Goal: Task Accomplishment & Management: Use online tool/utility

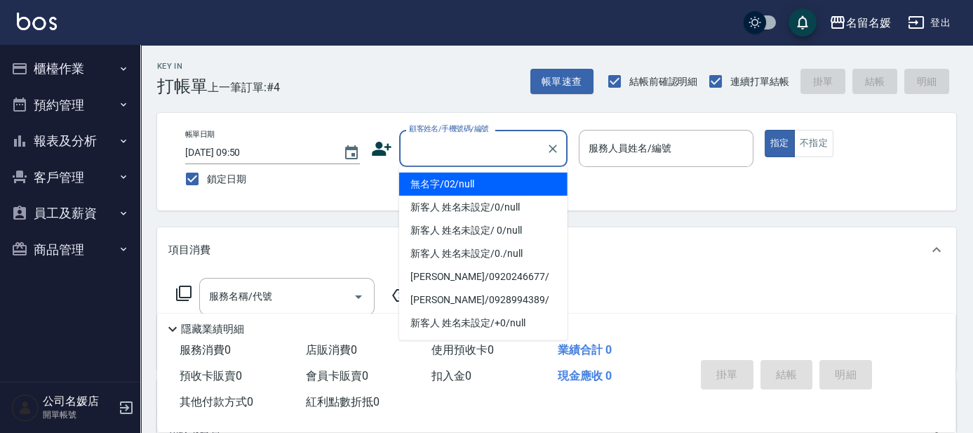
click at [483, 145] on input "顧客姓名/手機號碼/編號" at bounding box center [473, 148] width 135 height 25
click at [479, 183] on li "無名字/02/null" at bounding box center [483, 184] width 168 height 23
type input "無名字/02/null"
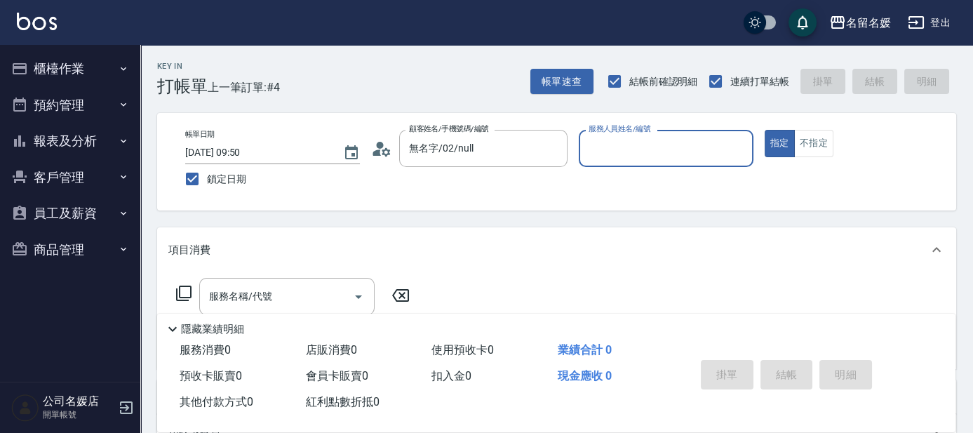
click at [634, 152] on input "服務人員姓名/編號" at bounding box center [666, 148] width 162 height 25
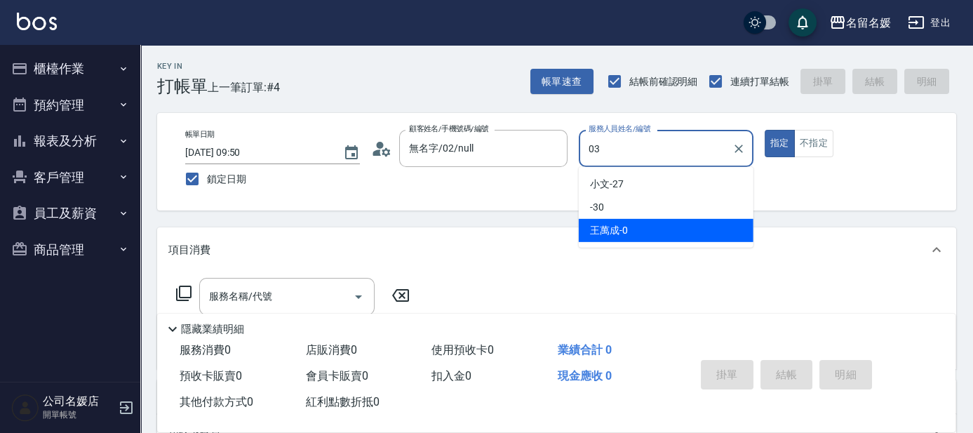
type input "03"
type button "true"
type input "[PERSON_NAME]-03"
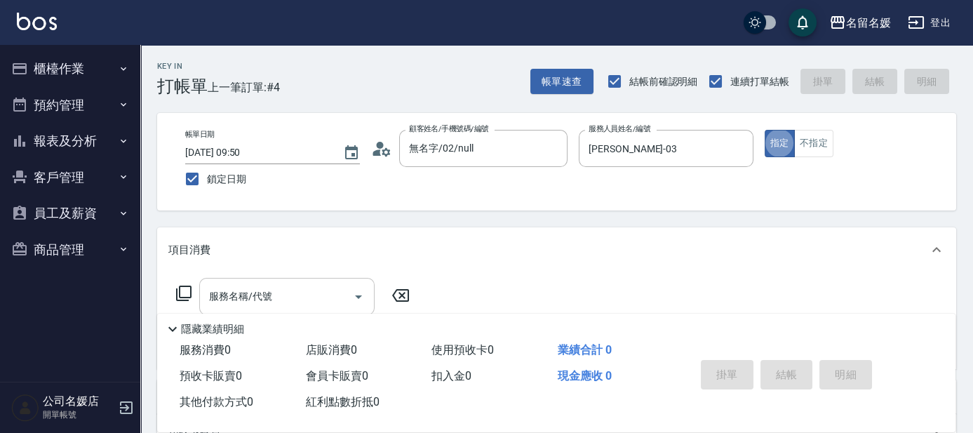
drag, startPoint x: 287, startPoint y: 296, endPoint x: 310, endPoint y: 288, distance: 24.6
click at [302, 292] on input "服務名稱/代號" at bounding box center [277, 296] width 142 height 25
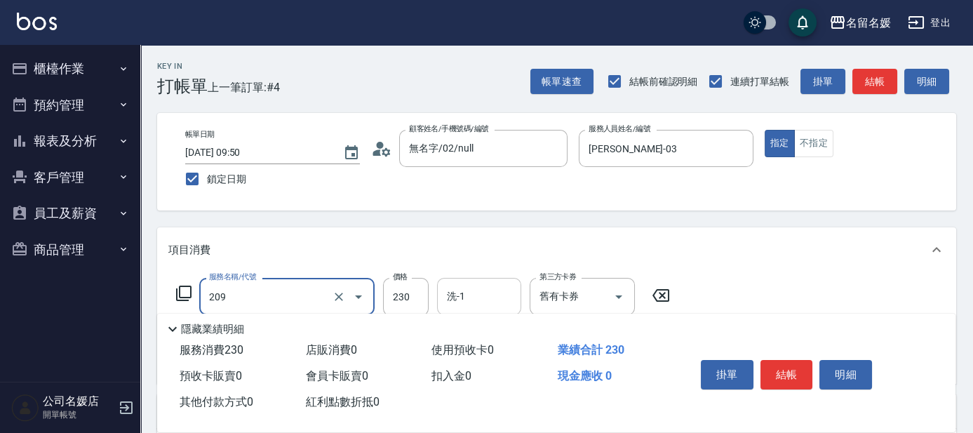
click at [476, 302] on input "洗-1" at bounding box center [479, 296] width 72 height 25
type input "洗髮券-(卡)230(209)"
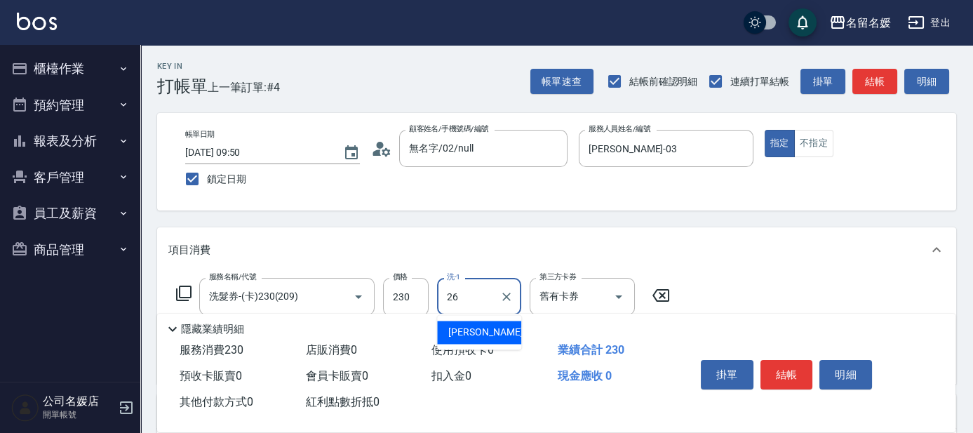
type input "[PERSON_NAME]-26"
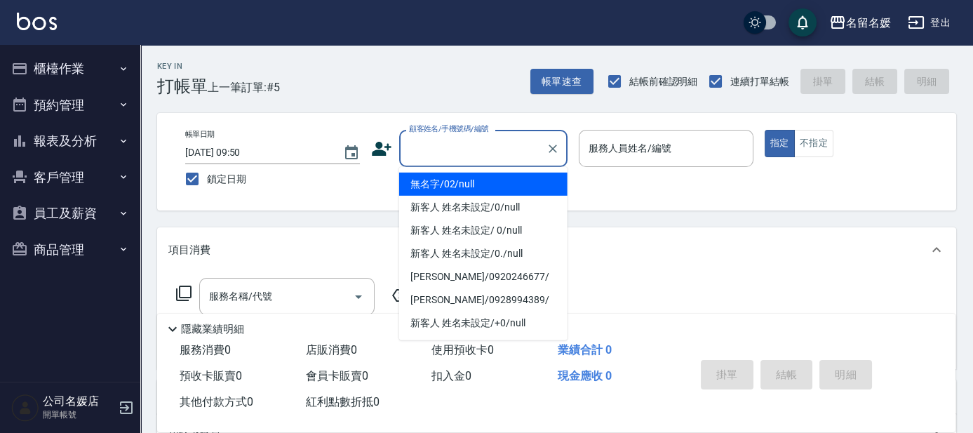
click at [456, 156] on input "顧客姓名/手機號碼/編號" at bounding box center [473, 148] width 135 height 25
click at [490, 186] on li "無名字/02/null" at bounding box center [483, 184] width 168 height 23
type input "無名字/02/null"
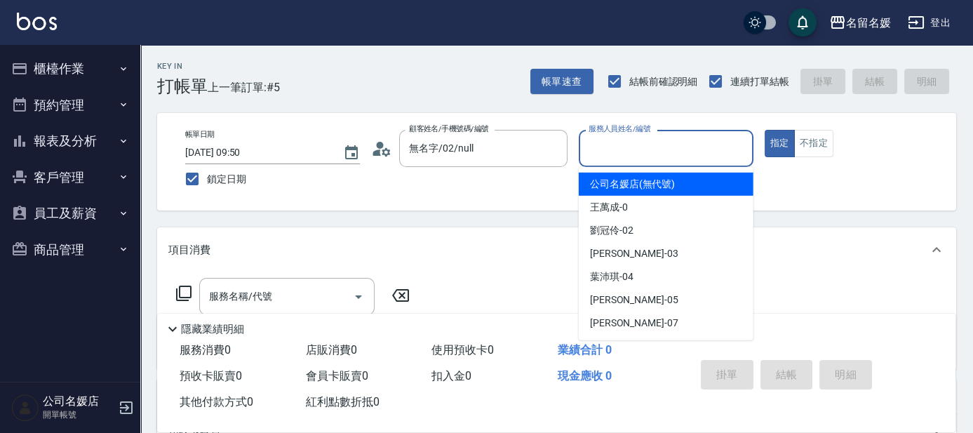
click at [621, 136] on input "服務人員姓名/編號" at bounding box center [666, 148] width 162 height 25
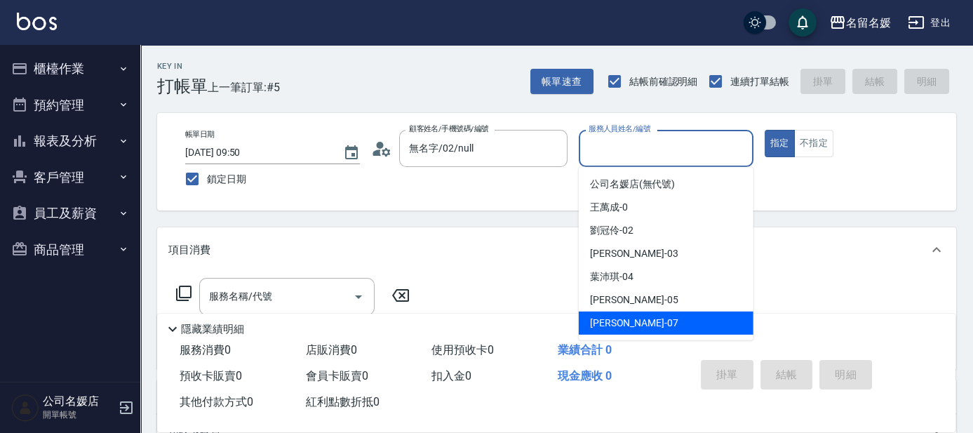
click at [643, 323] on div "[PERSON_NAME] -07" at bounding box center [666, 323] width 175 height 23
type input "[PERSON_NAME]-07"
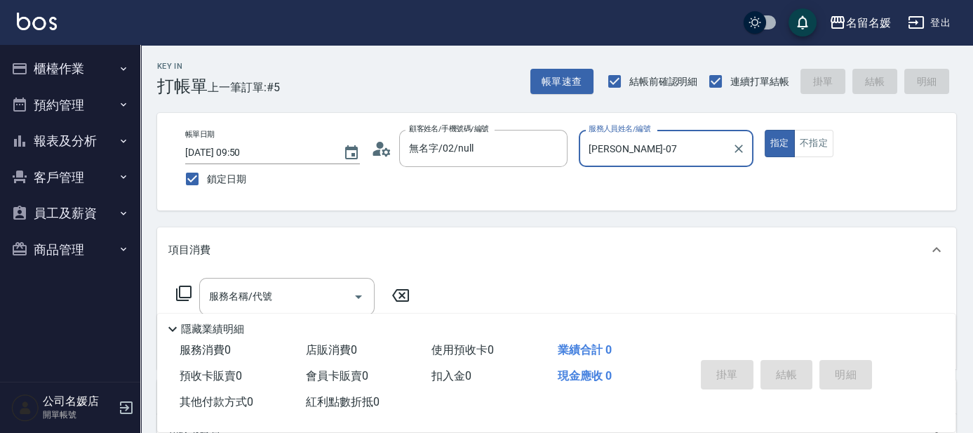
click at [178, 291] on icon at bounding box center [183, 293] width 17 height 17
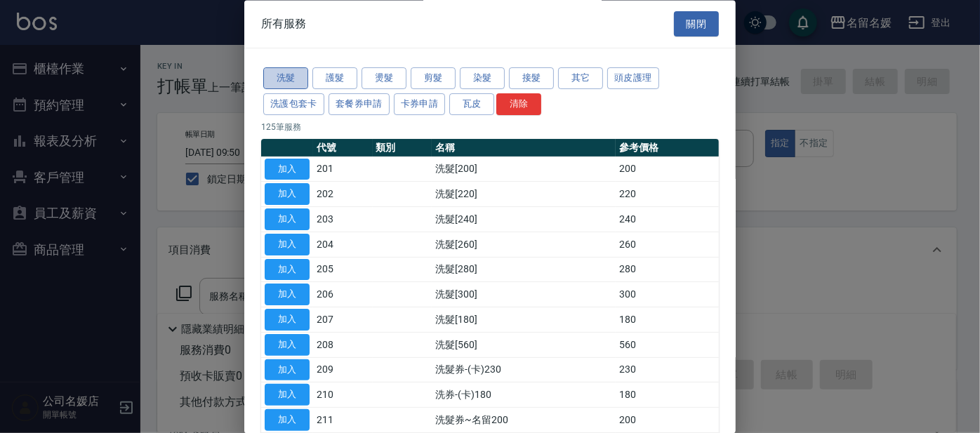
click at [270, 77] on button "洗髮" at bounding box center [285, 79] width 45 height 22
click at [292, 365] on button "加入" at bounding box center [287, 370] width 45 height 22
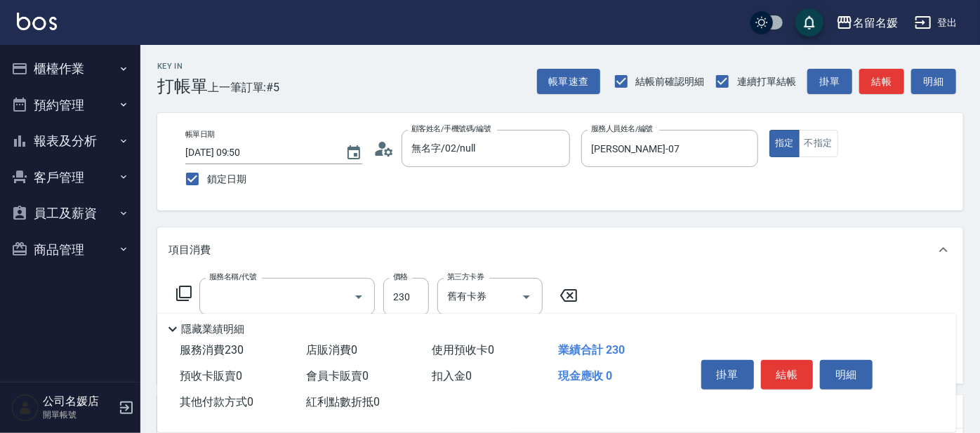
type input "洗髮券-(卡)230(209)"
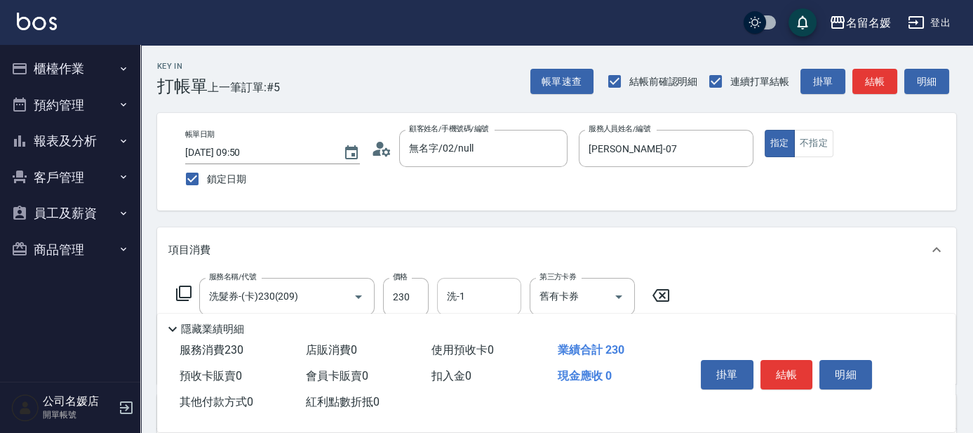
click at [479, 294] on input "洗-1" at bounding box center [479, 296] width 72 height 25
click at [480, 337] on span "[PERSON_NAME]-24" at bounding box center [492, 332] width 88 height 15
type input "[PERSON_NAME]-24"
click at [563, 298] on input "舊有卡券" at bounding box center [562, 296] width 53 height 25
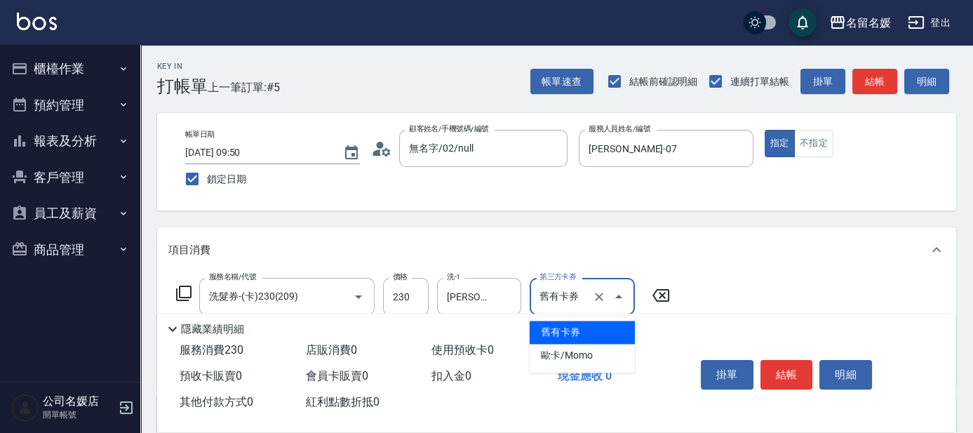
click at [588, 331] on span "舊有卡券" at bounding box center [582, 332] width 105 height 23
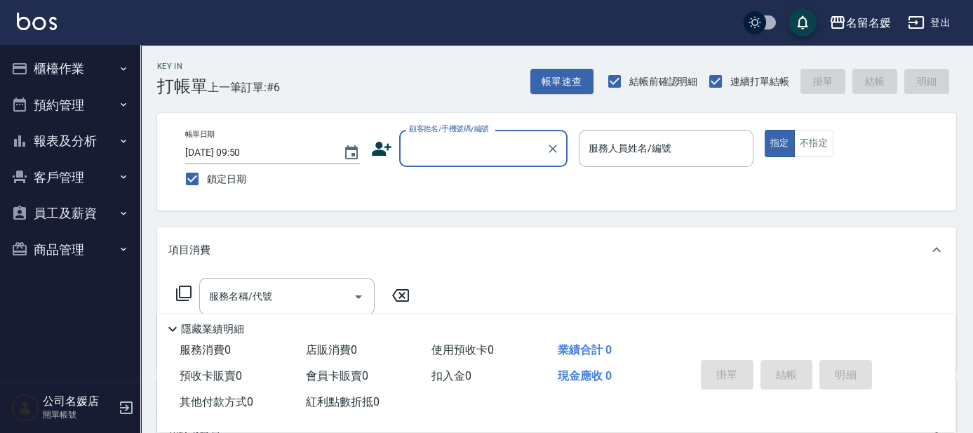
click at [470, 125] on label "顧客姓名/手機號碼/編號" at bounding box center [449, 129] width 80 height 11
click at [470, 136] on input "顧客姓名/手機號碼/編號" at bounding box center [473, 148] width 135 height 25
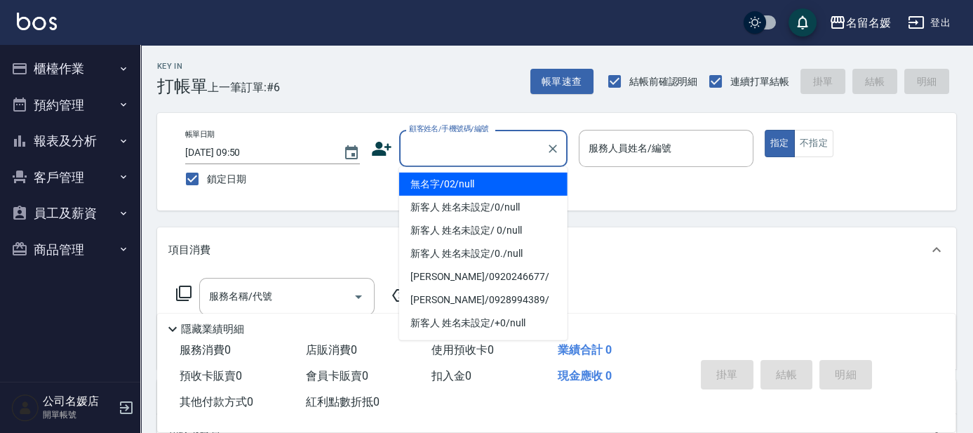
click at [462, 139] on input "顧客姓名/手機號碼/編號" at bounding box center [473, 148] width 135 height 25
click at [446, 179] on li "無名字/02/null" at bounding box center [483, 184] width 168 height 23
type input "無名字/02/null"
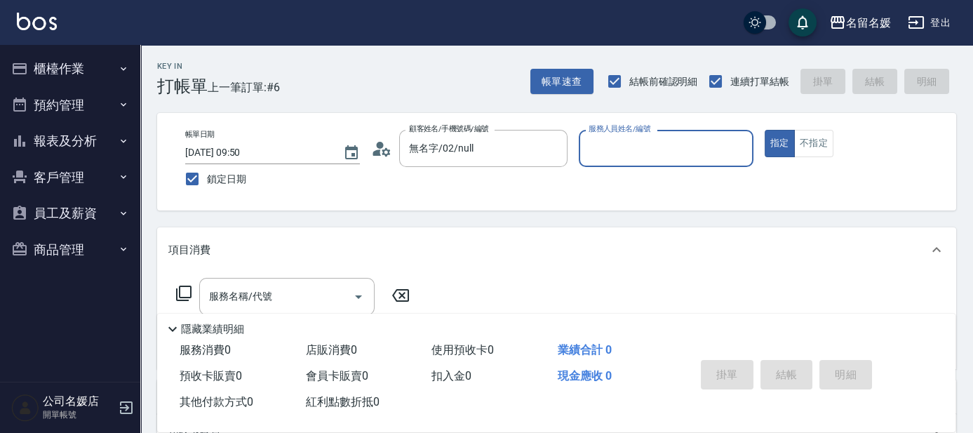
click at [596, 163] on div "服務人員姓名/編號" at bounding box center [666, 148] width 175 height 37
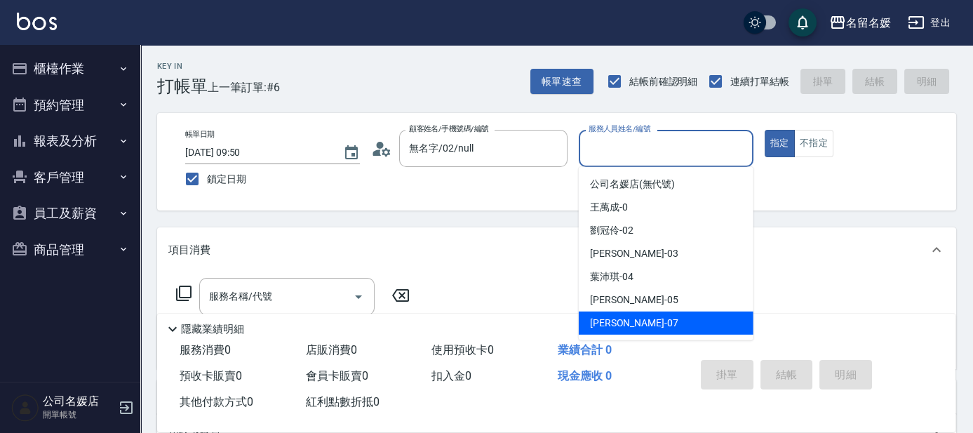
click at [633, 323] on div "[PERSON_NAME] -07" at bounding box center [666, 323] width 175 height 23
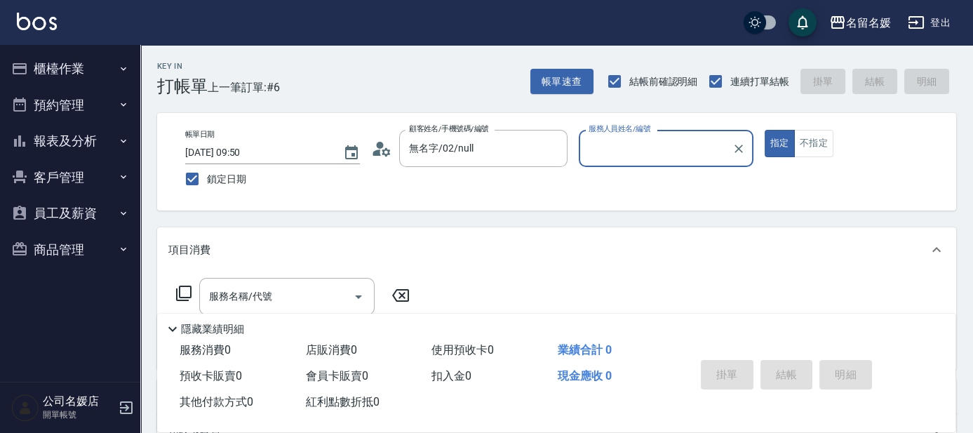
type input "[PERSON_NAME]-07"
click at [808, 149] on button "不指定" at bounding box center [813, 143] width 39 height 27
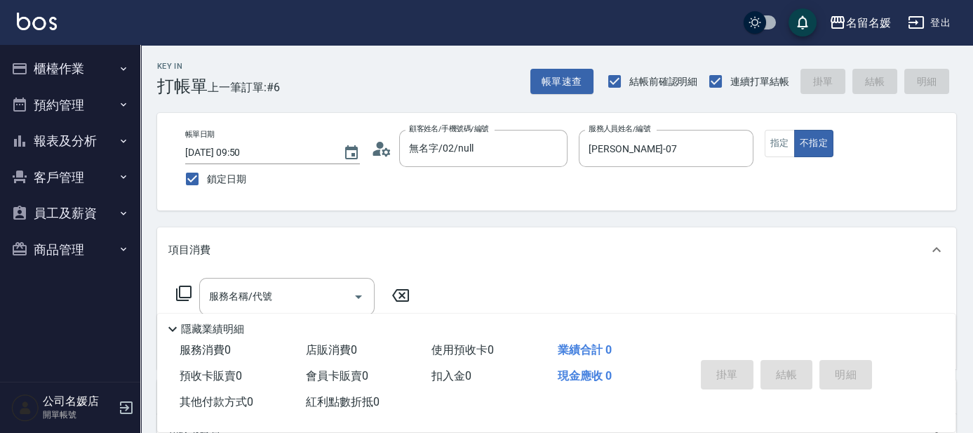
click at [187, 291] on icon at bounding box center [183, 293] width 17 height 17
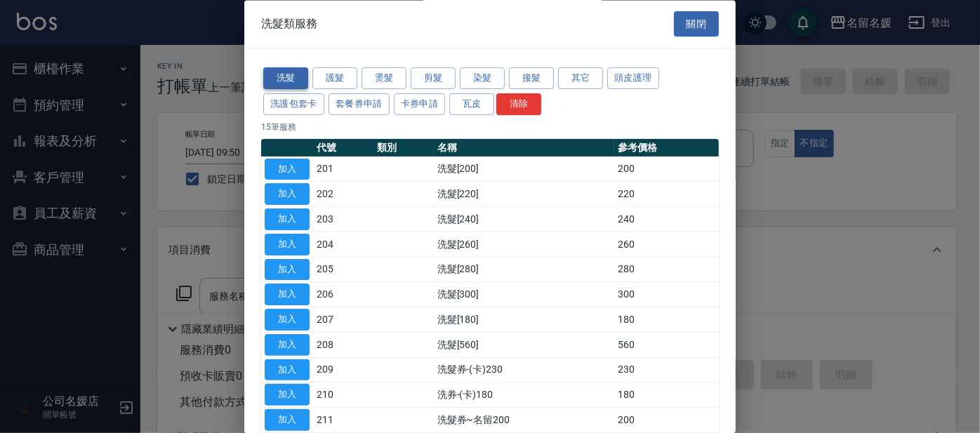
click at [292, 80] on button "洗髮" at bounding box center [285, 79] width 45 height 22
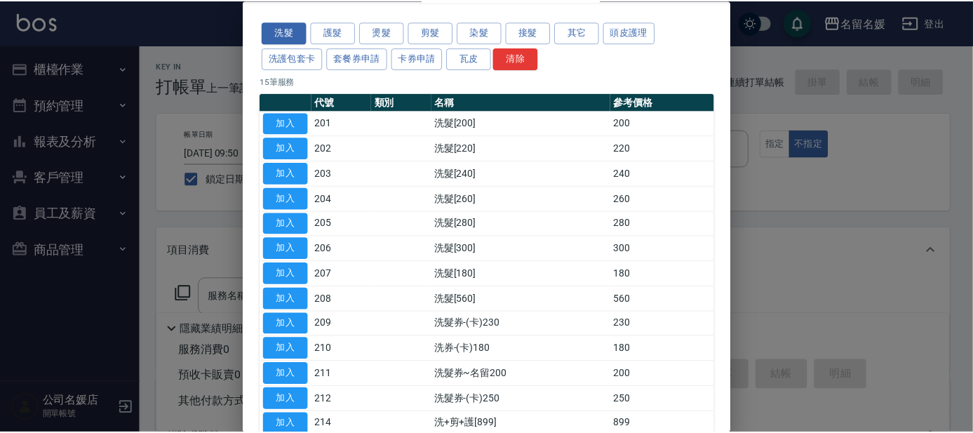
scroll to position [174, 0]
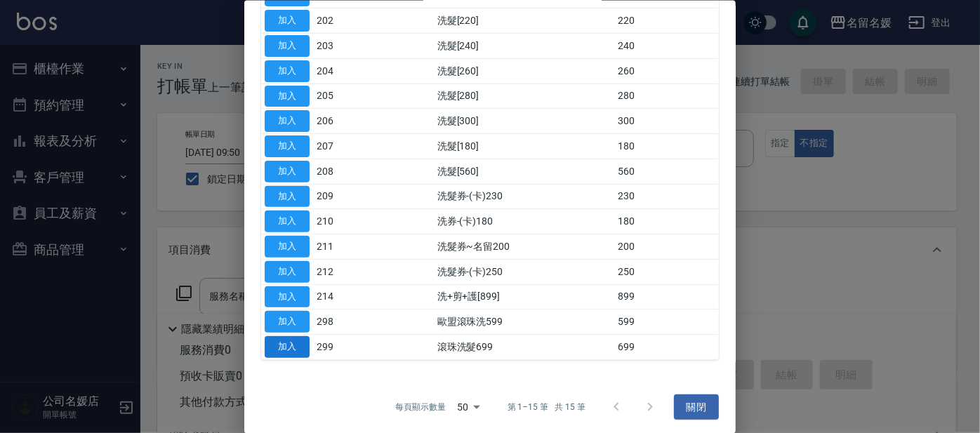
click at [281, 339] on button "加入" at bounding box center [287, 347] width 45 height 22
type input "滾珠洗髮699(299)"
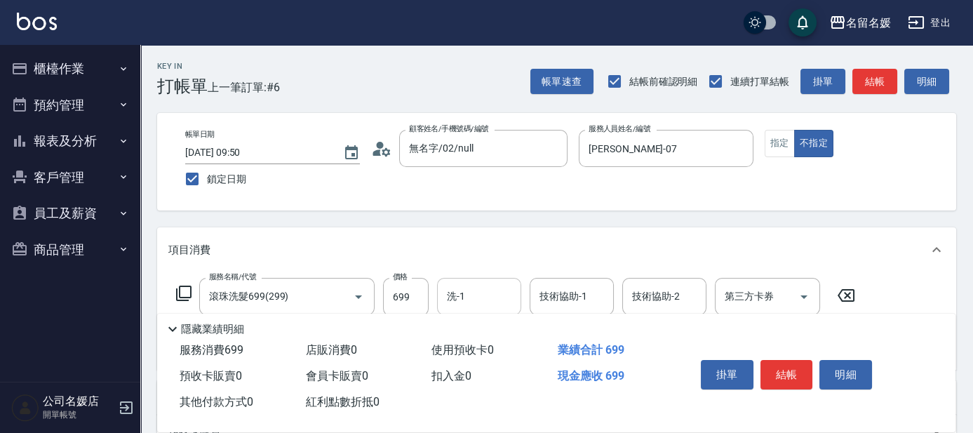
click at [476, 290] on input "洗-1" at bounding box center [479, 296] width 72 height 25
click at [450, 324] on div "[PERSON_NAME] -07" at bounding box center [479, 332] width 84 height 23
type input "[PERSON_NAME]-07"
click at [580, 299] on div "技術協助-1 技術協助-1" at bounding box center [572, 296] width 84 height 37
click at [582, 328] on span "[PERSON_NAME] -07" at bounding box center [585, 332] width 88 height 15
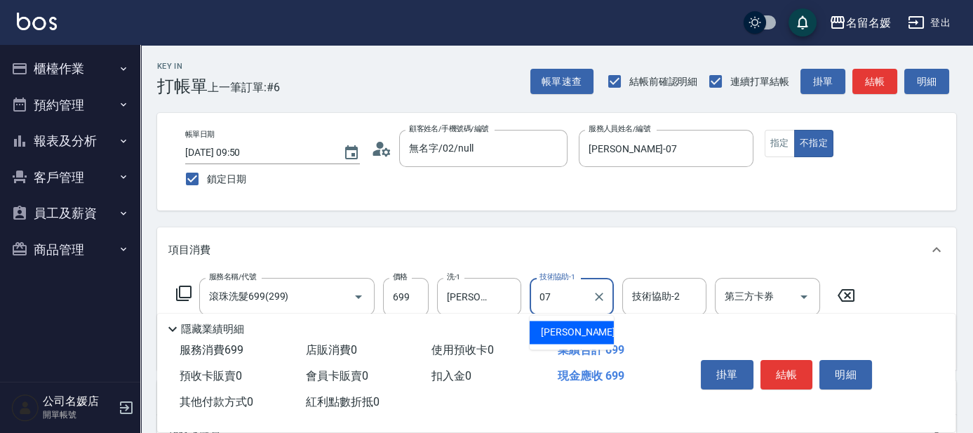
type input "[PERSON_NAME]-07"
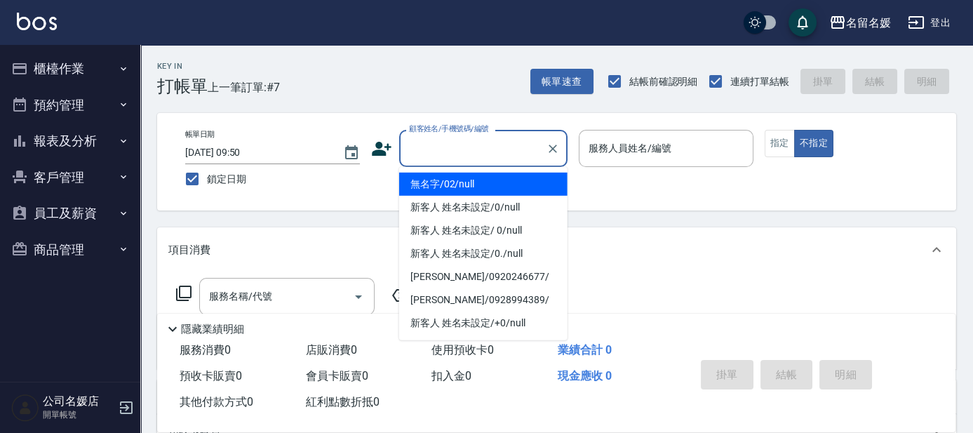
click at [794, 130] on button "不指定" at bounding box center [813, 143] width 39 height 27
type button "false"
type input "無名字/02/null"
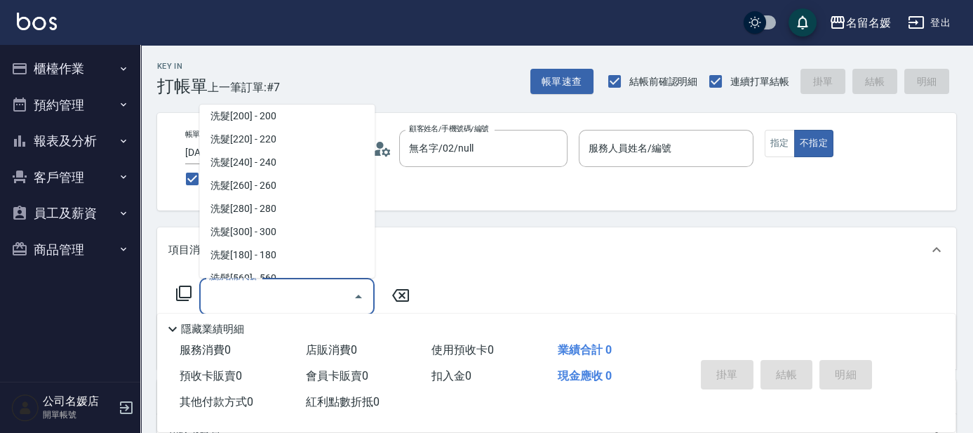
scroll to position [2741, 0]
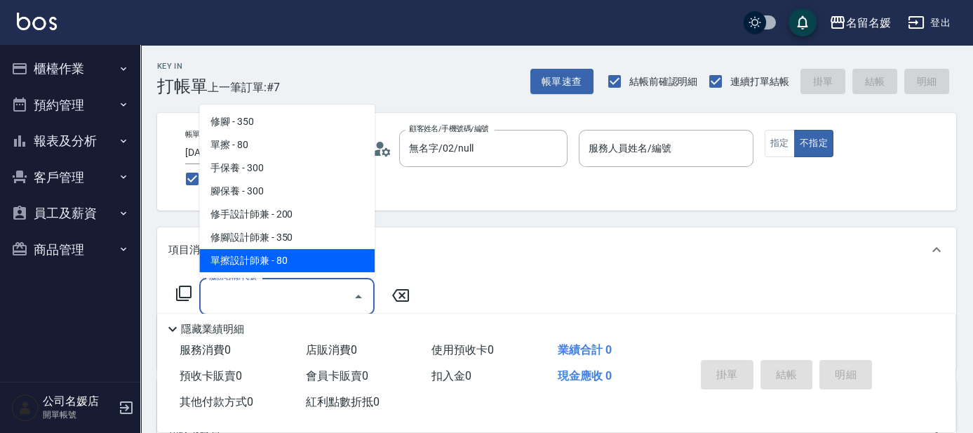
type input "單擦設計師兼(908)"
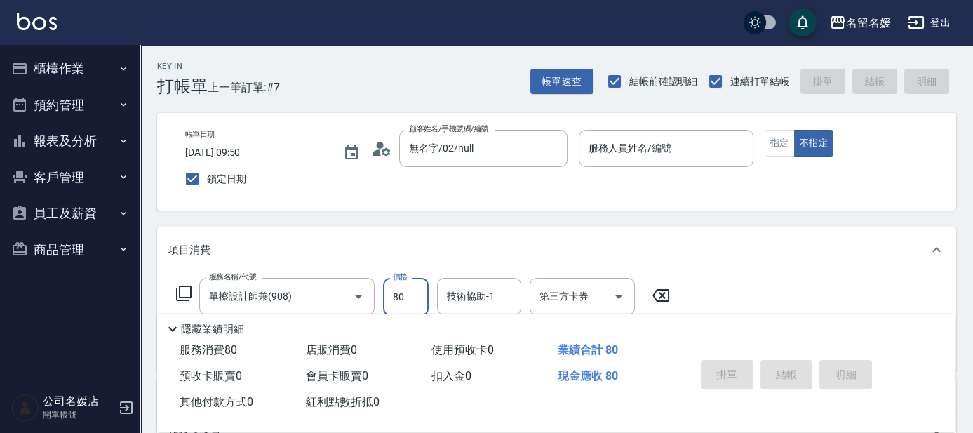
click at [657, 291] on icon at bounding box center [661, 295] width 17 height 13
type input "洗髮券-(卡)250(212)"
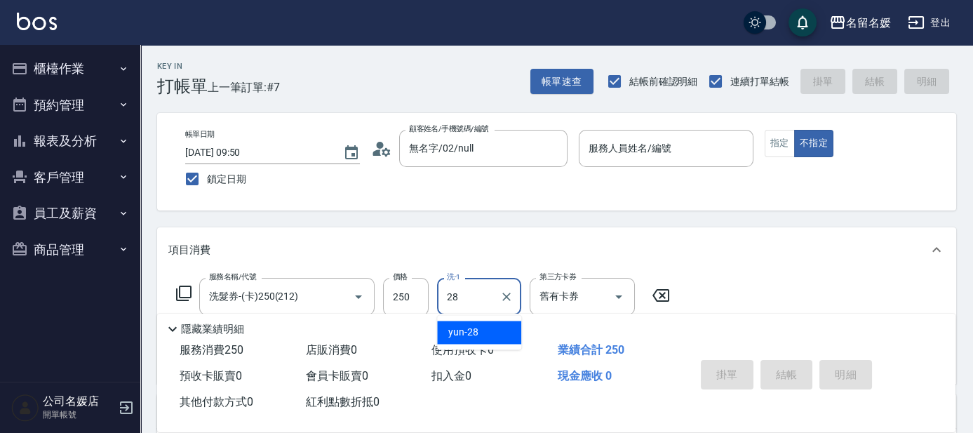
type input "yun-28"
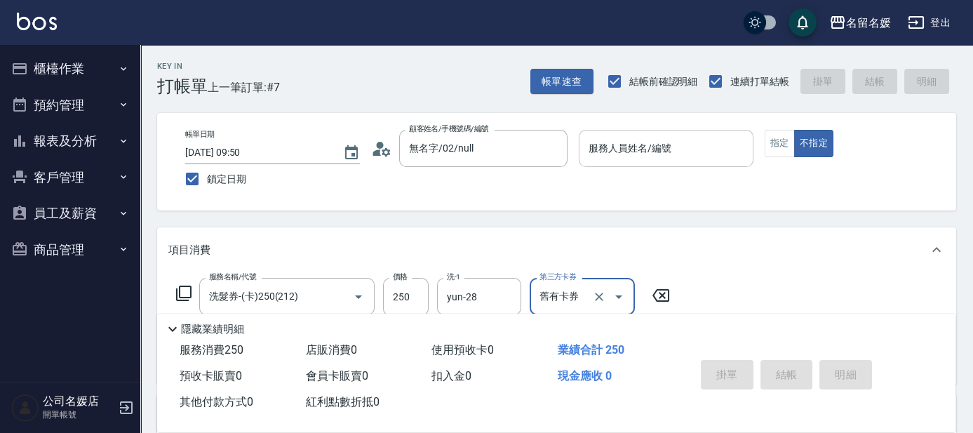
click at [692, 152] on input "服務人員姓名/編號" at bounding box center [666, 148] width 162 height 25
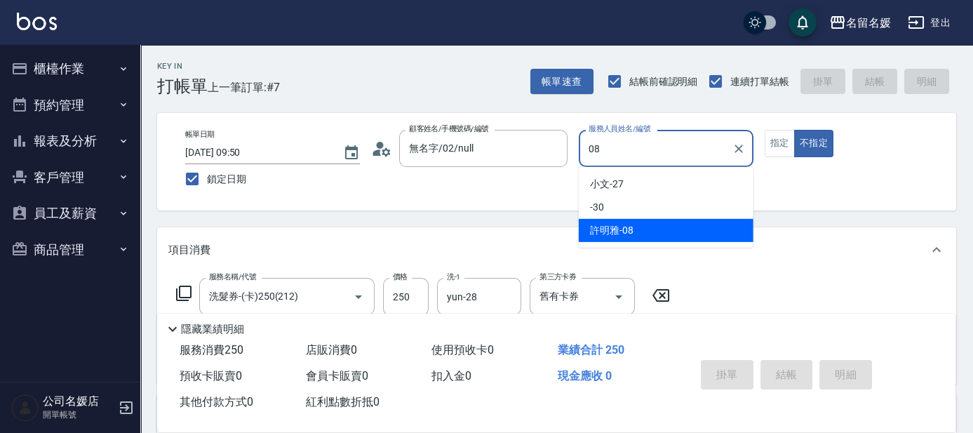
type input "[PERSON_NAME]-08"
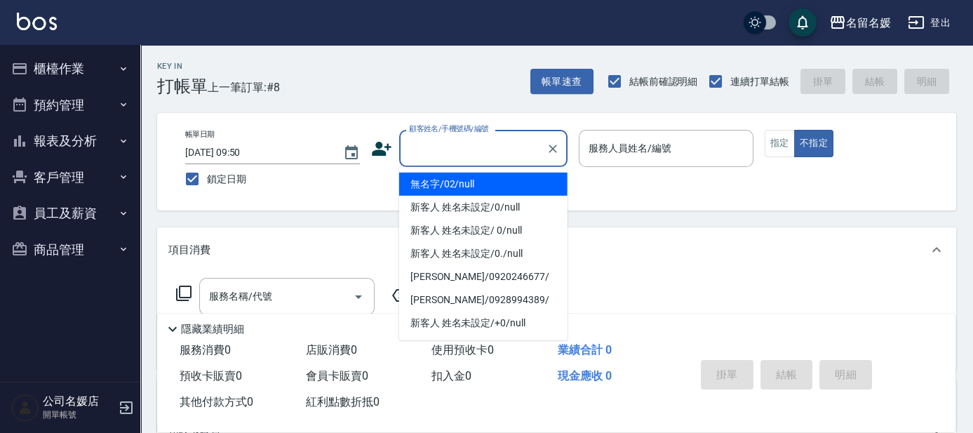
click at [467, 150] on input "顧客姓名/手機號碼/編號" at bounding box center [473, 148] width 135 height 25
click at [487, 182] on li "無名字/02/null" at bounding box center [483, 184] width 168 height 23
type input "無名字/02/null"
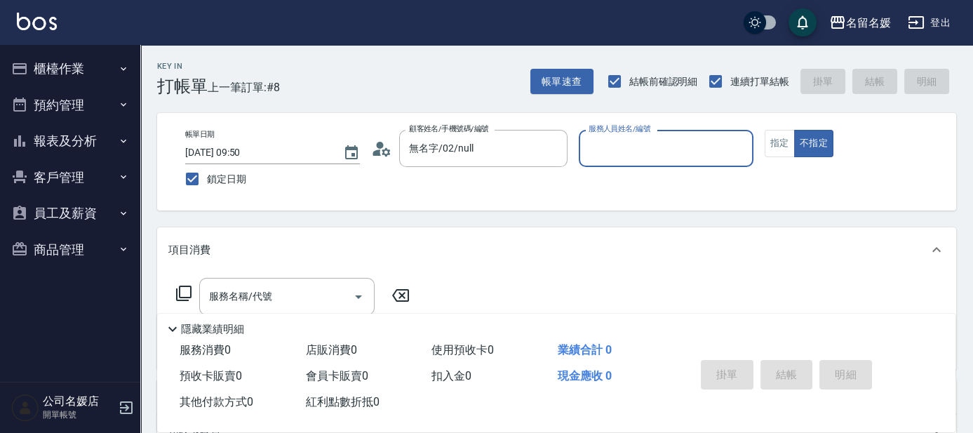
click at [641, 133] on label "服務人員姓名/編號" at bounding box center [620, 129] width 62 height 11
click at [641, 136] on input "服務人員姓名/編號" at bounding box center [666, 148] width 162 height 25
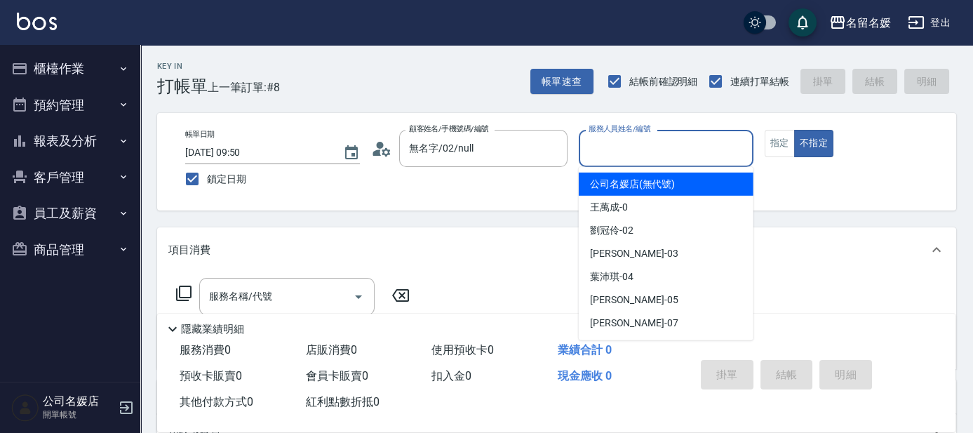
click at [650, 154] on input "服務人員姓名/編號" at bounding box center [666, 148] width 162 height 25
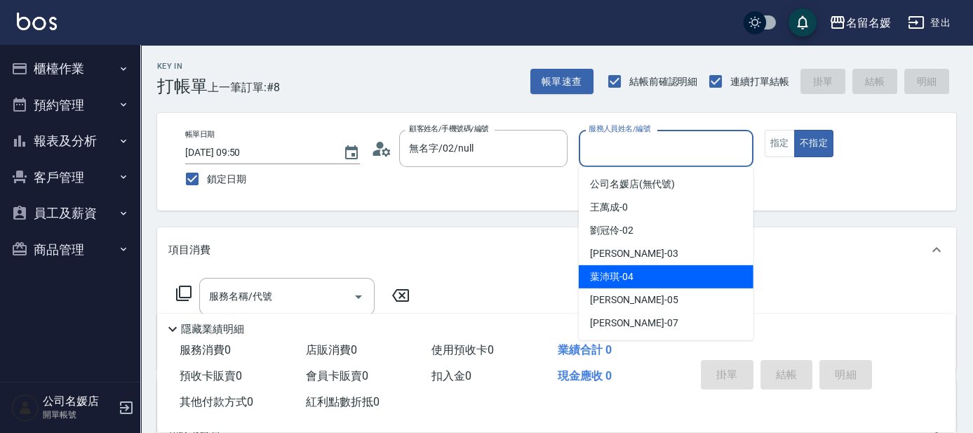
click at [629, 278] on span "[PERSON_NAME]-04" at bounding box center [612, 276] width 44 height 15
type input "[PERSON_NAME]-04"
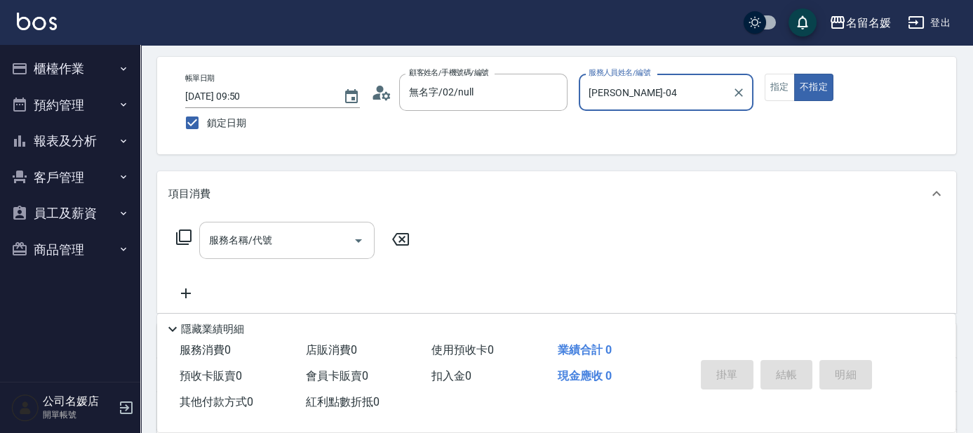
scroll to position [63, 0]
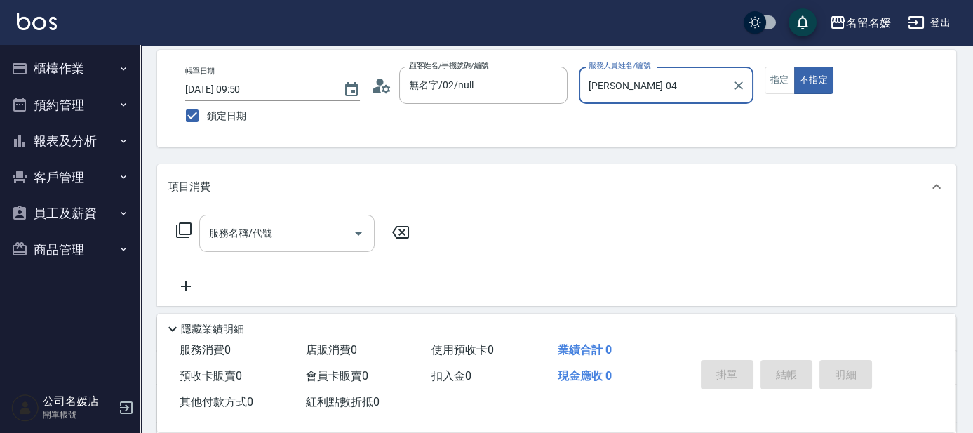
click at [279, 234] on input "服務名稱/代號" at bounding box center [277, 233] width 142 height 25
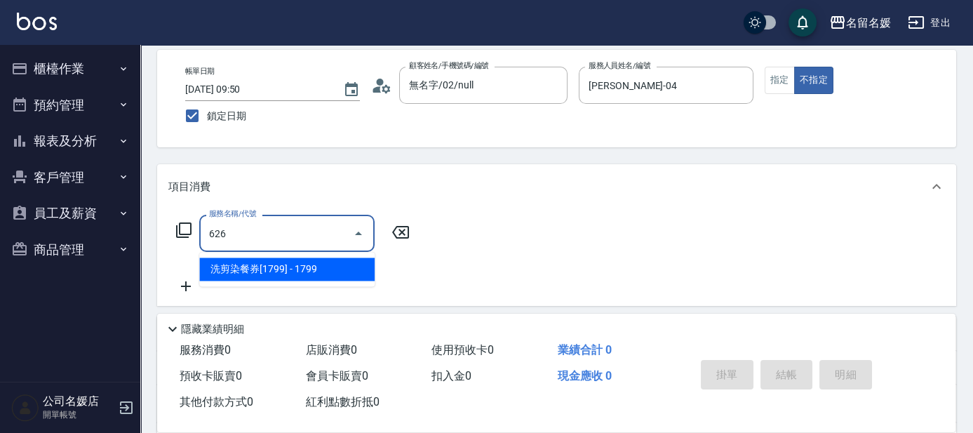
click at [321, 262] on span "洗剪染餐券[1799] - 1799" at bounding box center [286, 269] width 175 height 23
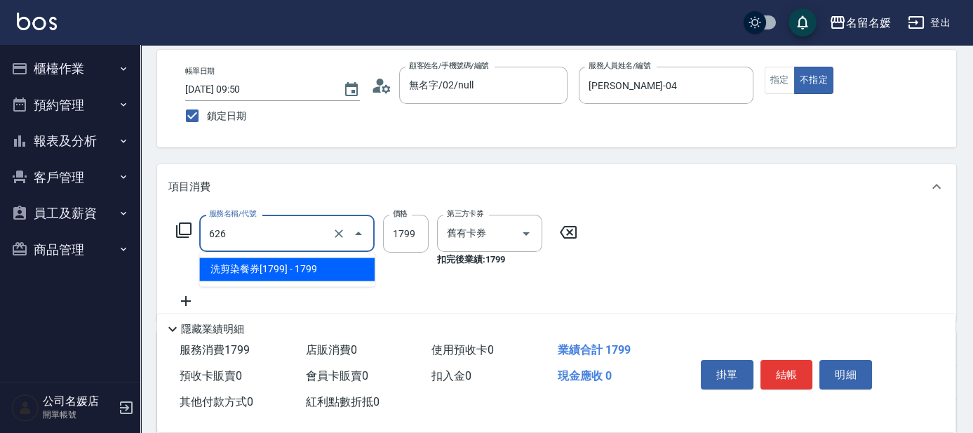
click at [305, 230] on input "626" at bounding box center [268, 233] width 124 height 25
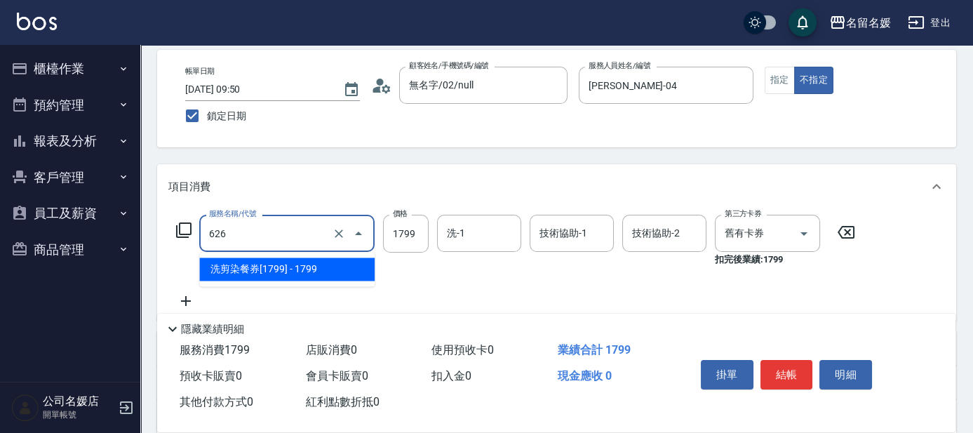
click at [310, 272] on span "洗剪染餐券[1799] - 1799" at bounding box center [286, 269] width 175 height 23
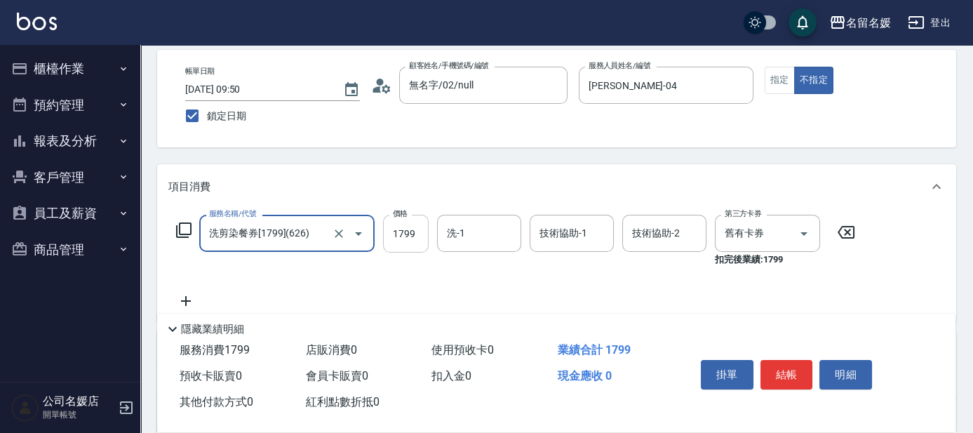
type input "洗剪染餐券[1799](626)"
click at [387, 227] on input "1799" at bounding box center [406, 234] width 46 height 38
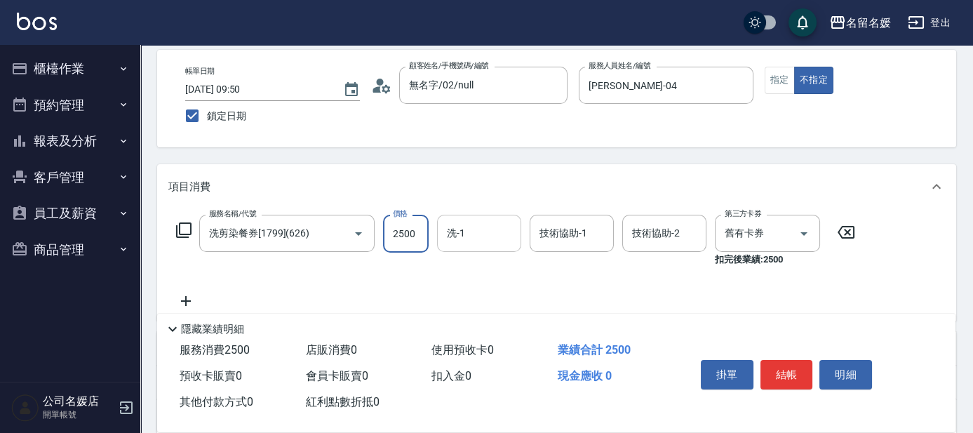
type input "2500"
click at [494, 239] on input "洗-1" at bounding box center [479, 233] width 72 height 25
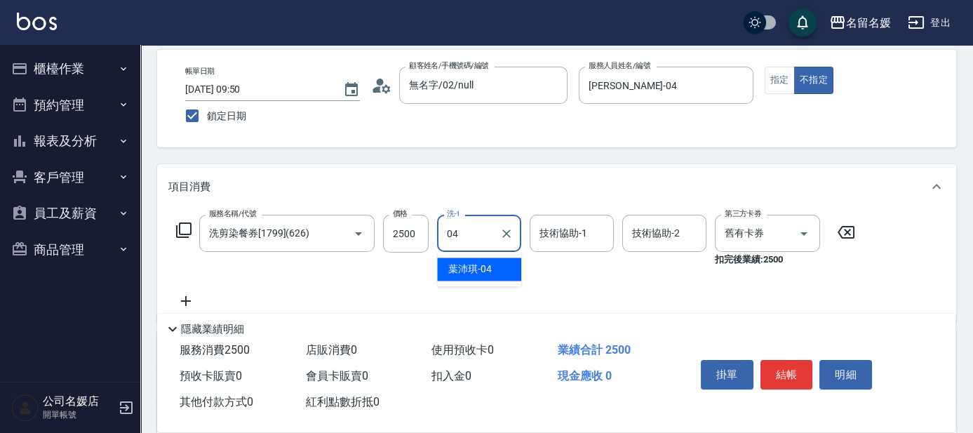
click at [500, 272] on div "[PERSON_NAME]-04" at bounding box center [479, 269] width 84 height 23
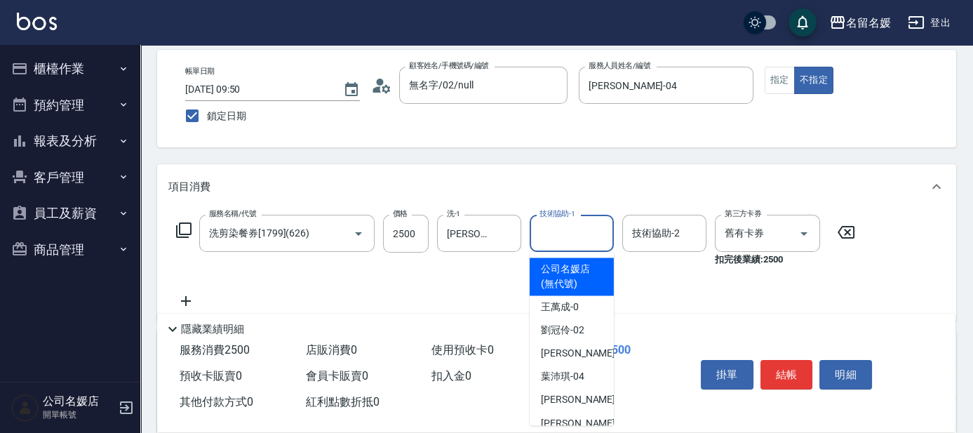
click at [563, 239] on div "技術協助-1 技術協助-1" at bounding box center [572, 233] width 84 height 37
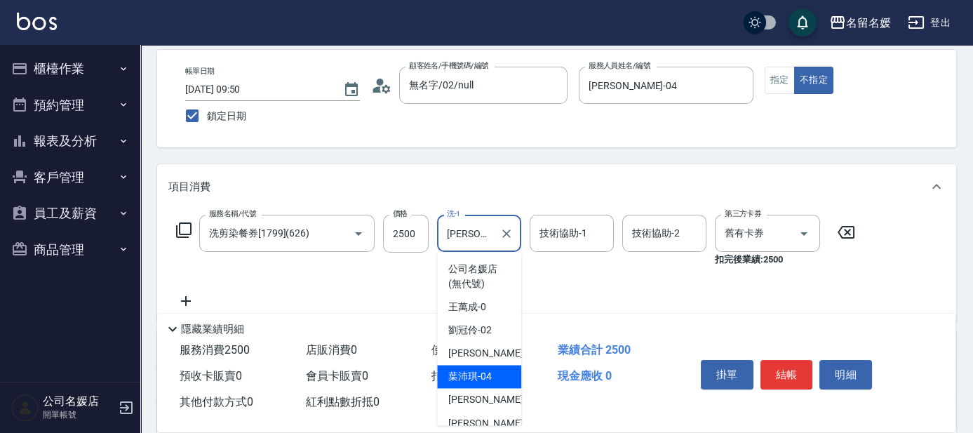
click at [486, 227] on input "[PERSON_NAME]-04" at bounding box center [468, 233] width 51 height 25
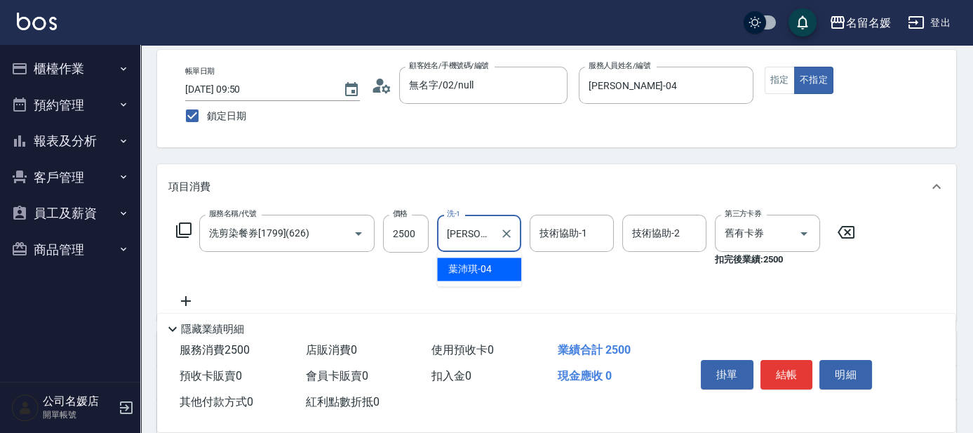
type input "葉"
drag, startPoint x: 496, startPoint y: 265, endPoint x: 550, endPoint y: 243, distance: 58.5
click at [498, 265] on div "[PERSON_NAME]-21" at bounding box center [479, 269] width 84 height 23
type input "[PERSON_NAME]-21"
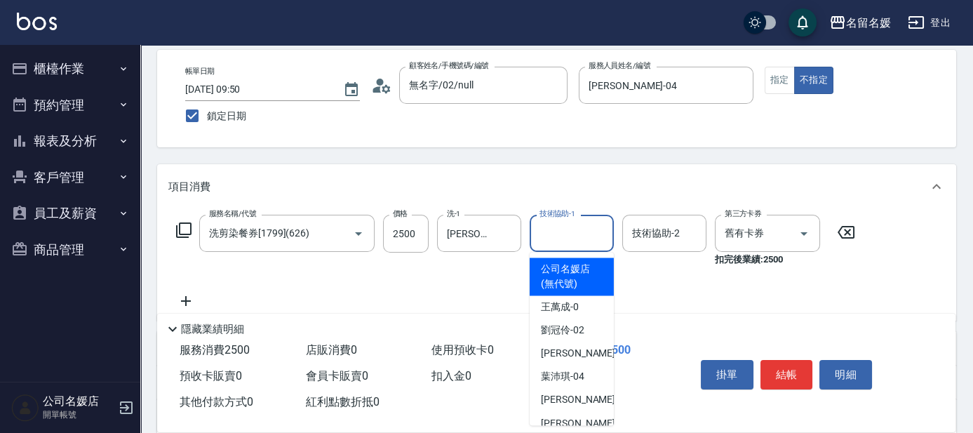
click at [561, 236] on input "技術協助-1" at bounding box center [572, 233] width 72 height 25
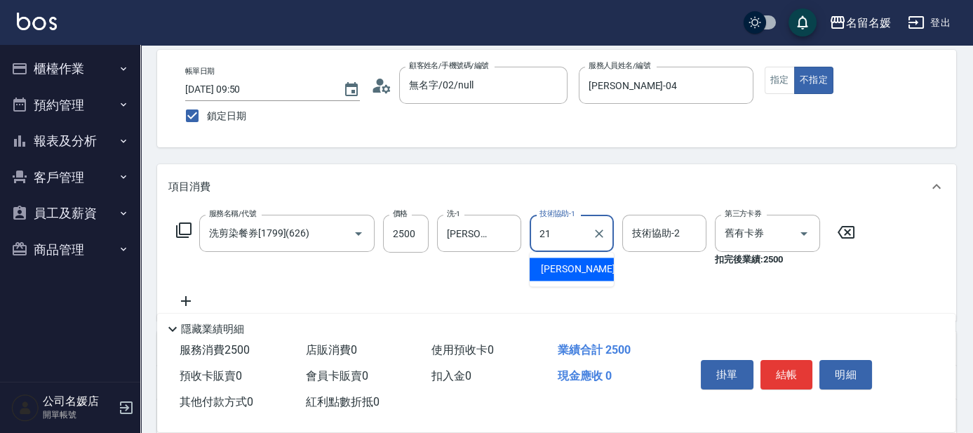
click at [584, 272] on div "[PERSON_NAME]-21" at bounding box center [572, 269] width 84 height 23
type input "[PERSON_NAME]-21"
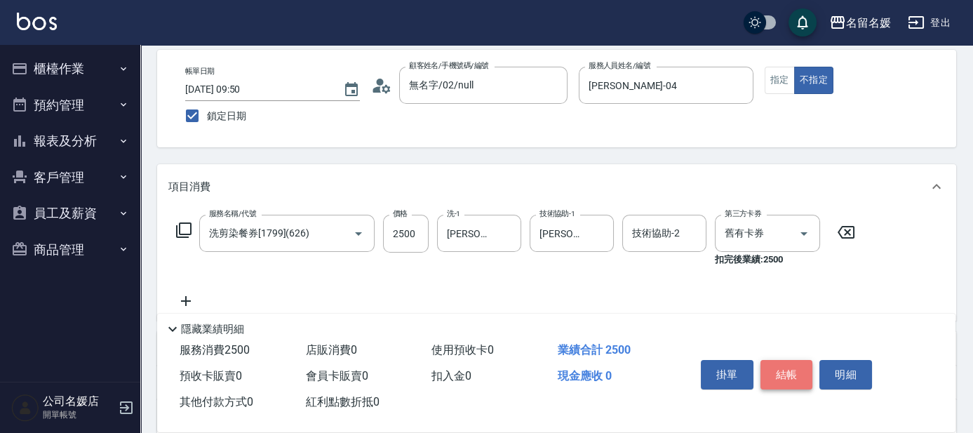
click at [787, 368] on button "結帳" at bounding box center [787, 374] width 53 height 29
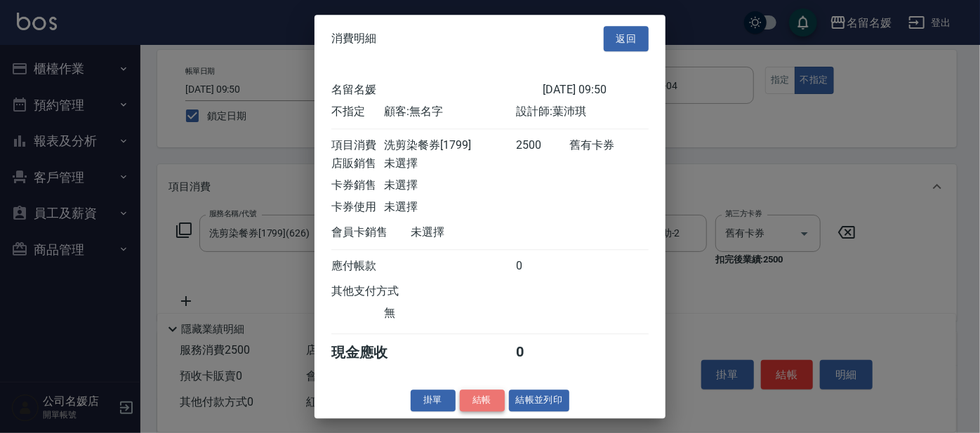
drag, startPoint x: 479, startPoint y: 410, endPoint x: 462, endPoint y: 408, distance: 17.0
click at [479, 410] on button "結帳" at bounding box center [482, 400] width 45 height 22
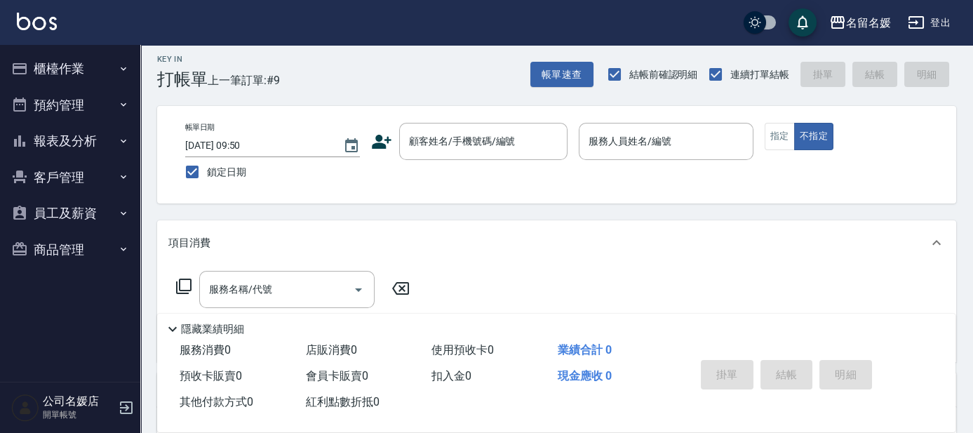
scroll to position [0, 0]
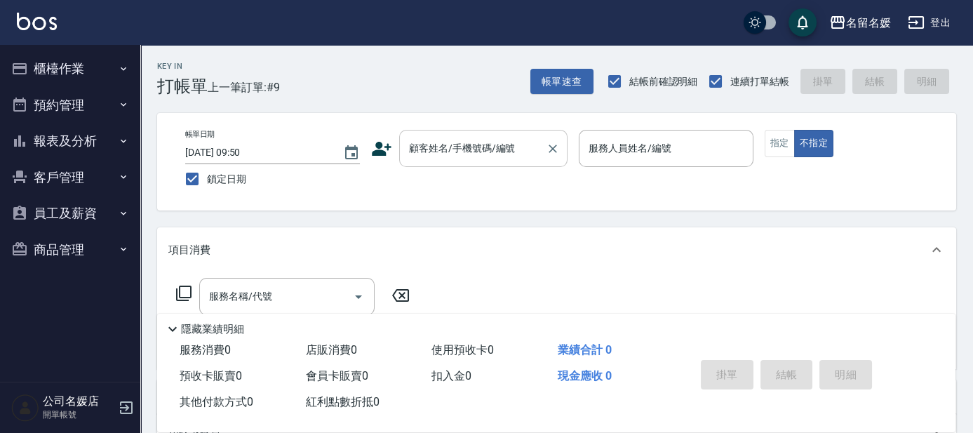
click at [472, 161] on div "顧客姓名/手機號碼/編號" at bounding box center [483, 148] width 168 height 37
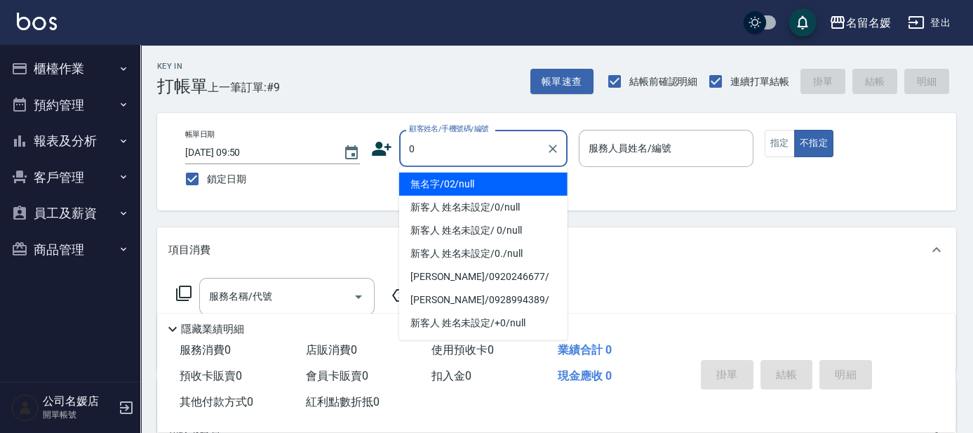
type input "無名字/02/null"
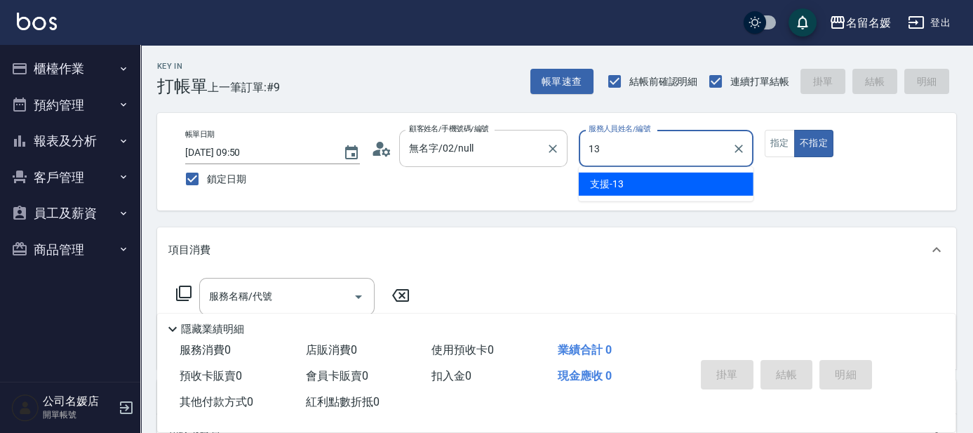
type input "支援-13"
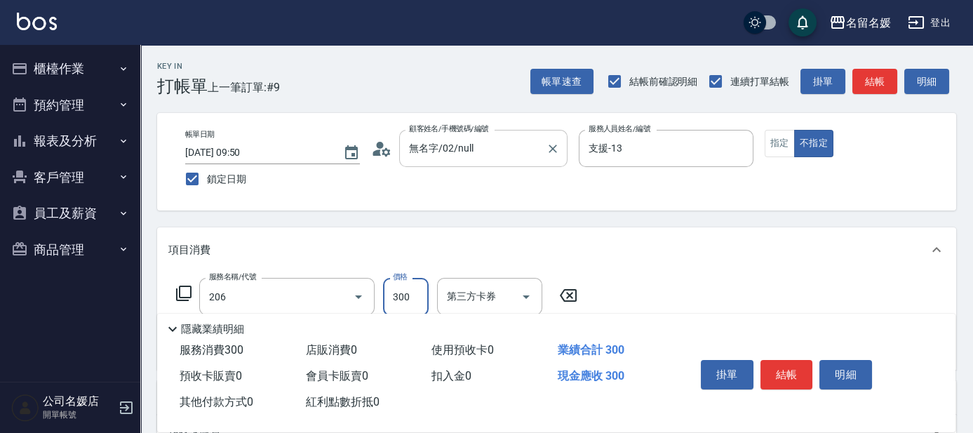
type input "洗髮[300](206)"
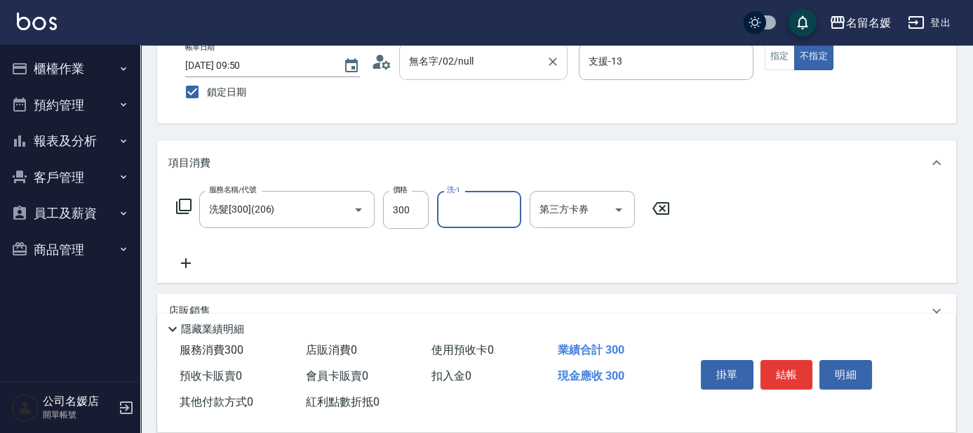
scroll to position [127, 0]
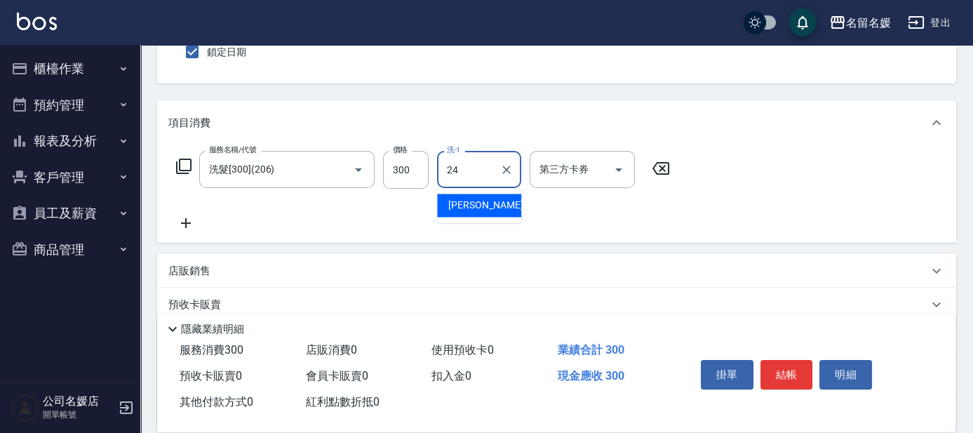
type input "[PERSON_NAME]-24"
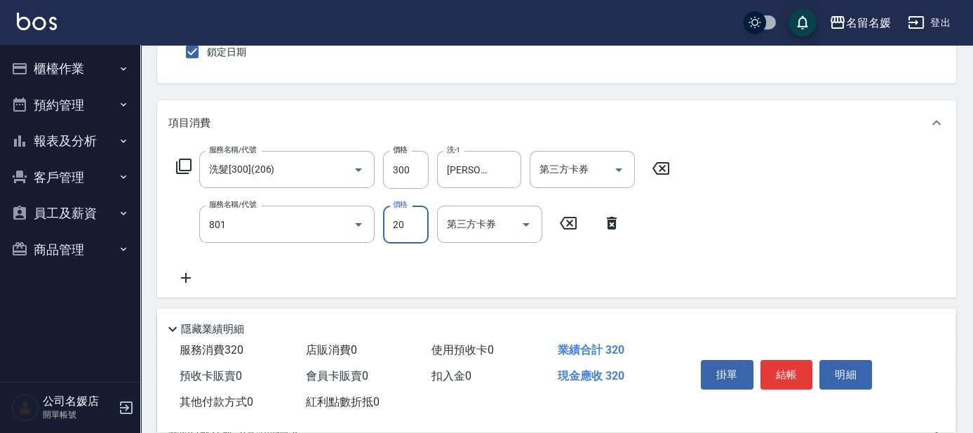
type input "潤絲(801)"
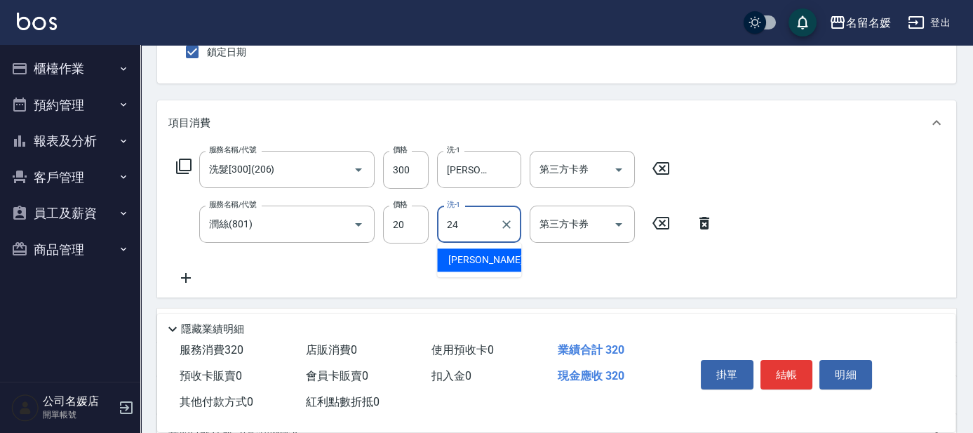
type input "[PERSON_NAME]-24"
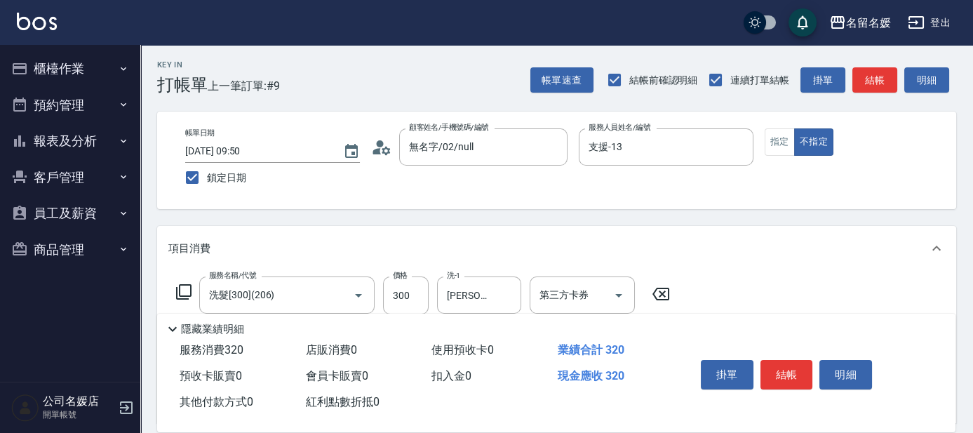
scroll to position [0, 0]
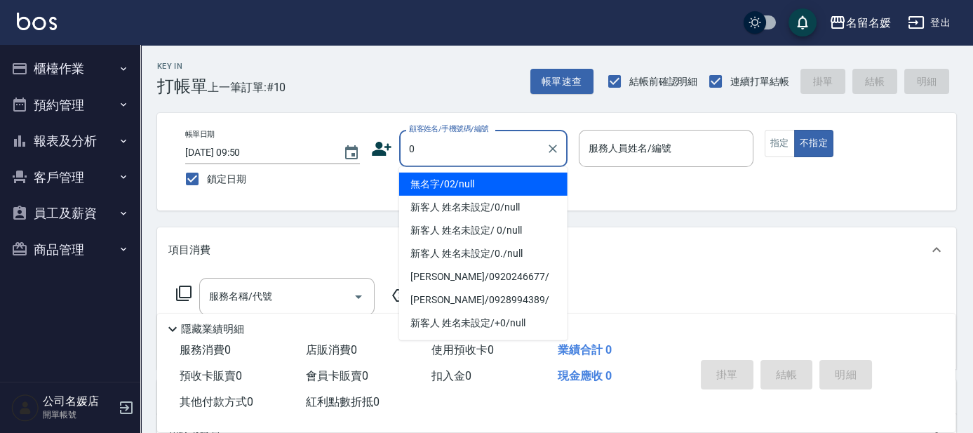
type input "無名字/02/null"
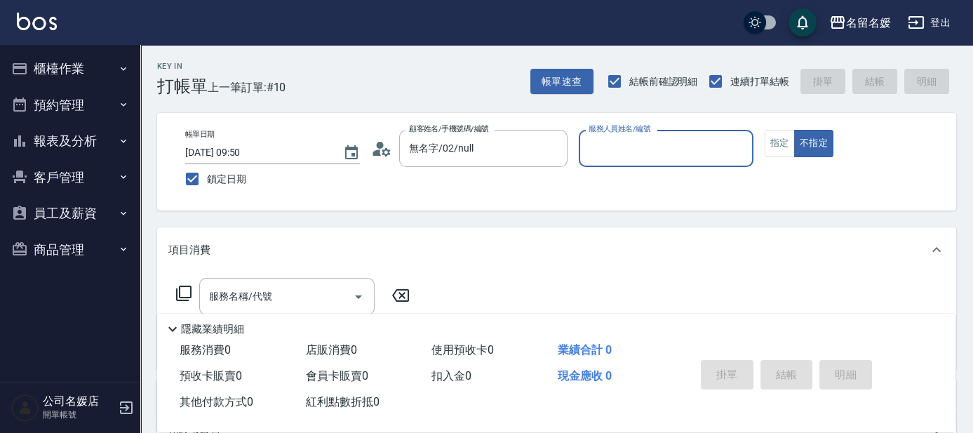
type input "0"
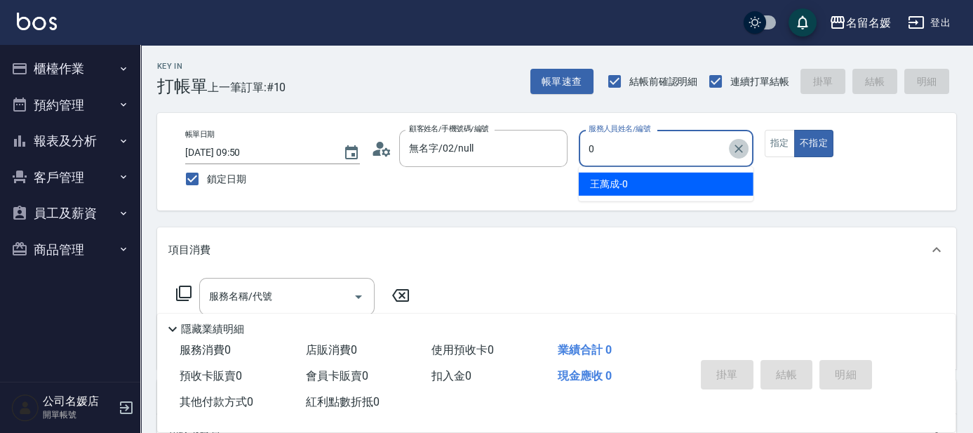
click at [732, 148] on icon "Clear" at bounding box center [739, 149] width 14 height 14
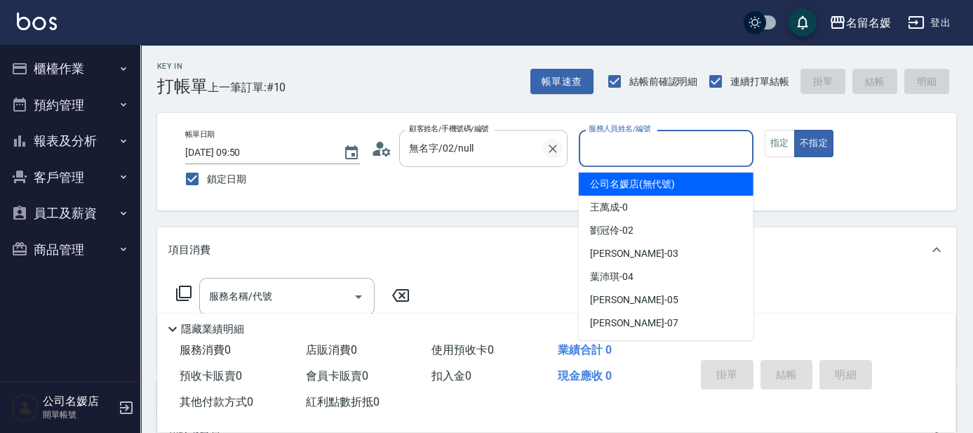
click at [554, 145] on icon "Clear" at bounding box center [553, 149] width 14 height 14
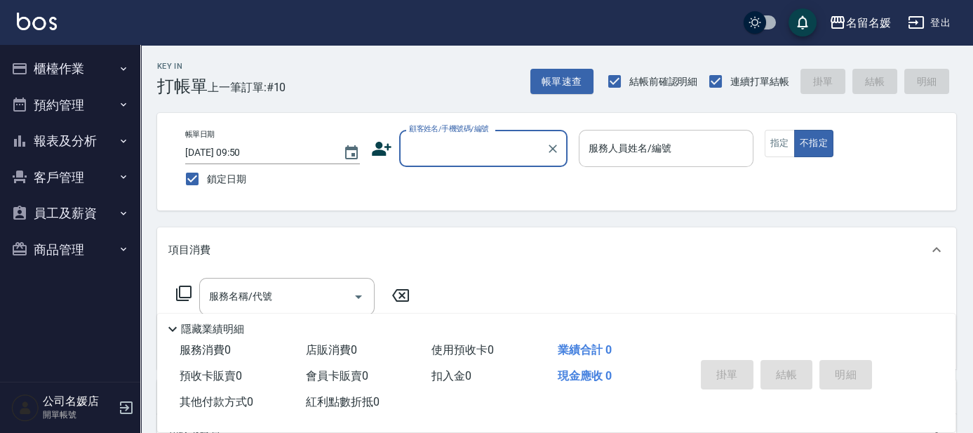
click at [39, 64] on button "櫃檯作業" at bounding box center [70, 69] width 129 height 36
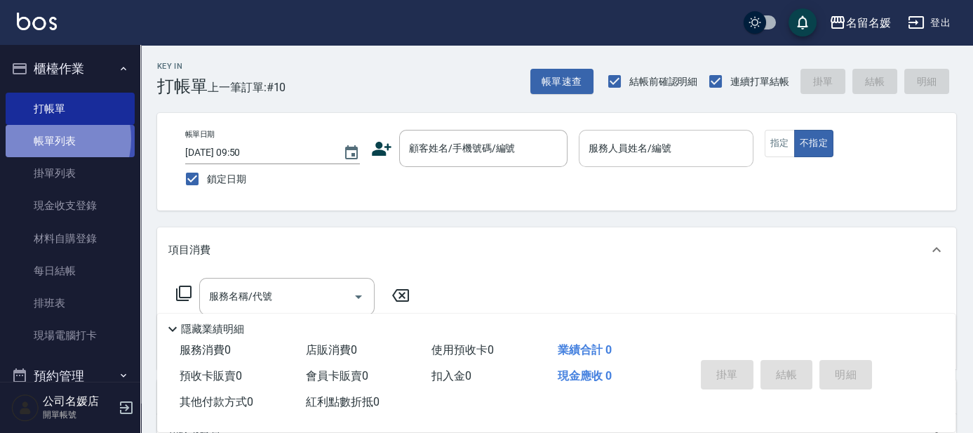
click at [46, 139] on link "帳單列表" at bounding box center [70, 141] width 129 height 32
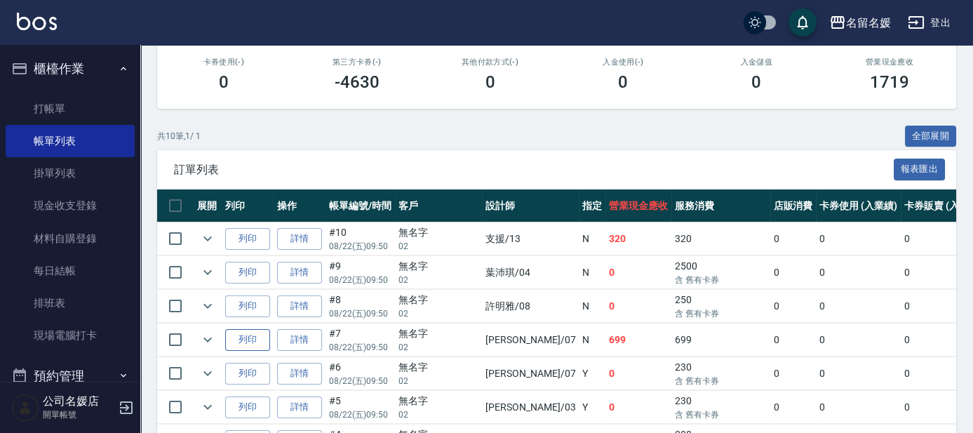
scroll to position [319, 0]
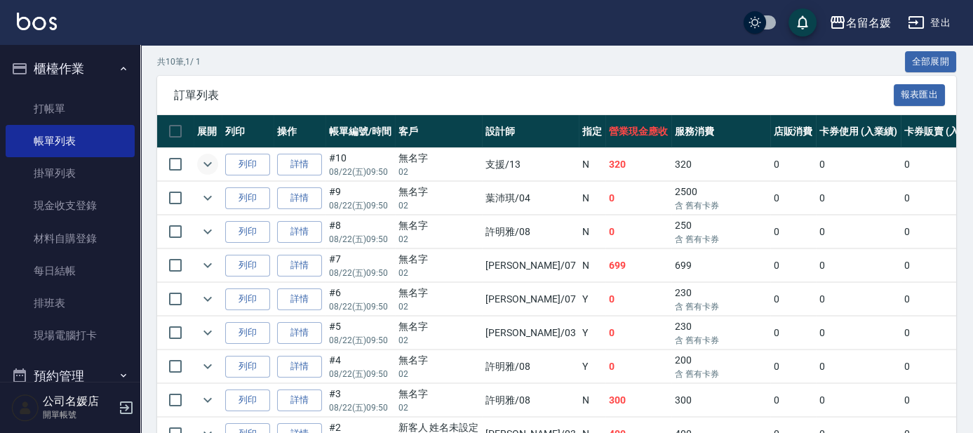
click at [213, 164] on icon "expand row" at bounding box center [207, 164] width 17 height 17
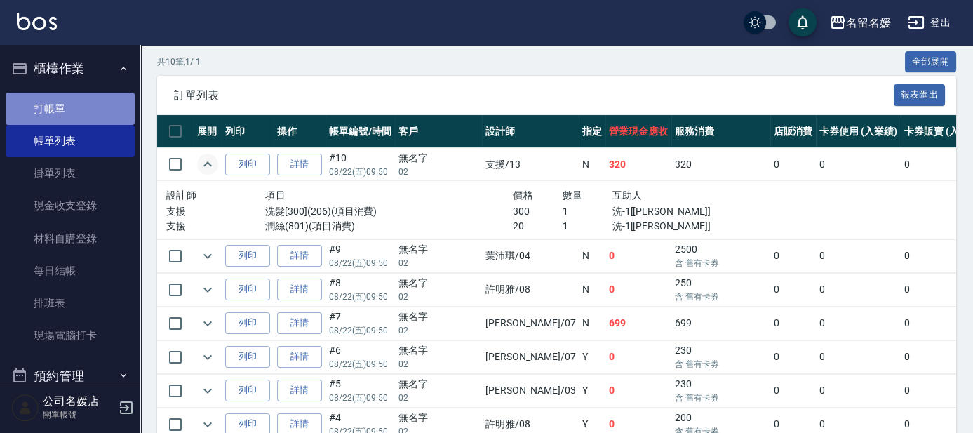
drag, startPoint x: 79, startPoint y: 109, endPoint x: 90, endPoint y: 106, distance: 10.9
click at [79, 108] on link "打帳單" at bounding box center [70, 109] width 129 height 32
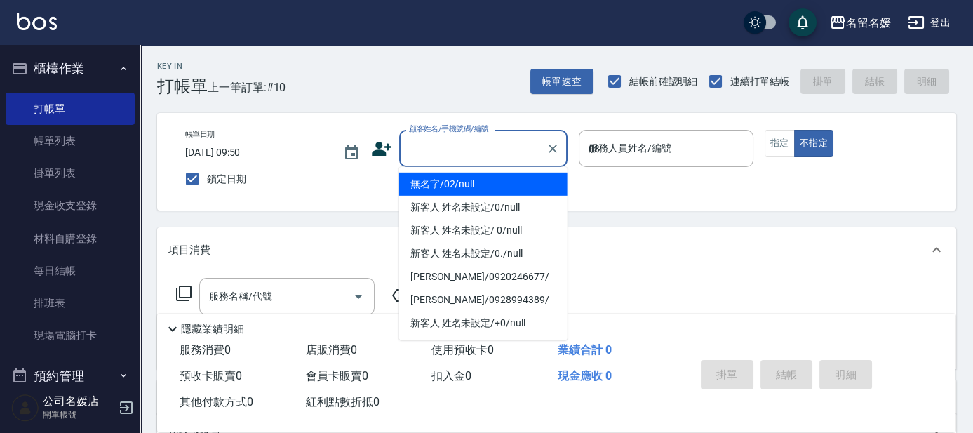
type input "03"
type button "false"
type input "無名字/02/null"
type input "[PERSON_NAME]-03"
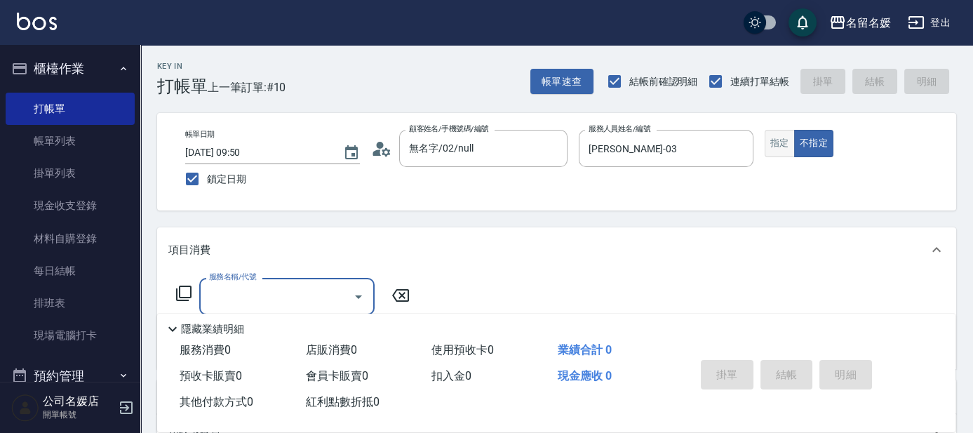
click at [776, 149] on button "指定" at bounding box center [780, 143] width 30 height 27
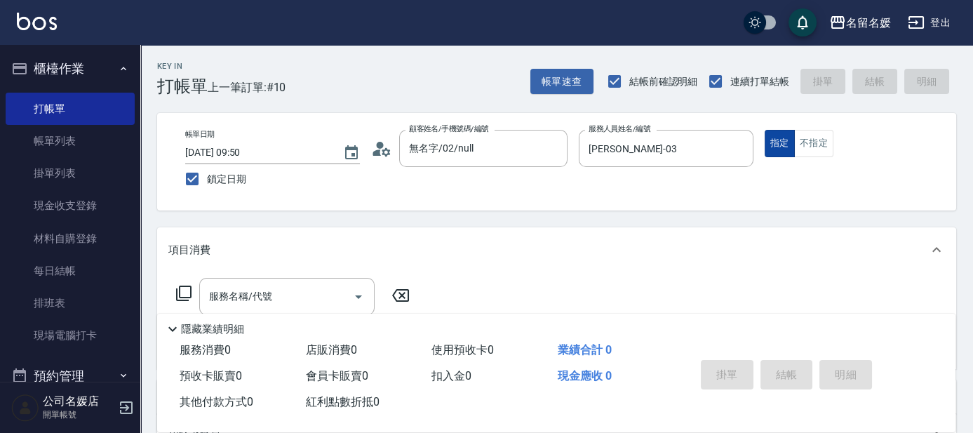
type button "true"
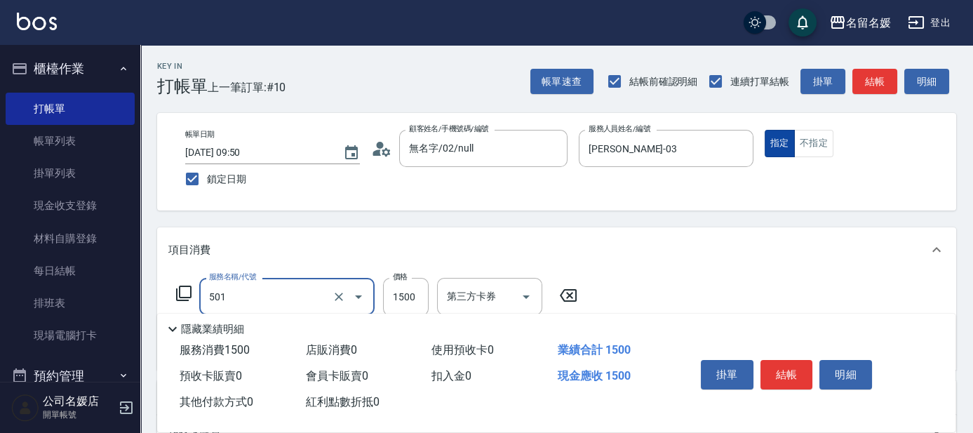
type input "染髮(1500)(501)"
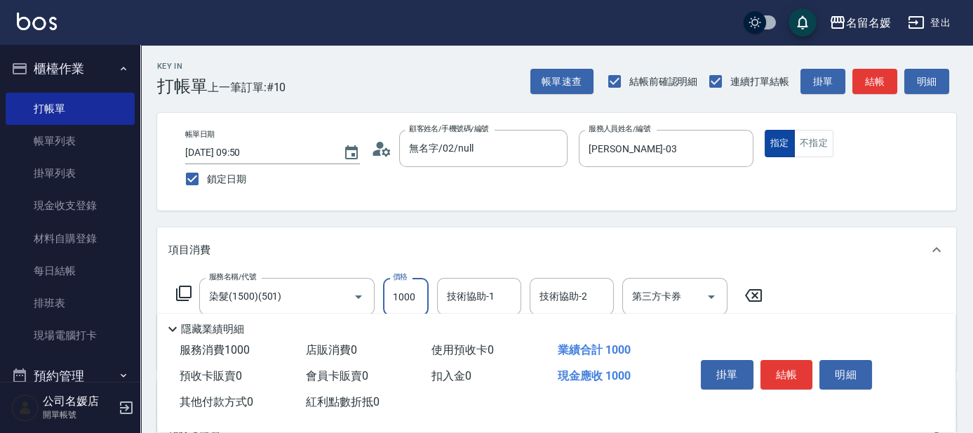
type input "1000"
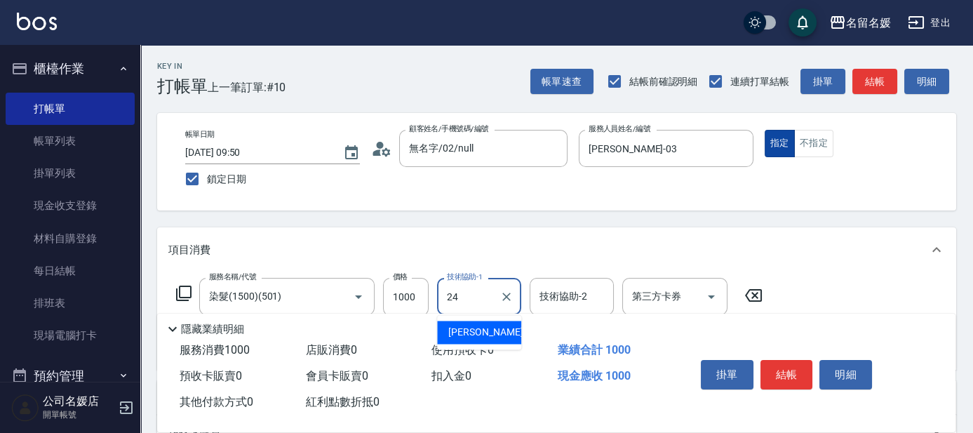
type input "[PERSON_NAME]-24"
type input "2"
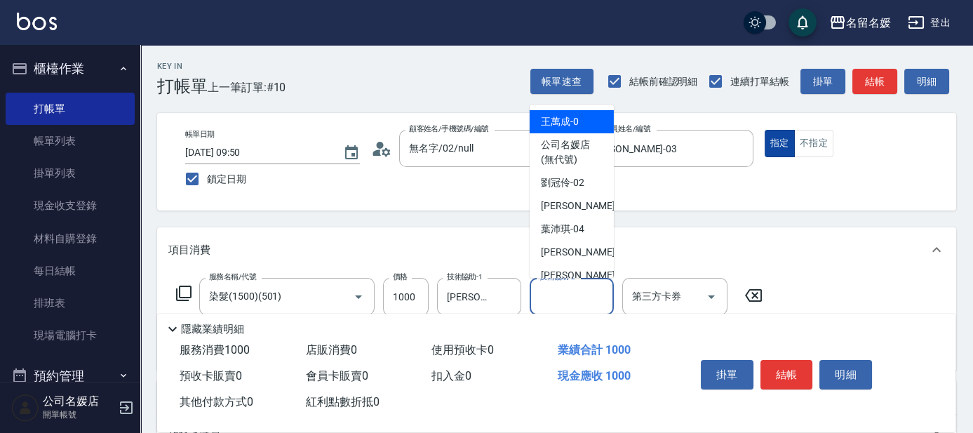
type input "[PERSON_NAME]-0"
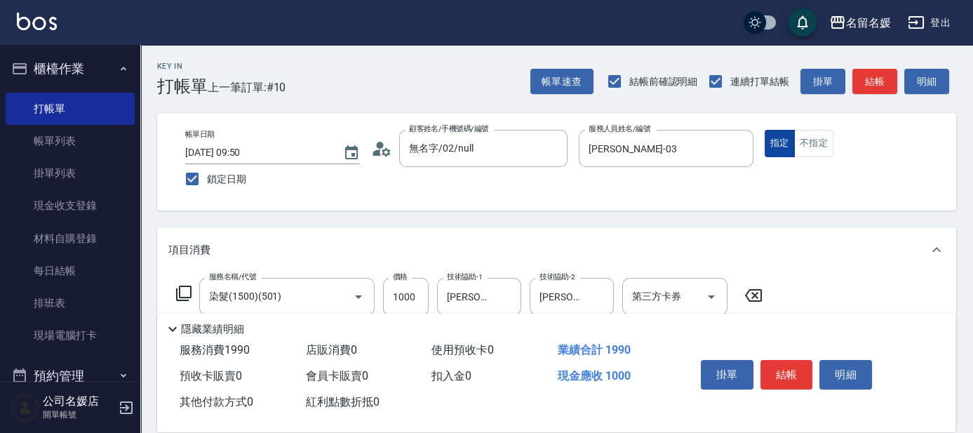
type input "(芙)蘆薈髮膜套卡(自材)(639)"
type input "24"
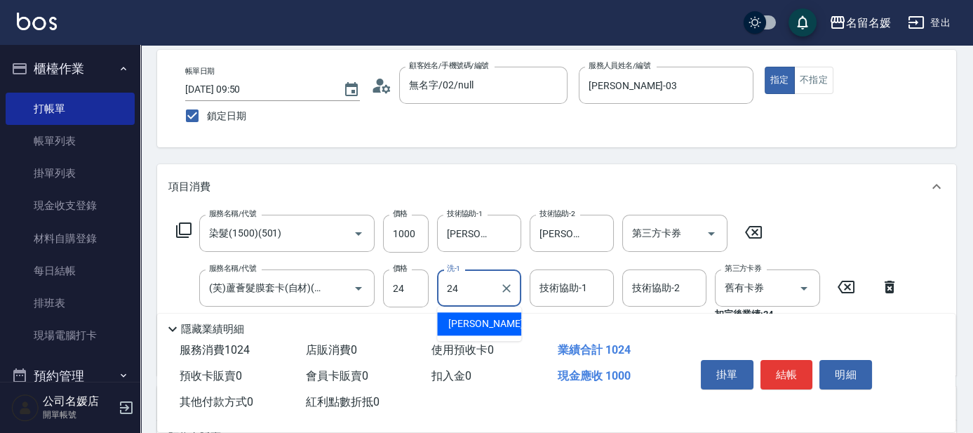
scroll to position [127, 0]
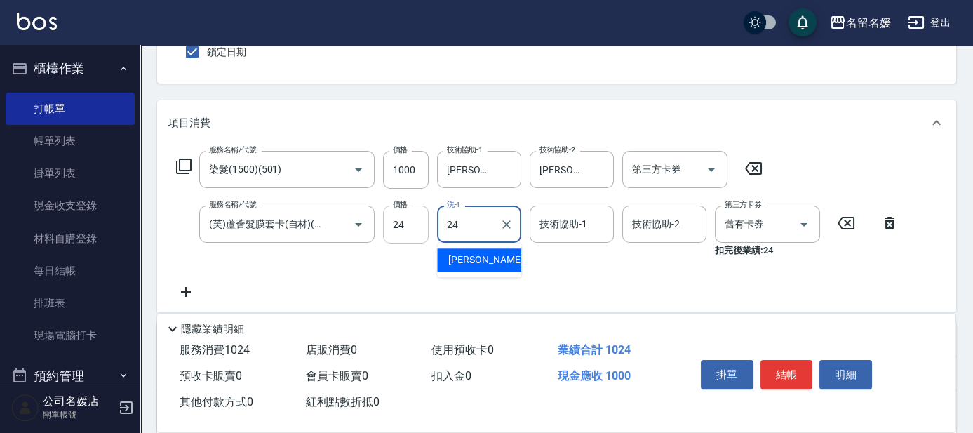
type input "24"
click at [422, 231] on input "24" at bounding box center [406, 225] width 46 height 38
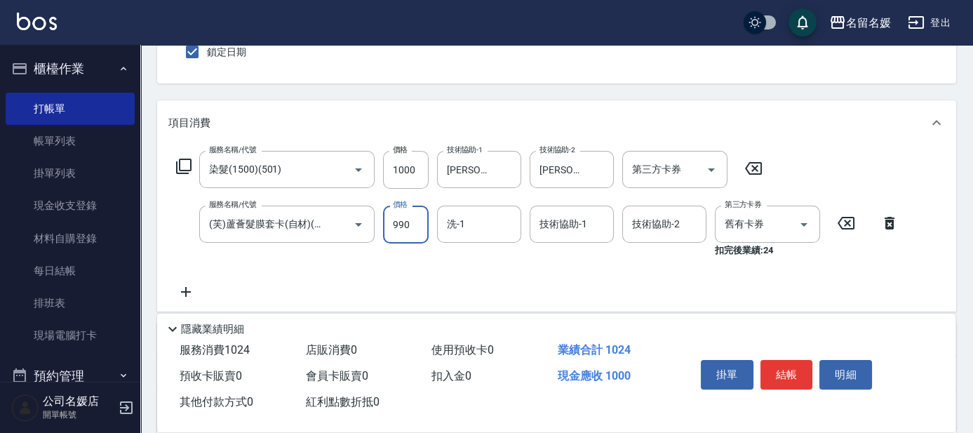
type input "990"
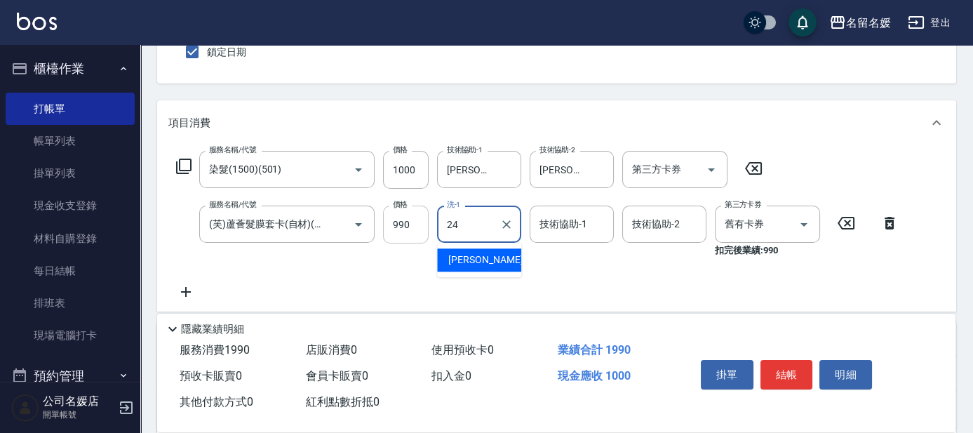
type input "[PERSON_NAME]-24"
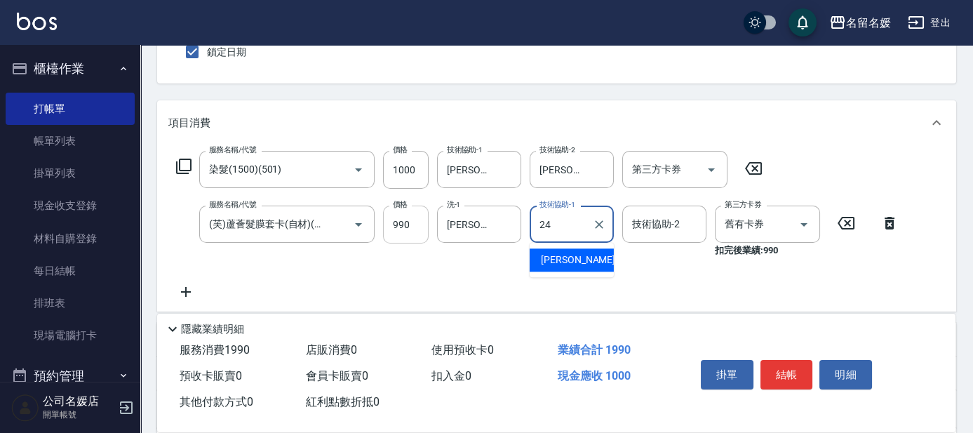
type input "[PERSON_NAME]-24"
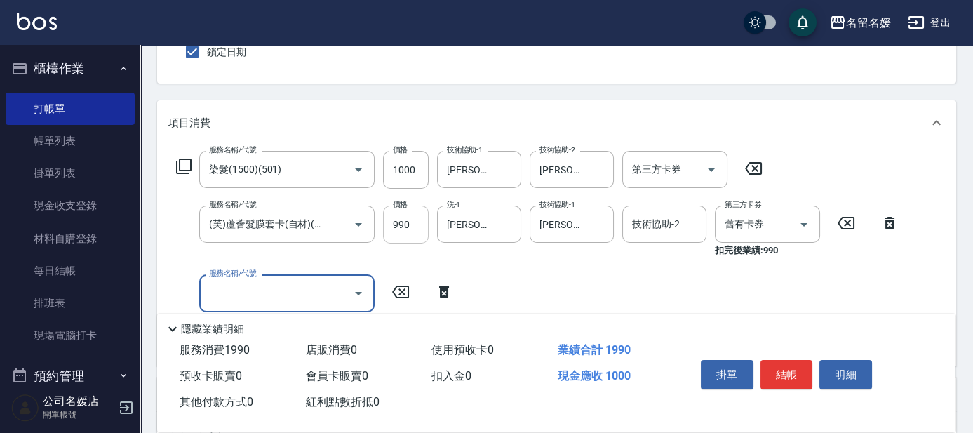
scroll to position [0, 0]
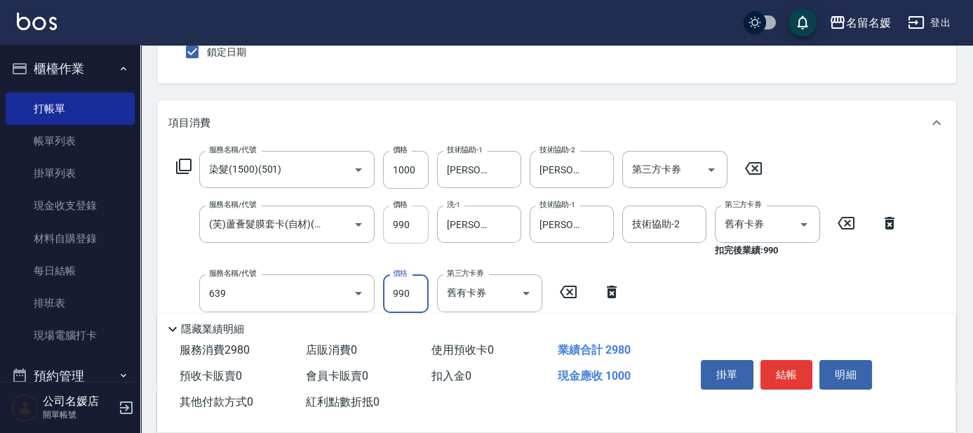
type input "(芙)蘆薈髮膜套卡(自材)(639)"
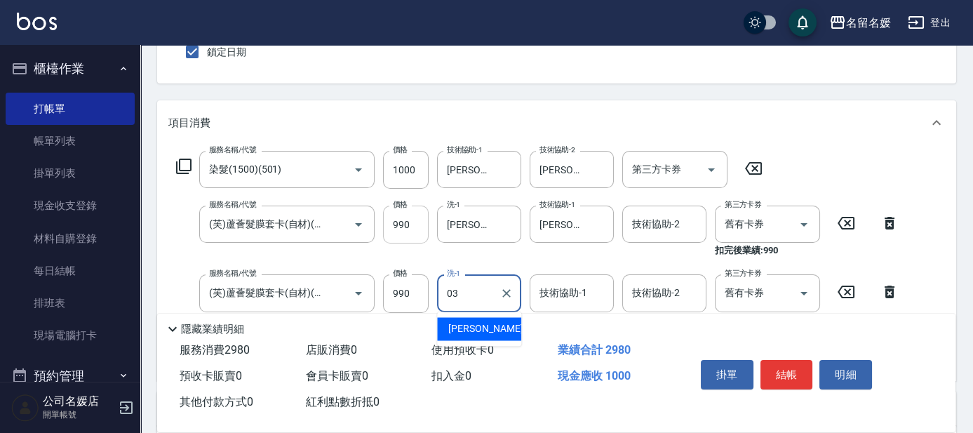
type input "03"
type input "0"
type input "[PERSON_NAME]-03"
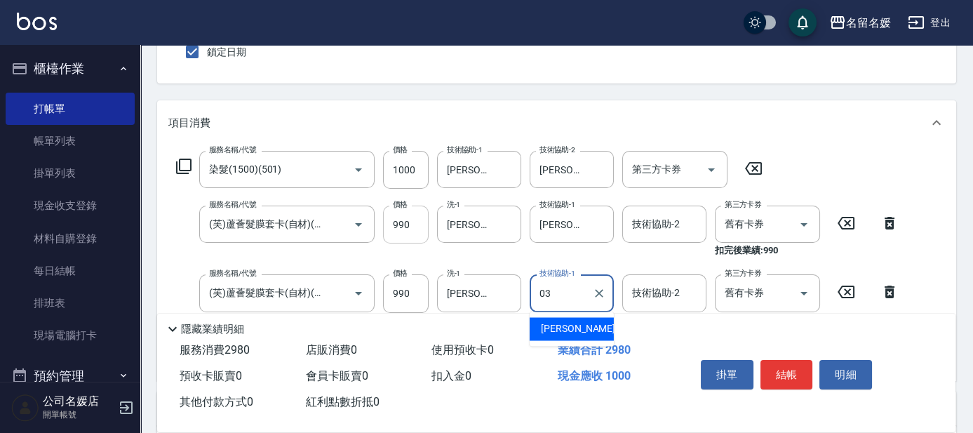
type input "[PERSON_NAME]-03"
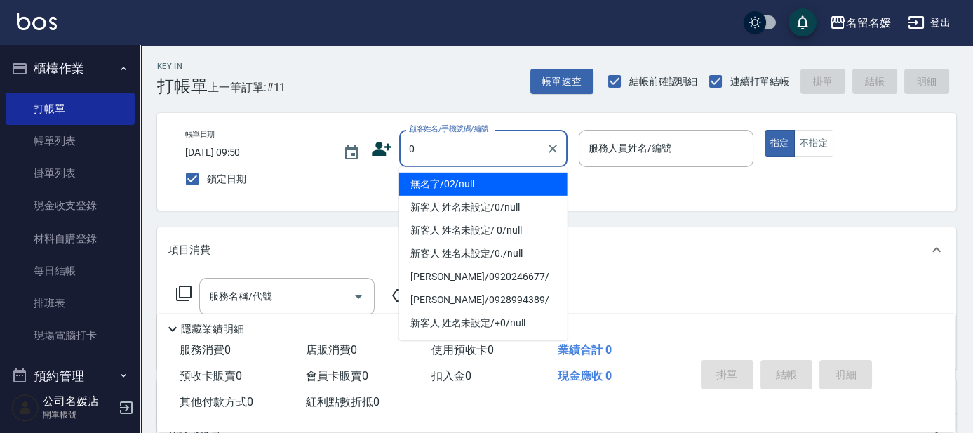
type input "無名字/02/null"
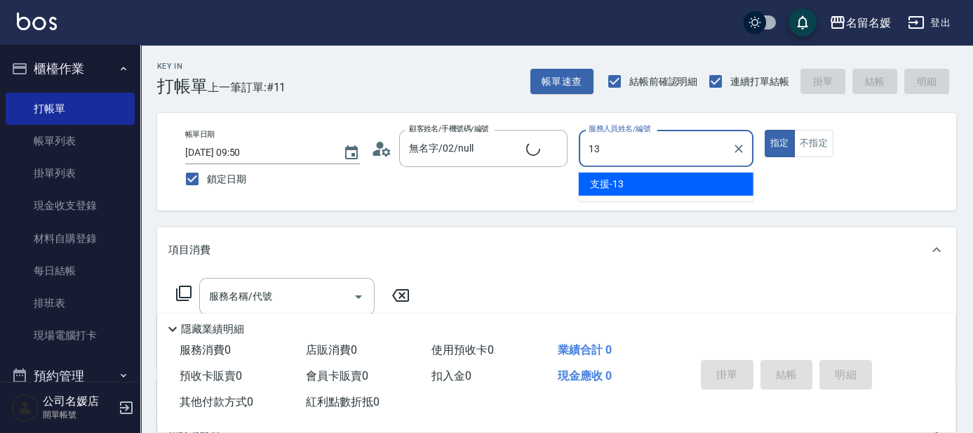
type input "13"
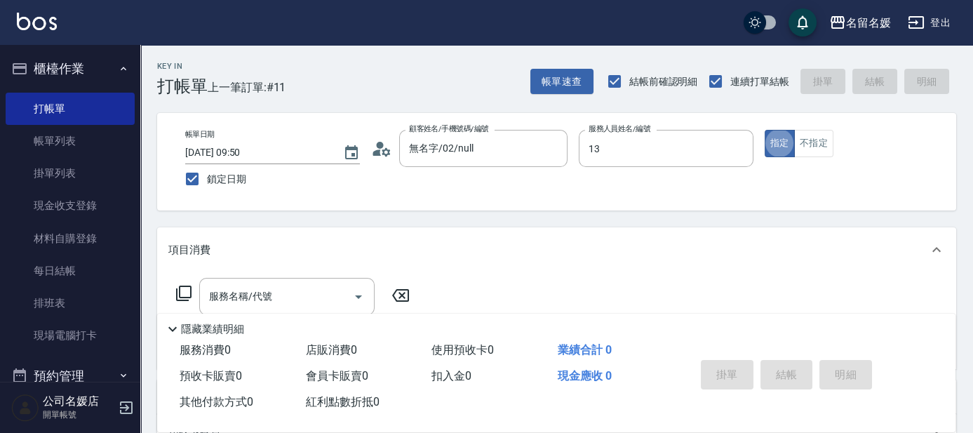
type input "新客人 姓名未設定/0/null"
type input "支援-13"
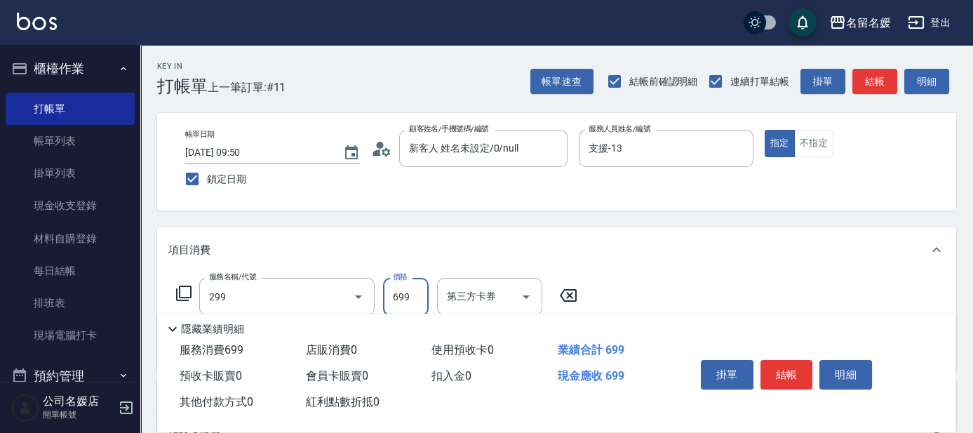
type input "滾珠洗髮699(299)"
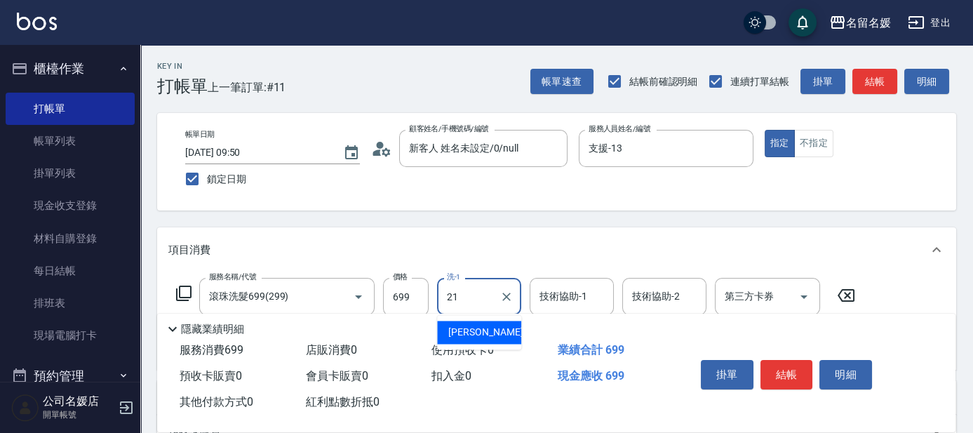
type input "21"
type input "2"
type input "[PERSON_NAME]-21"
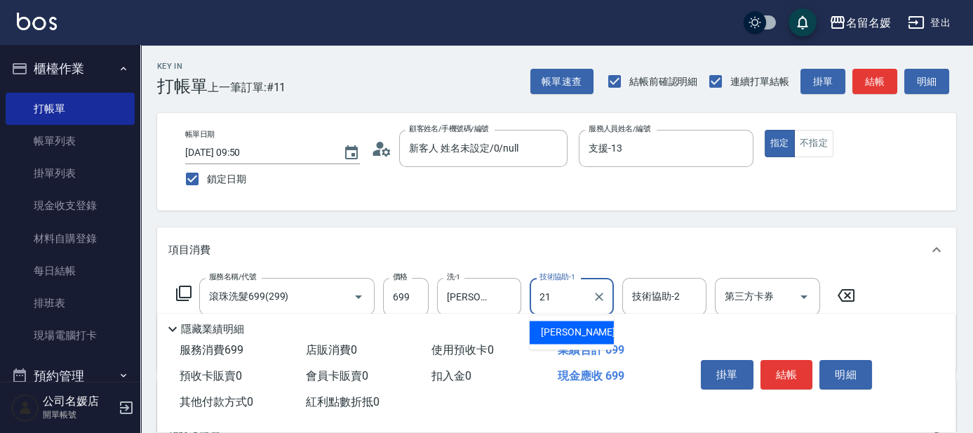
type input "[PERSON_NAME]-21"
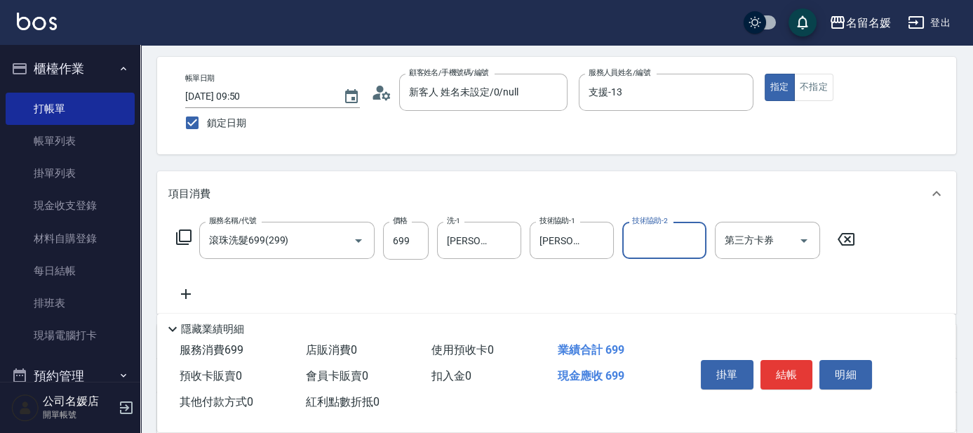
scroll to position [63, 0]
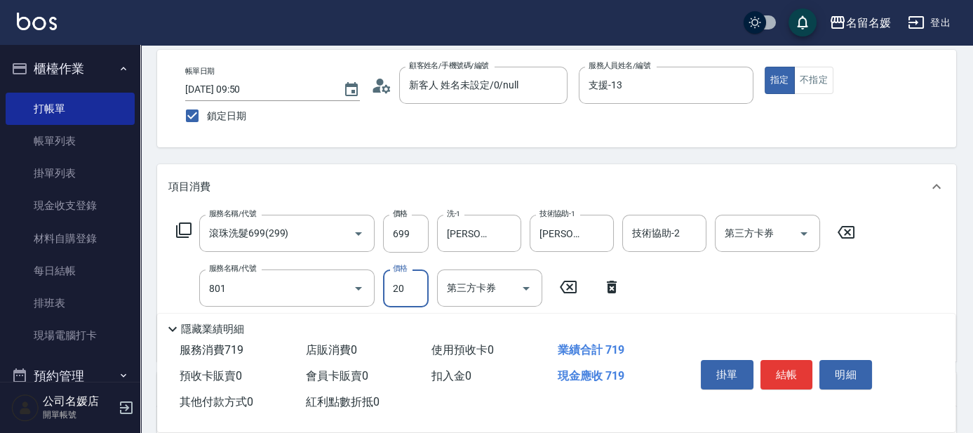
type input "潤絲(801)"
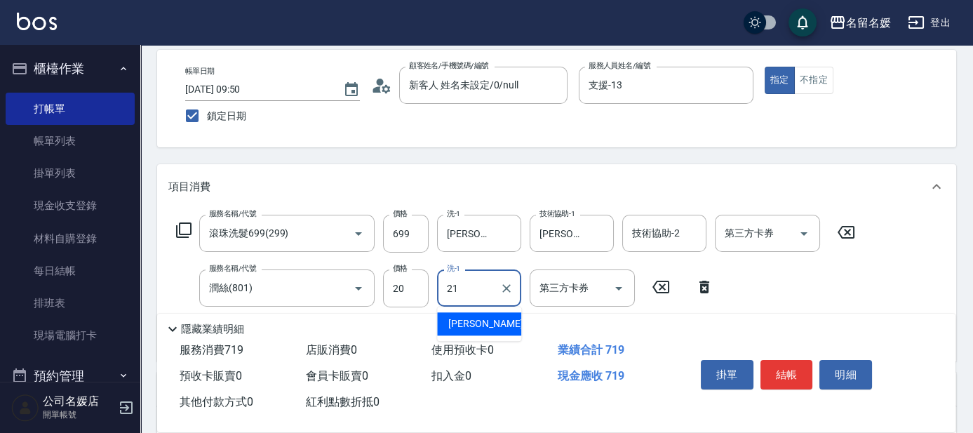
type input "[PERSON_NAME]-21"
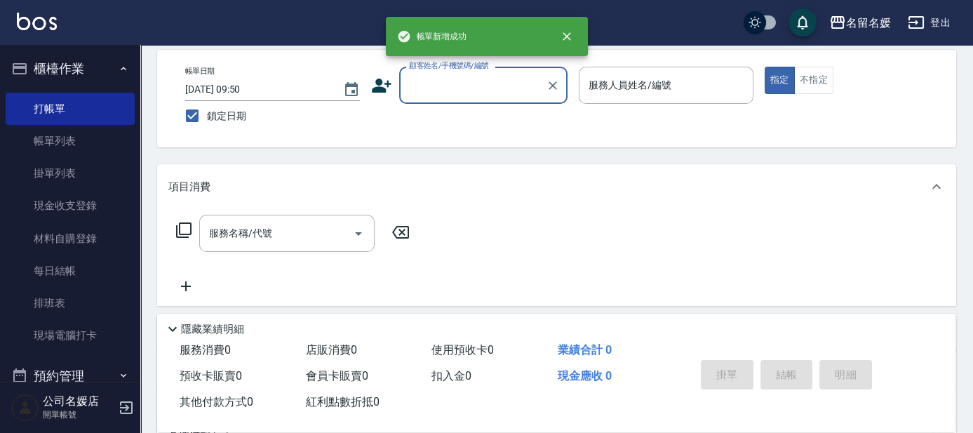
scroll to position [0, 0]
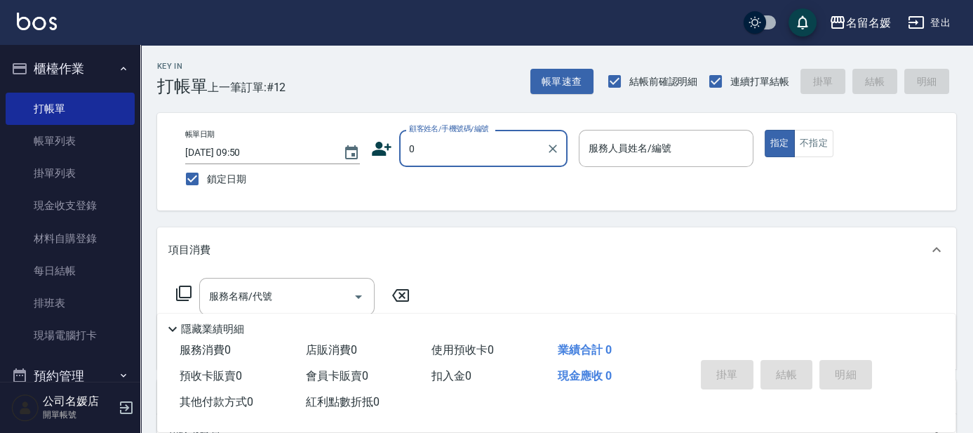
type input "無名字/02/null"
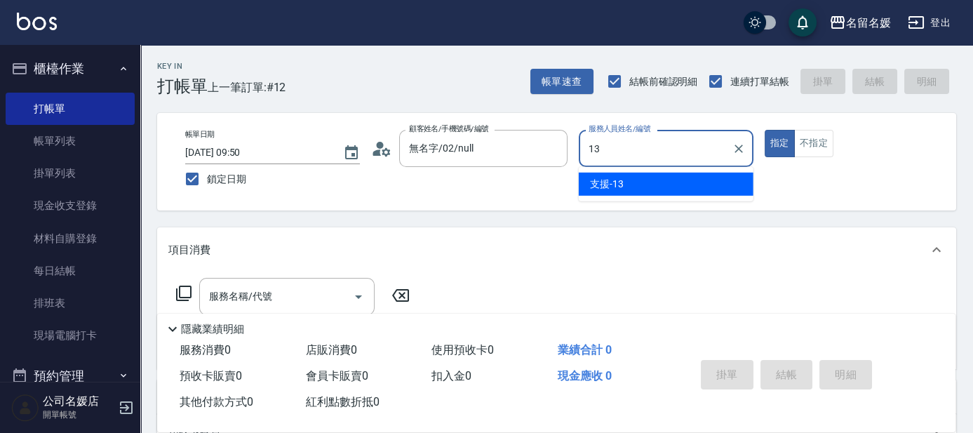
type input "支援-13"
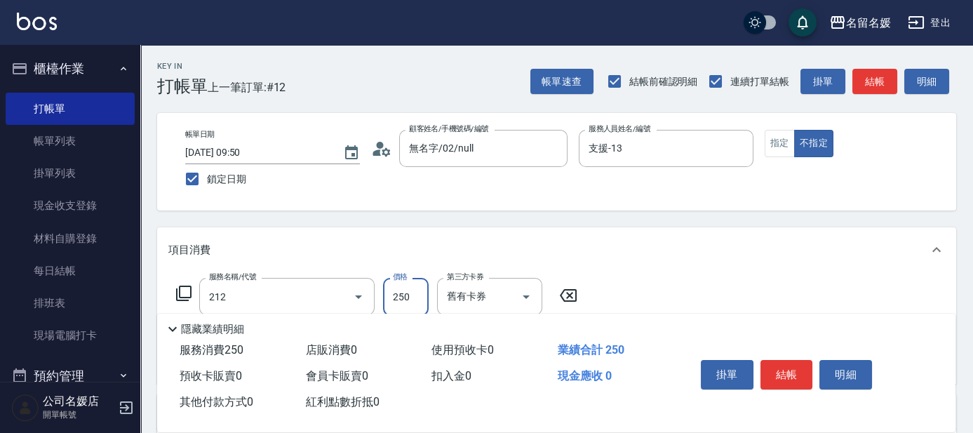
type input "洗髮券-(卡)250(212)"
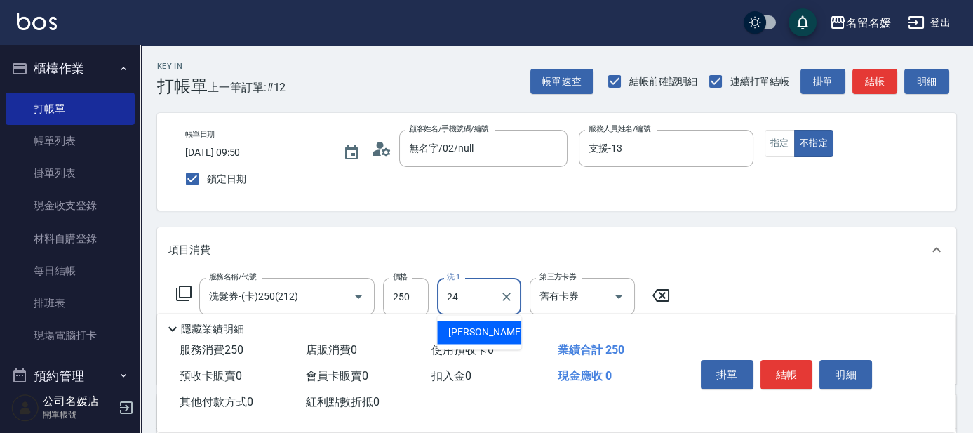
type input "[PERSON_NAME]-24"
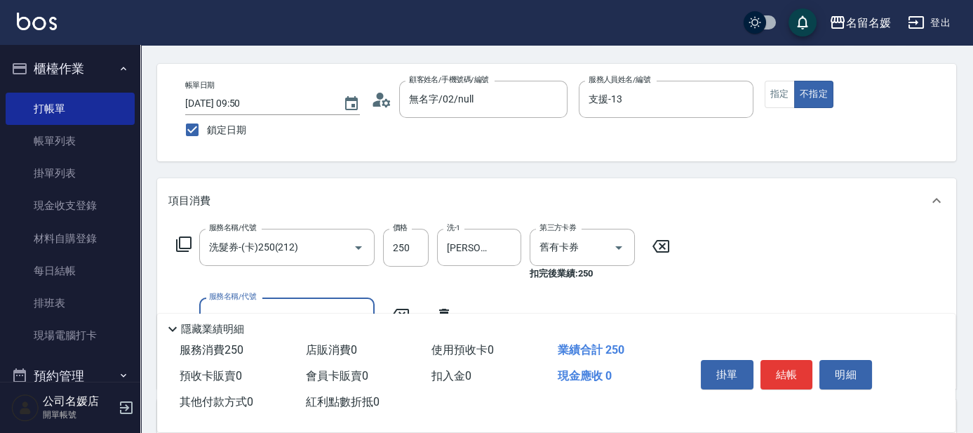
scroll to position [63, 0]
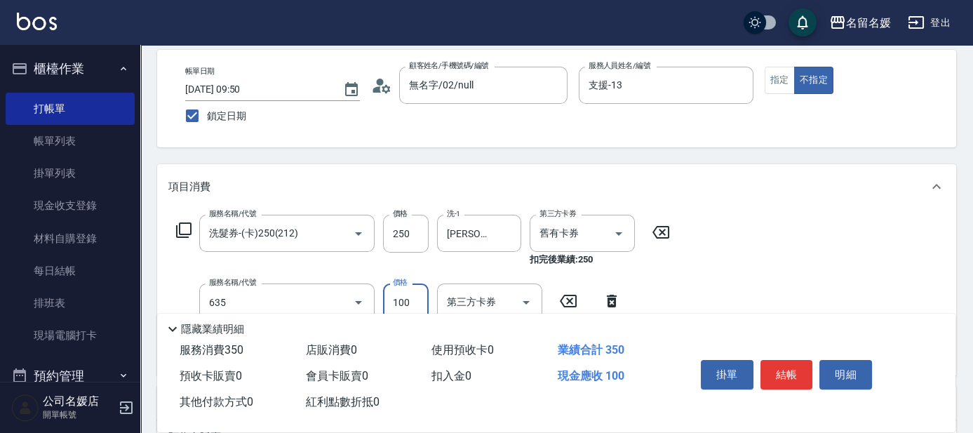
type input "[PERSON_NAME].玻酸.晶膜.水療(635)"
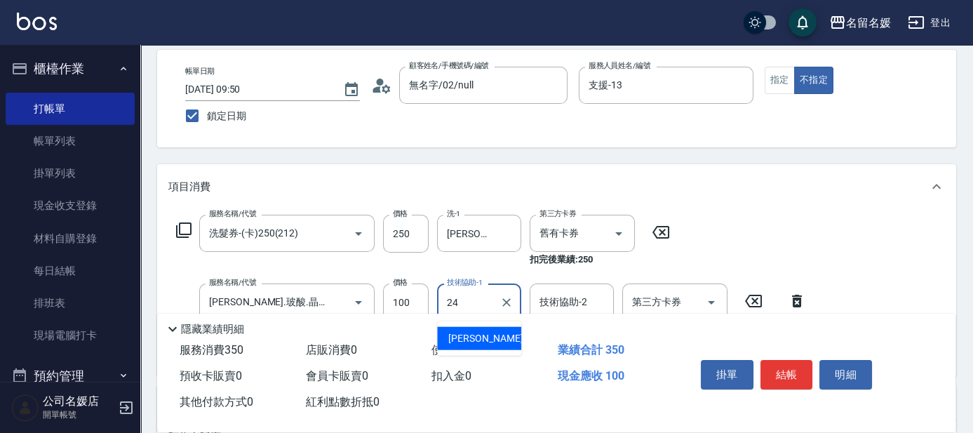
type input "[PERSON_NAME]-24"
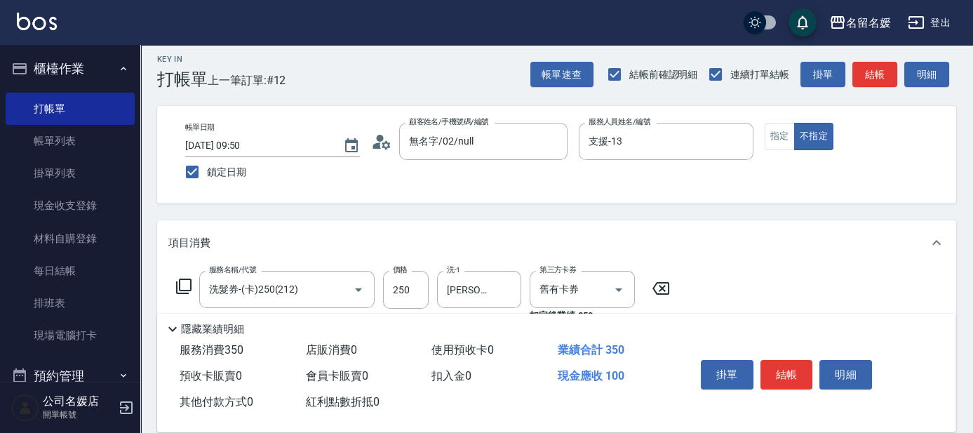
scroll to position [0, 0]
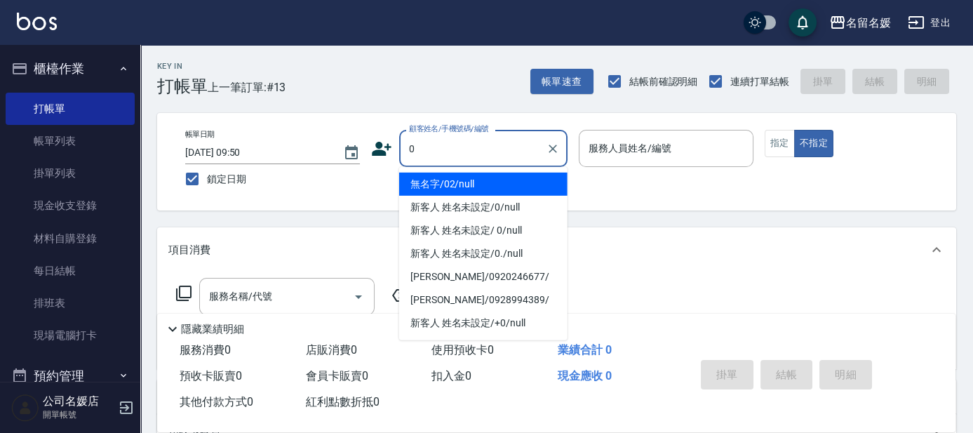
type input "0"
type input "無名字/02/null"
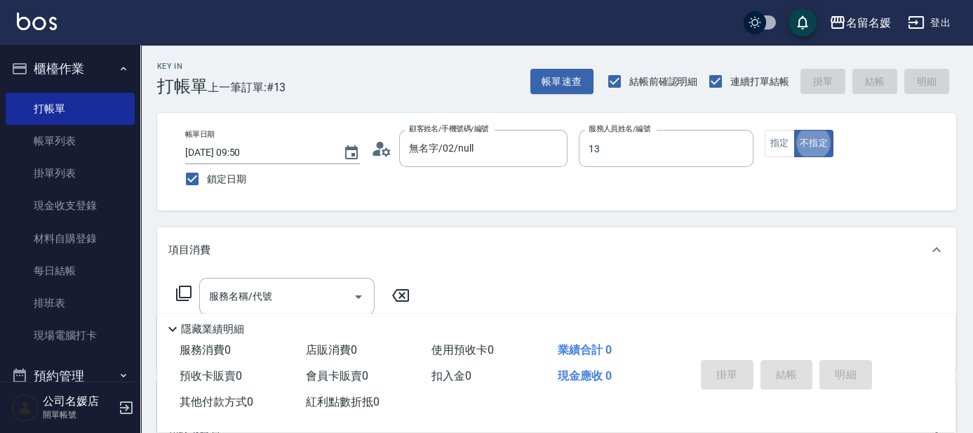
type input "支援-13"
click at [775, 142] on button "指定" at bounding box center [780, 143] width 30 height 27
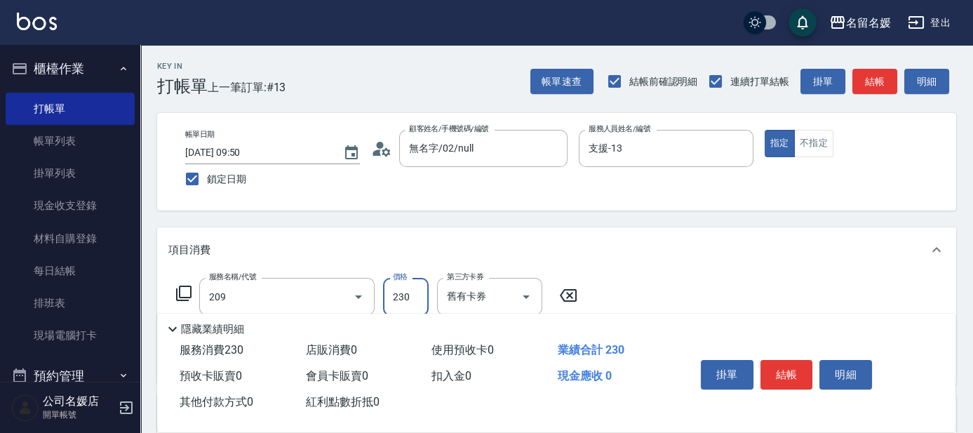
type input "洗髮券-(卡)230(209)"
type input "[PERSON_NAME]-21"
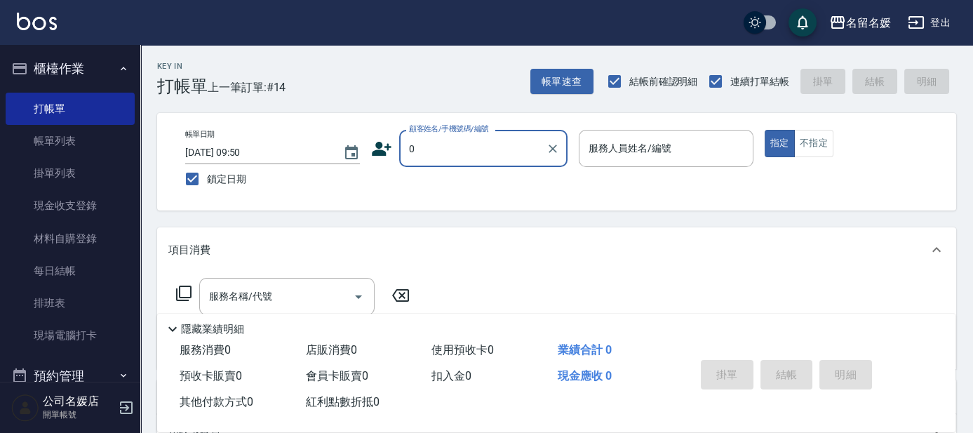
type input "無名字/02/null"
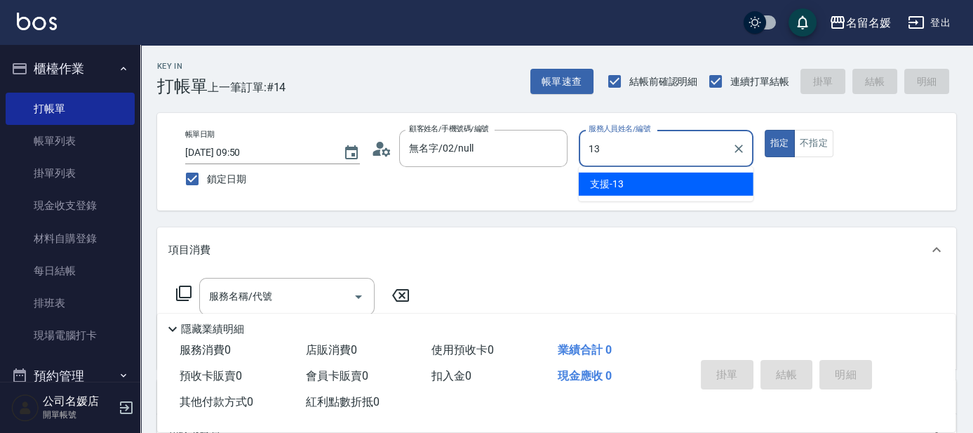
type input "支援-13"
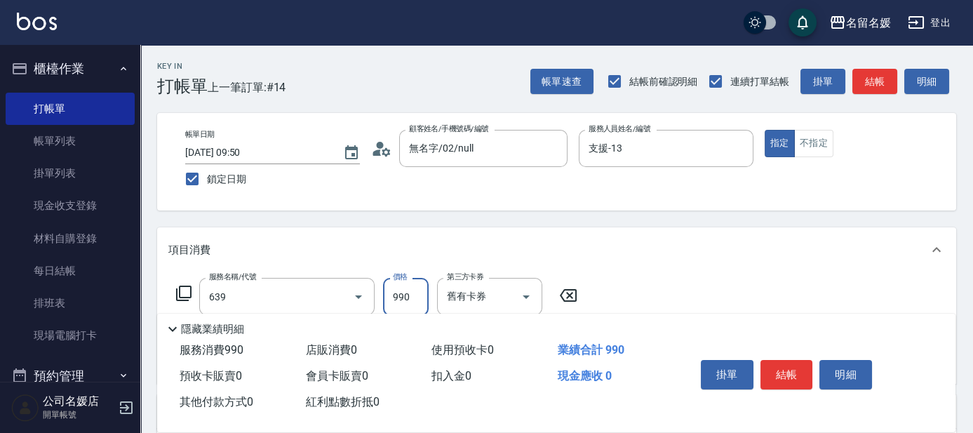
type input "(芙)蘆薈髮膜套卡(自材)(639)"
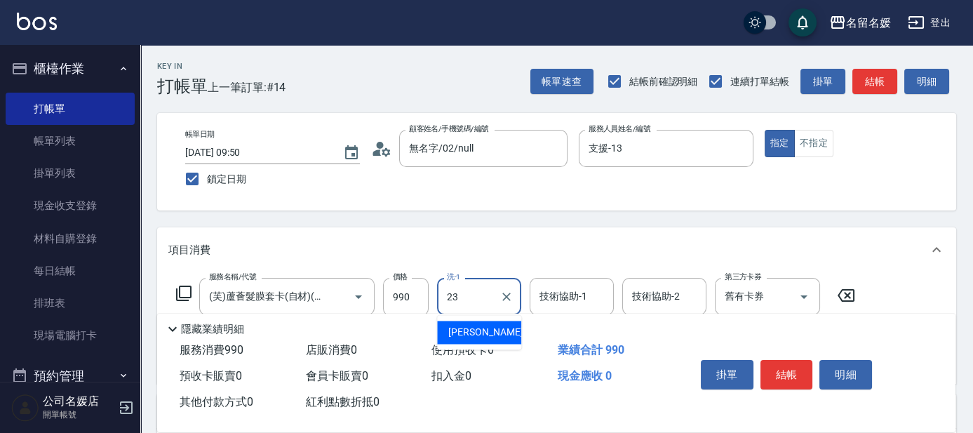
type input "[PERSON_NAME]-23"
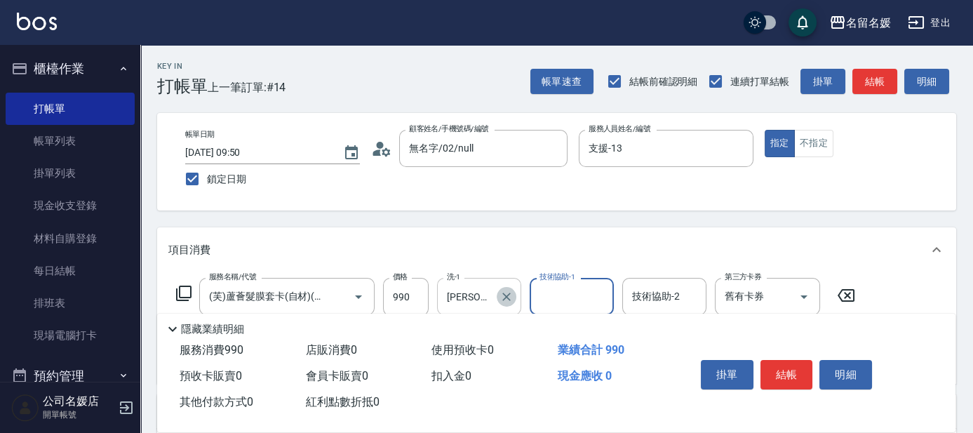
click at [506, 298] on icon "Clear" at bounding box center [507, 297] width 14 height 14
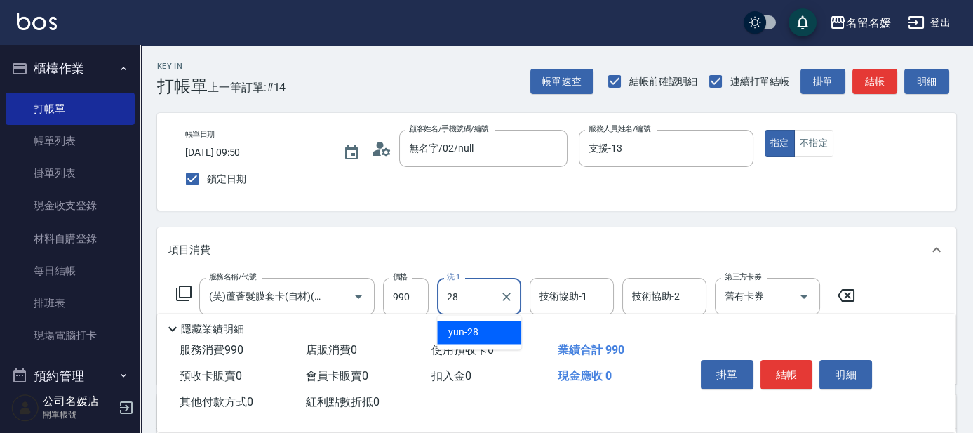
type input "yun-28"
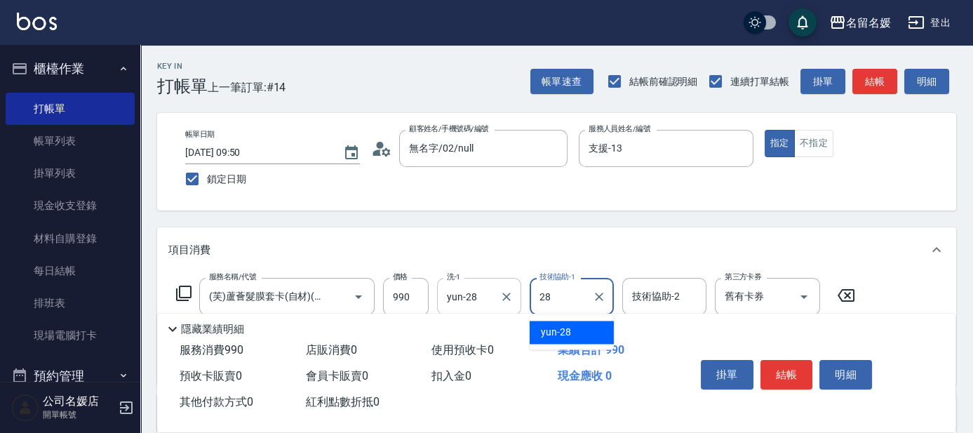
type input "yun-28"
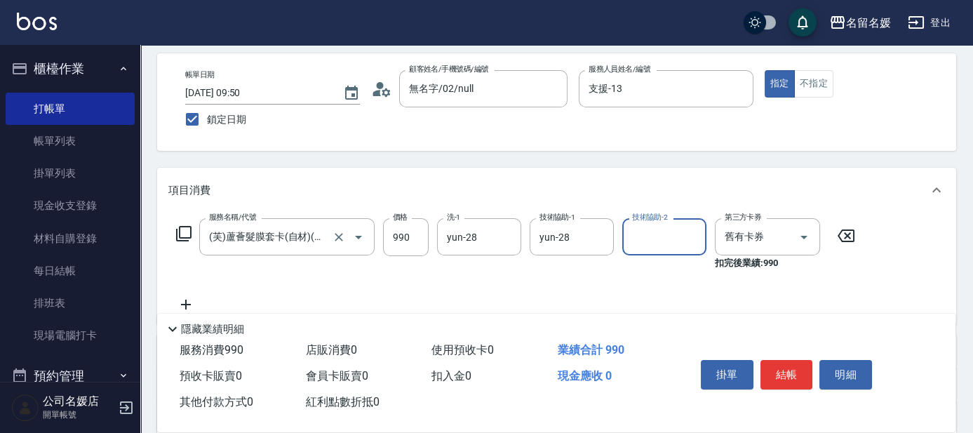
scroll to position [63, 0]
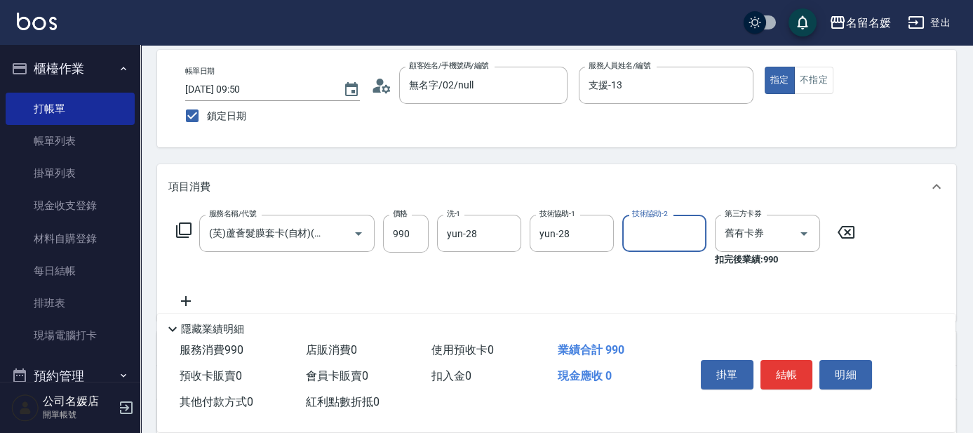
click at [176, 232] on icon at bounding box center [183, 229] width 15 height 15
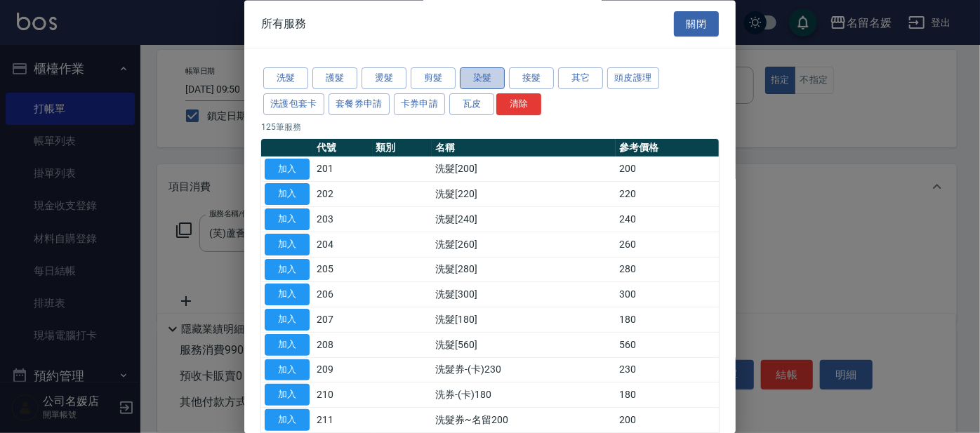
click at [484, 75] on button "染髮" at bounding box center [482, 79] width 45 height 22
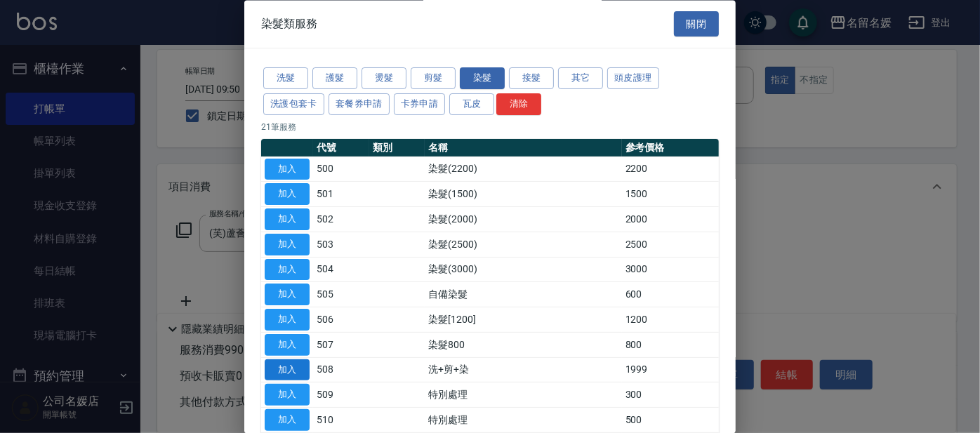
click at [283, 364] on button "加入" at bounding box center [287, 370] width 45 height 22
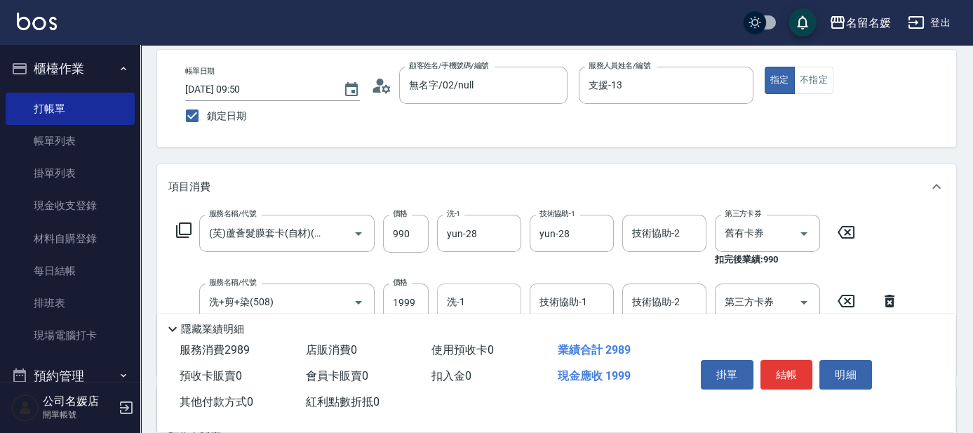
scroll to position [127, 0]
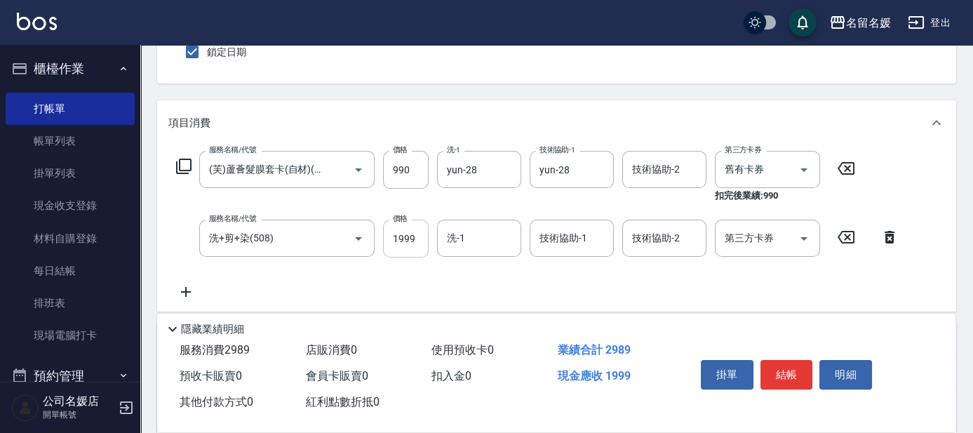
click at [407, 249] on input "1999" at bounding box center [406, 239] width 46 height 38
type input "2500"
click at [885, 241] on icon at bounding box center [889, 237] width 35 height 17
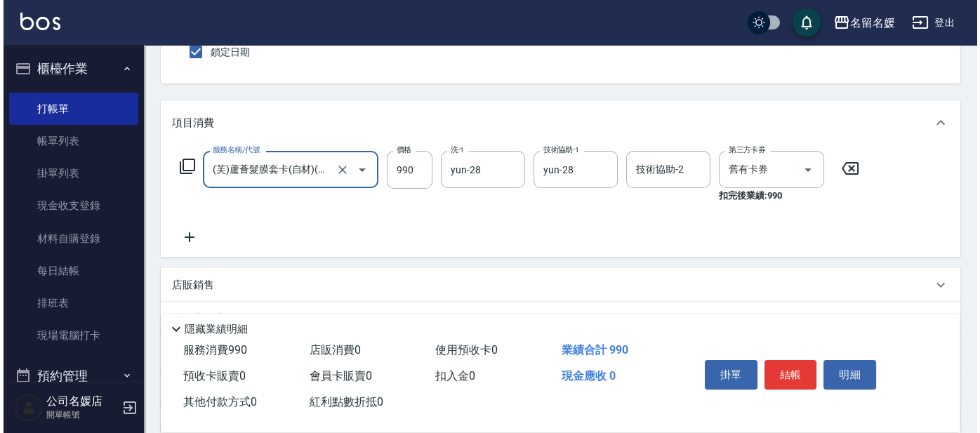
scroll to position [0, 7]
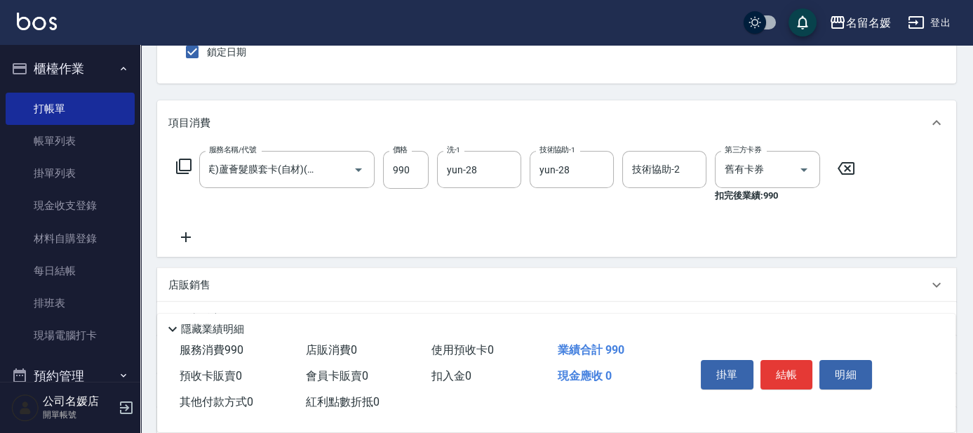
click at [182, 170] on icon at bounding box center [183, 166] width 15 height 15
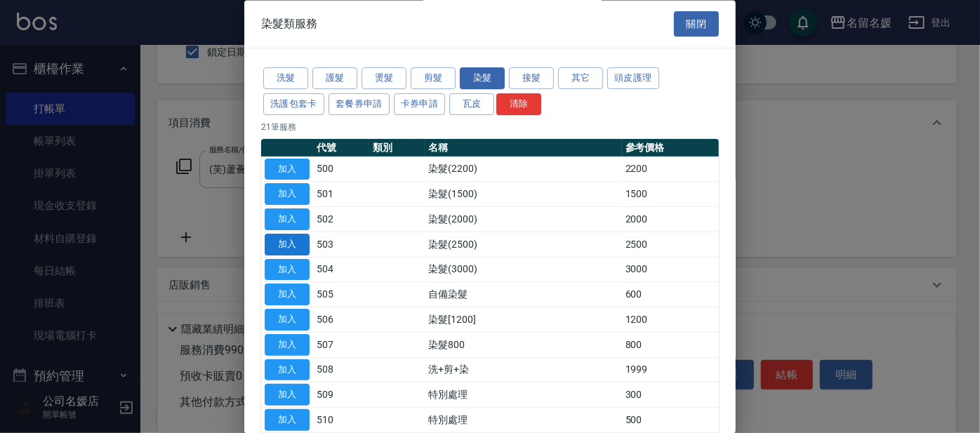
click at [297, 242] on button "加入" at bounding box center [287, 245] width 45 height 22
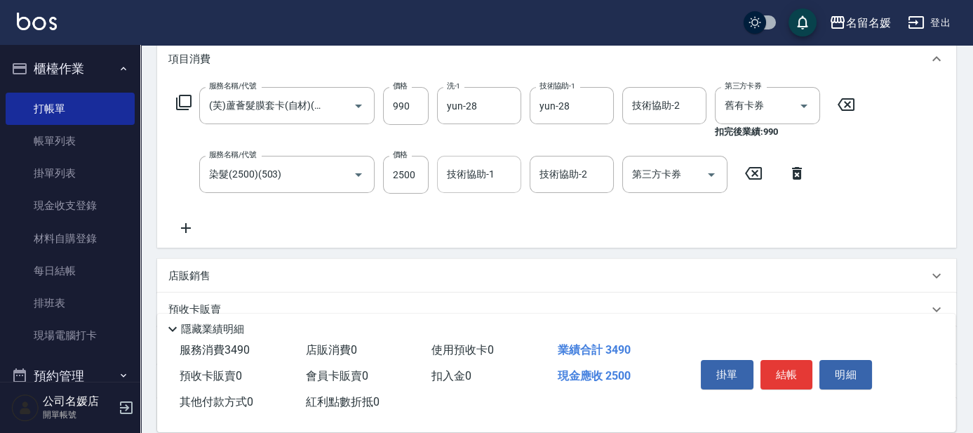
scroll to position [191, 0]
click at [507, 168] on input "技術協助-1" at bounding box center [479, 174] width 72 height 25
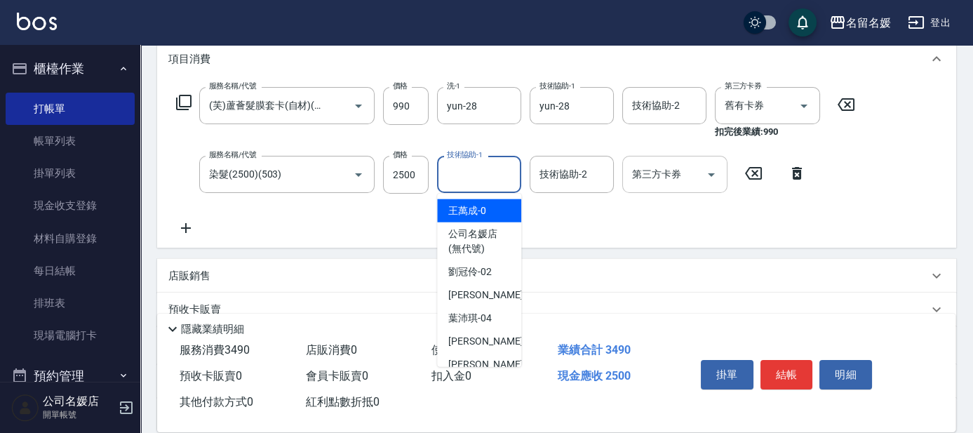
scroll to position [127, 0]
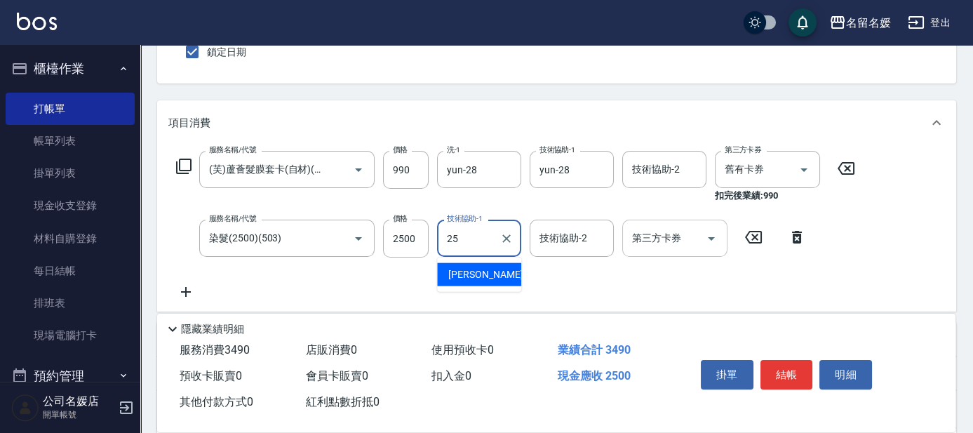
type input "[PERSON_NAME]-25"
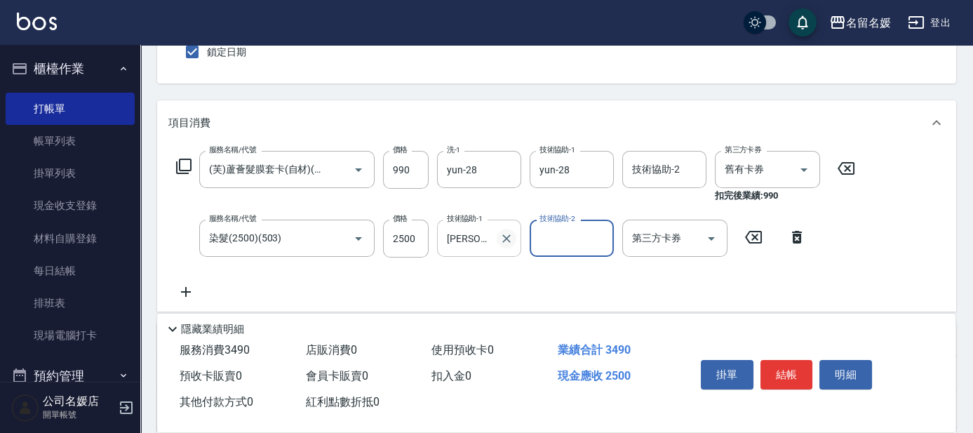
click at [505, 239] on icon "Clear" at bounding box center [506, 238] width 8 height 8
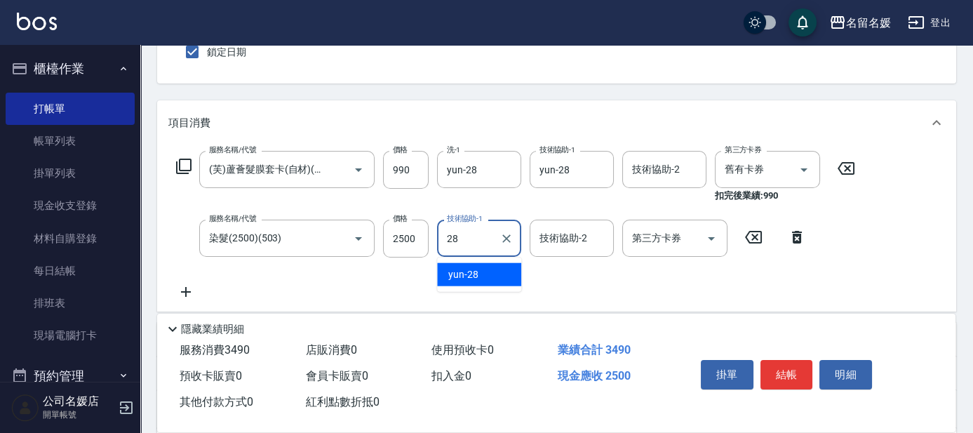
type input "yun-28"
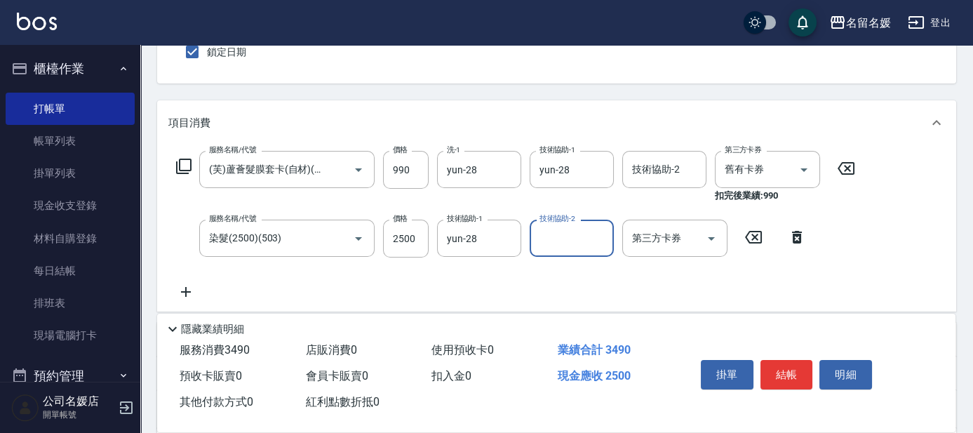
click at [522, 88] on div "Key In 打帳單 上一筆訂單:#14 帳單速查 結帳前確認明細 連續打單結帳 掛單 結帳 明細 帳單日期 [DATE] 09:50 鎖定日期 顧客姓名/手…" at bounding box center [556, 273] width 833 height 711
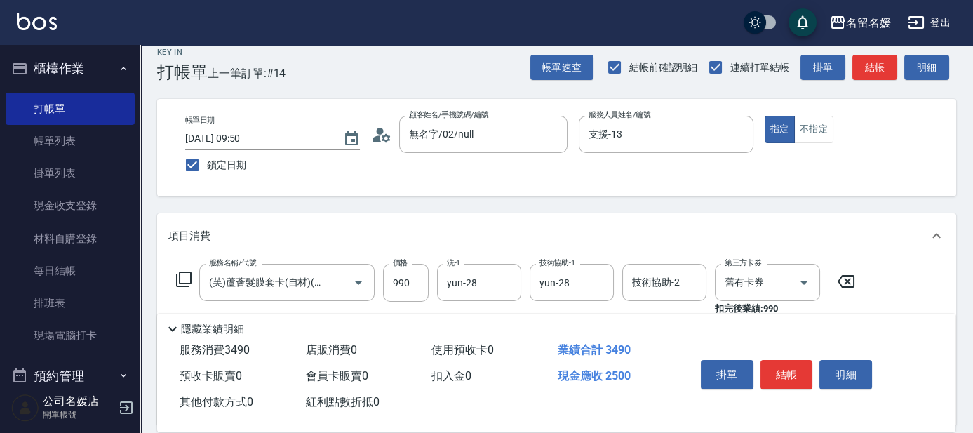
scroll to position [0, 0]
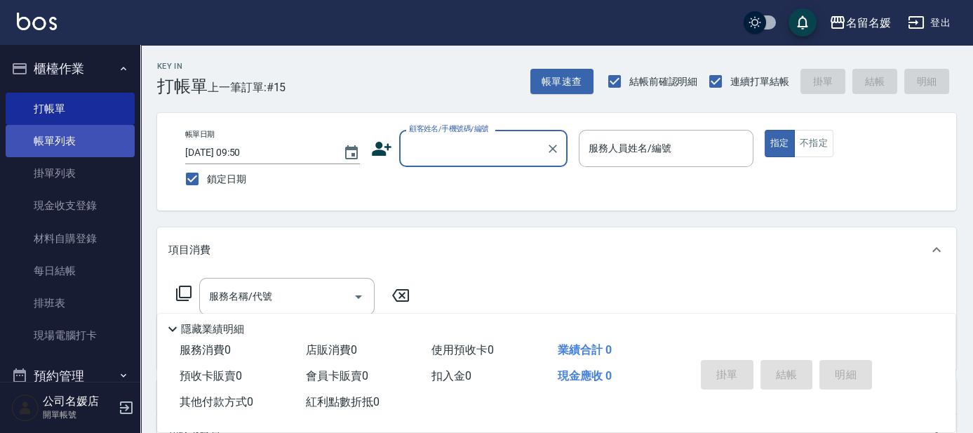
click at [84, 139] on link "帳單列表" at bounding box center [70, 141] width 129 height 32
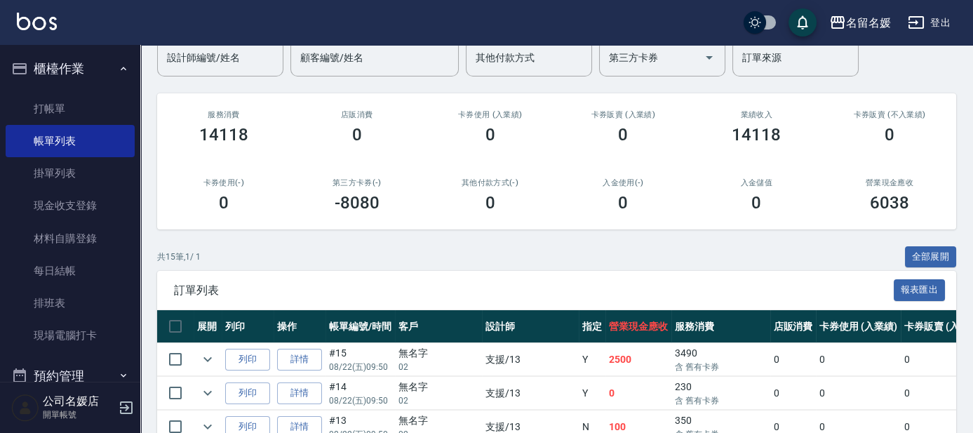
scroll to position [127, 0]
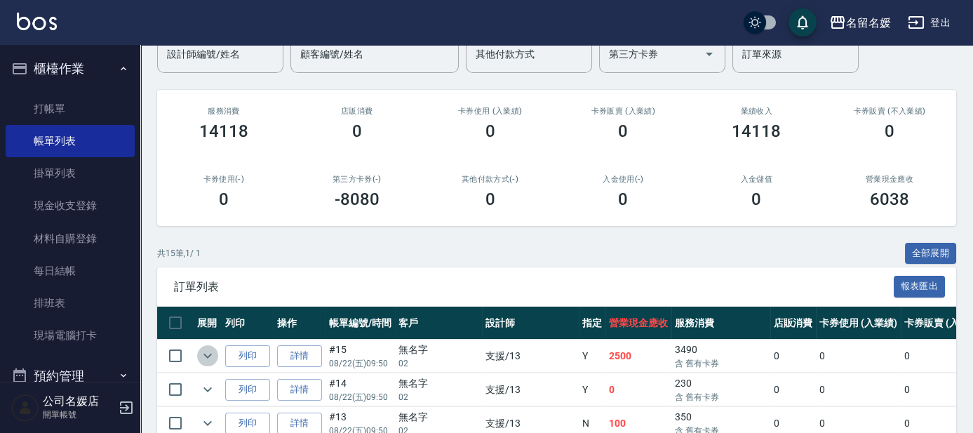
click at [212, 354] on icon "expand row" at bounding box center [207, 355] width 17 height 17
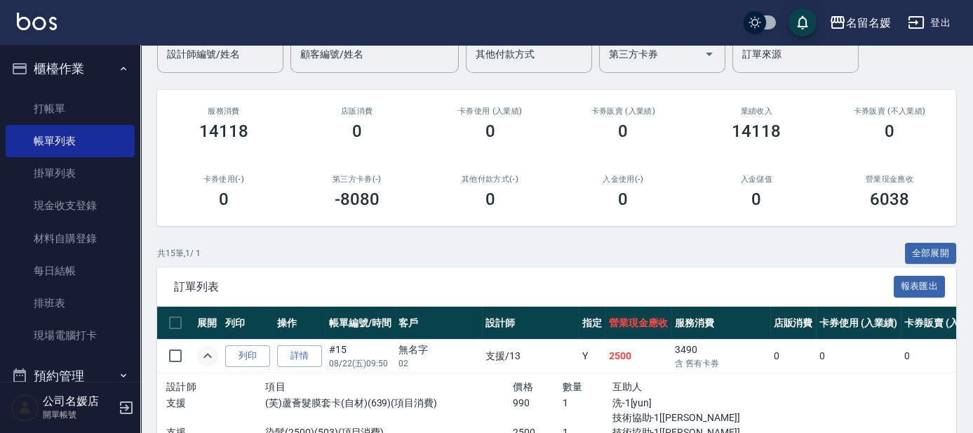
scroll to position [191, 0]
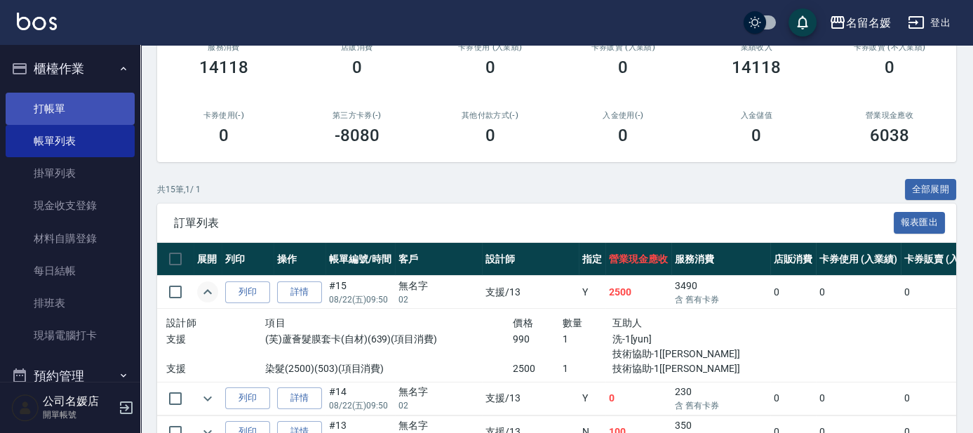
click at [100, 111] on link "打帳單" at bounding box center [70, 109] width 129 height 32
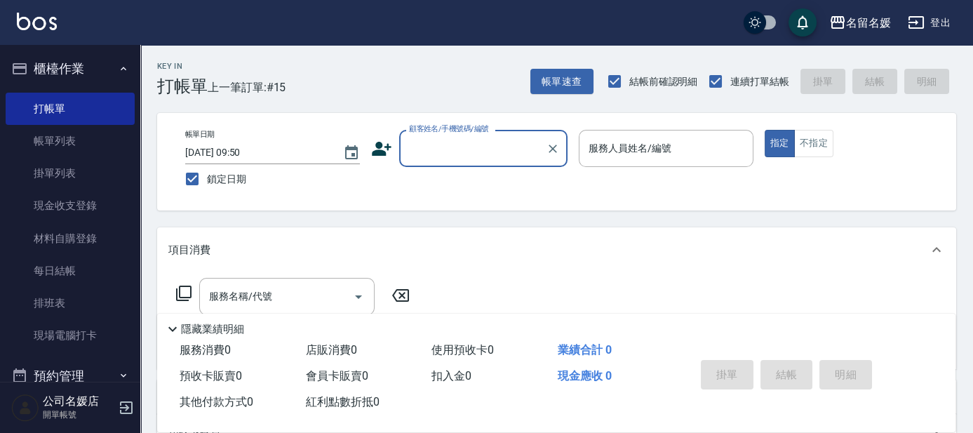
click at [483, 145] on input "顧客姓名/手機號碼/編號" at bounding box center [473, 148] width 135 height 25
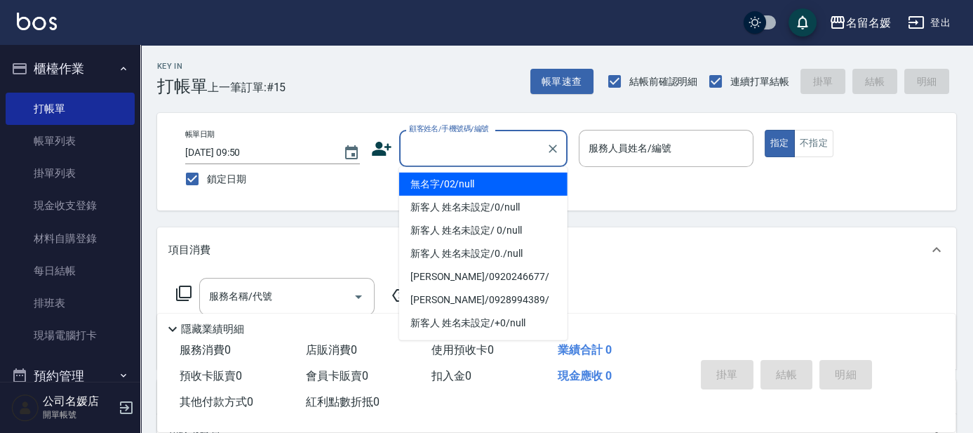
click at [460, 181] on li "無名字/02/null" at bounding box center [483, 184] width 168 height 23
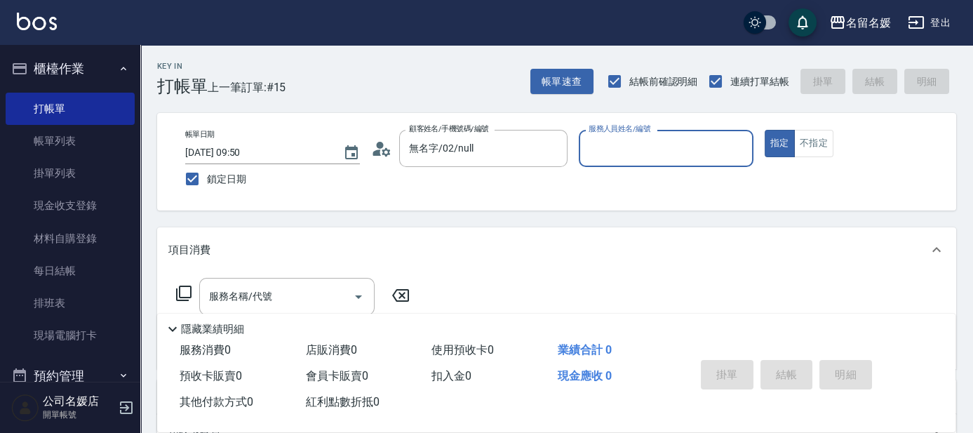
type input "無名字/02/null"
click at [623, 145] on input "服務人員姓名/編號" at bounding box center [666, 148] width 162 height 25
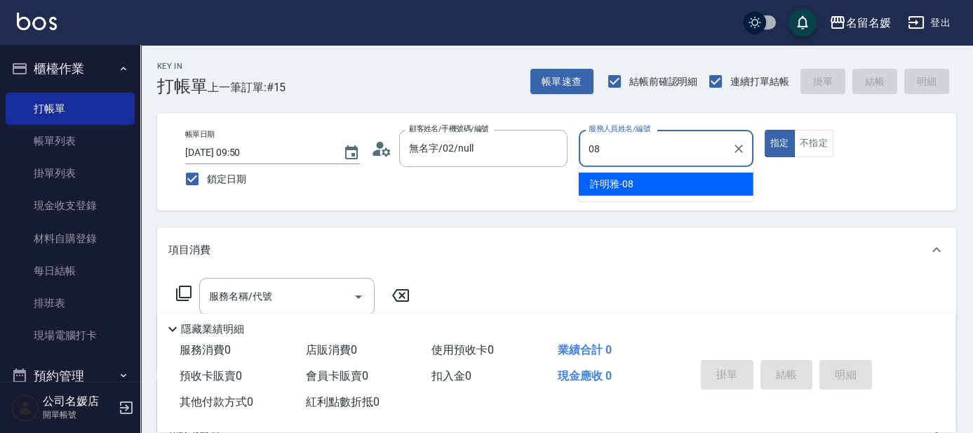
click at [634, 185] on div "[PERSON_NAME]-08" at bounding box center [666, 184] width 175 height 23
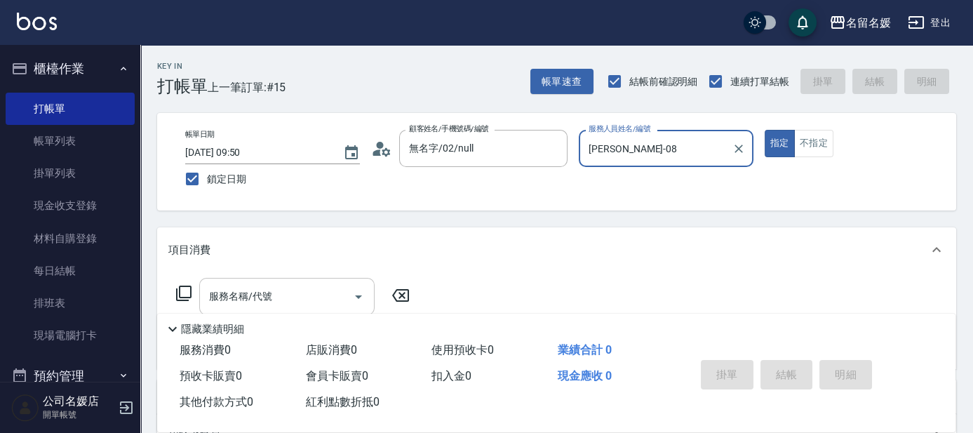
type input "[PERSON_NAME]-08"
click at [239, 288] on input "服務名稱/代號" at bounding box center [277, 296] width 142 height 25
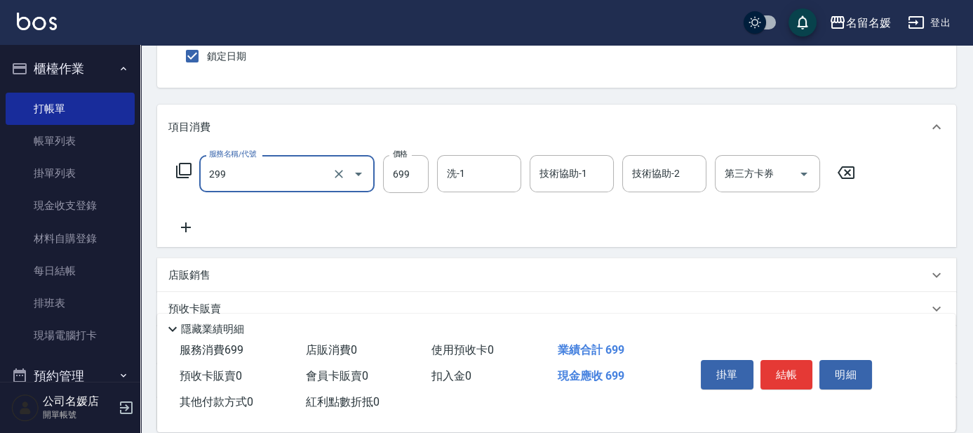
scroll to position [127, 0]
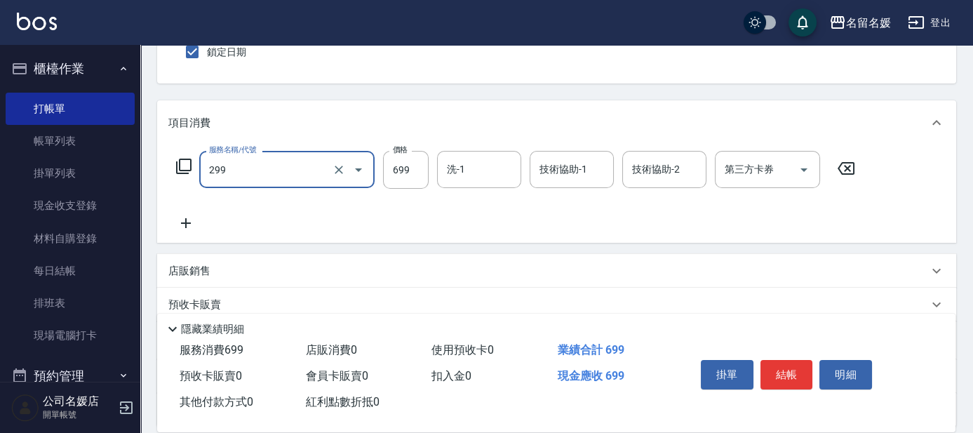
drag, startPoint x: 289, startPoint y: 171, endPoint x: 288, endPoint y: 185, distance: 14.1
click at [288, 171] on input "299" at bounding box center [268, 169] width 124 height 25
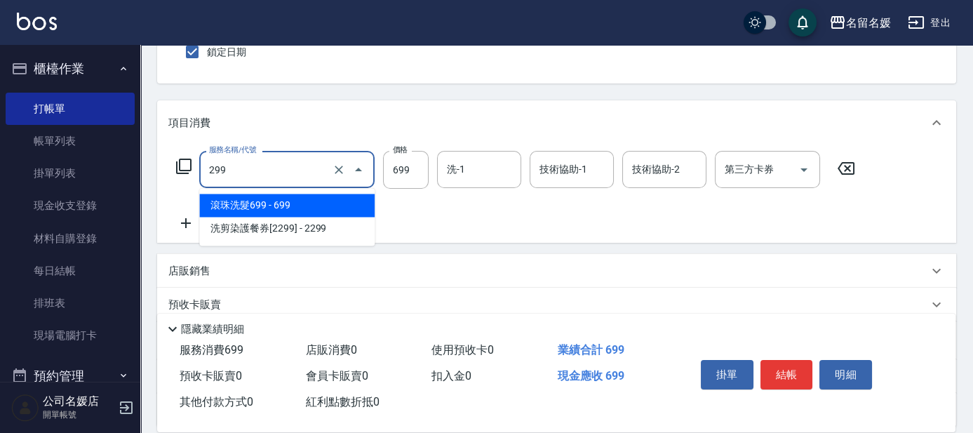
click at [288, 201] on span "滾珠洗髮699 - 699" at bounding box center [286, 205] width 175 height 23
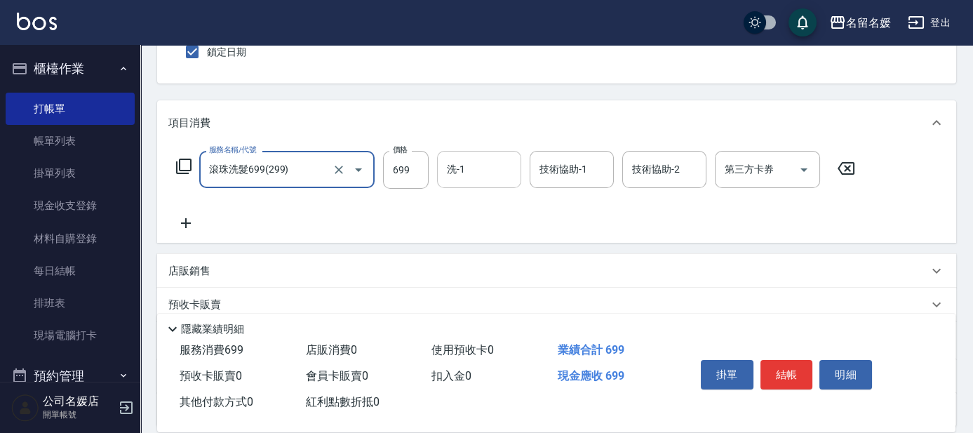
type input "滾珠洗髮699(299)"
drag, startPoint x: 488, startPoint y: 161, endPoint x: 483, endPoint y: 152, distance: 10.7
click at [487, 161] on input "洗-1" at bounding box center [479, 169] width 72 height 25
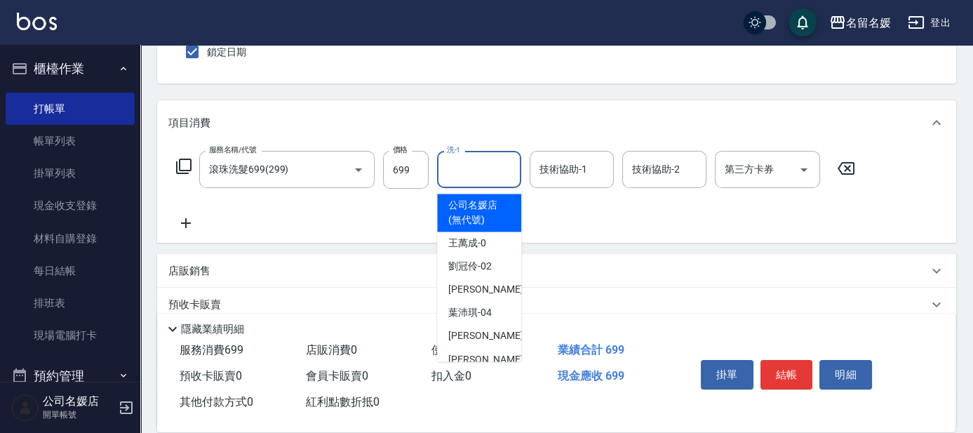
type input "2"
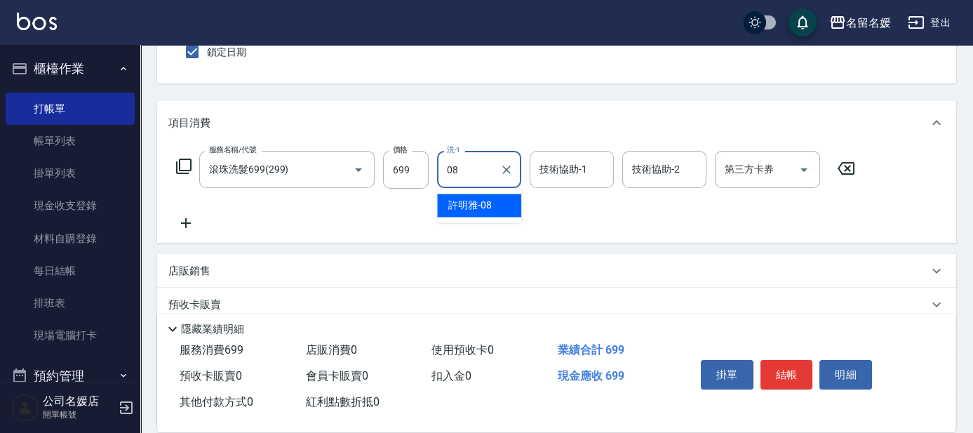
click at [465, 206] on span "[PERSON_NAME]-08" at bounding box center [470, 205] width 44 height 15
type input "[PERSON_NAME]-08"
click at [575, 165] on div "技術協助-1 技術協助-1" at bounding box center [572, 169] width 84 height 37
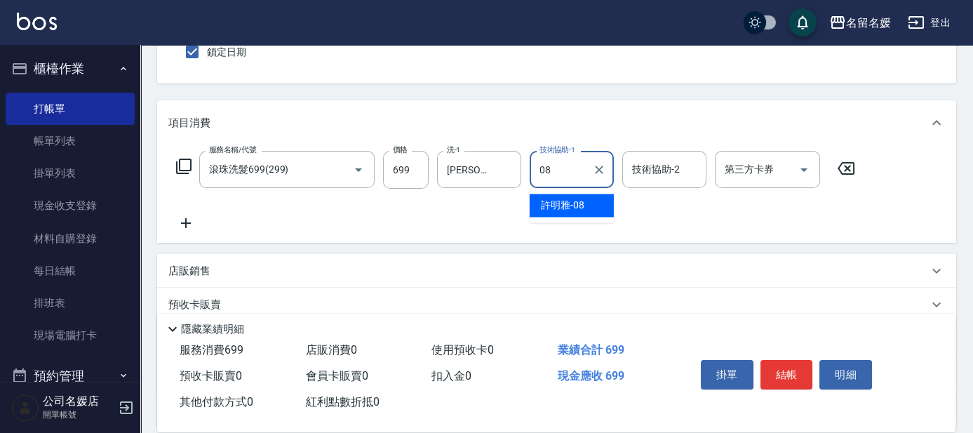
click at [593, 199] on div "[PERSON_NAME]-08" at bounding box center [572, 205] width 84 height 23
type input "[PERSON_NAME]-08"
click at [186, 225] on icon at bounding box center [186, 223] width 10 height 10
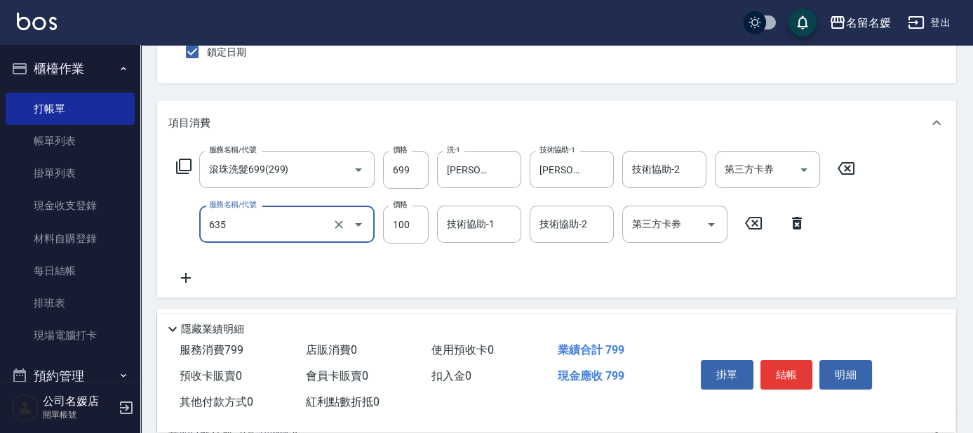
drag, startPoint x: 245, startPoint y: 215, endPoint x: 245, endPoint y: 223, distance: 7.7
click at [245, 220] on input "635" at bounding box center [268, 224] width 124 height 25
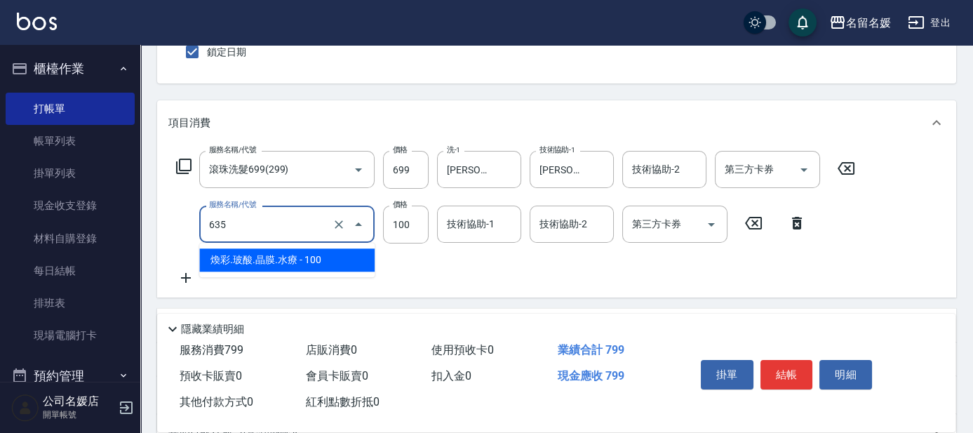
click at [260, 262] on span "煥彩.玻酸.晶膜.水療 - 100" at bounding box center [286, 259] width 175 height 23
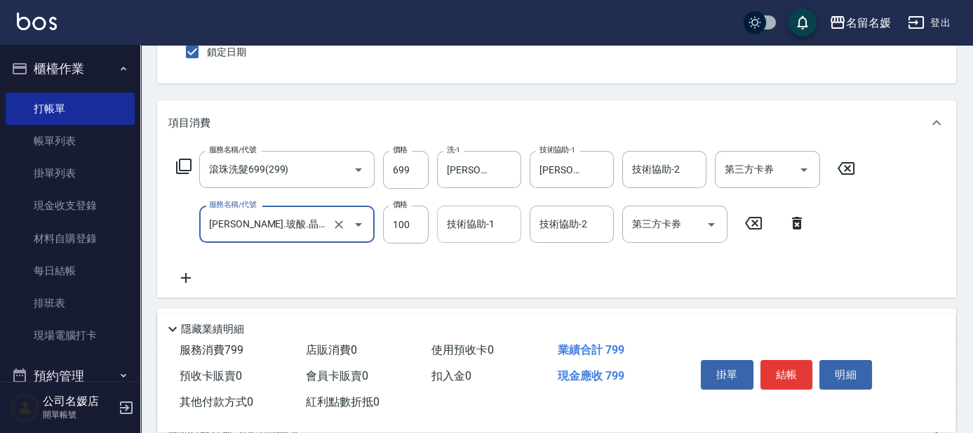
type input "[PERSON_NAME].玻酸.晶膜.水療(635)"
drag, startPoint x: 459, startPoint y: 218, endPoint x: 433, endPoint y: 187, distance: 40.9
click at [459, 218] on div "技術協助-1 技術協助-1" at bounding box center [479, 224] width 84 height 37
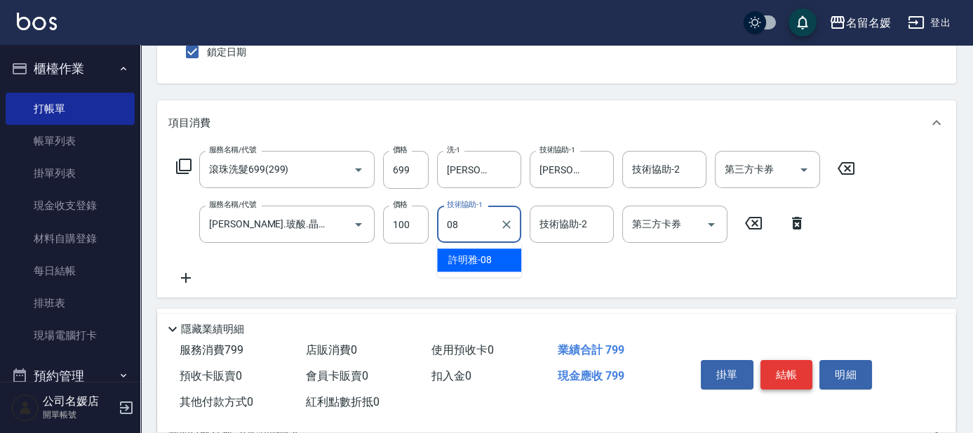
click at [472, 257] on span "[PERSON_NAME]-08" at bounding box center [470, 260] width 44 height 15
type input "[PERSON_NAME]-08"
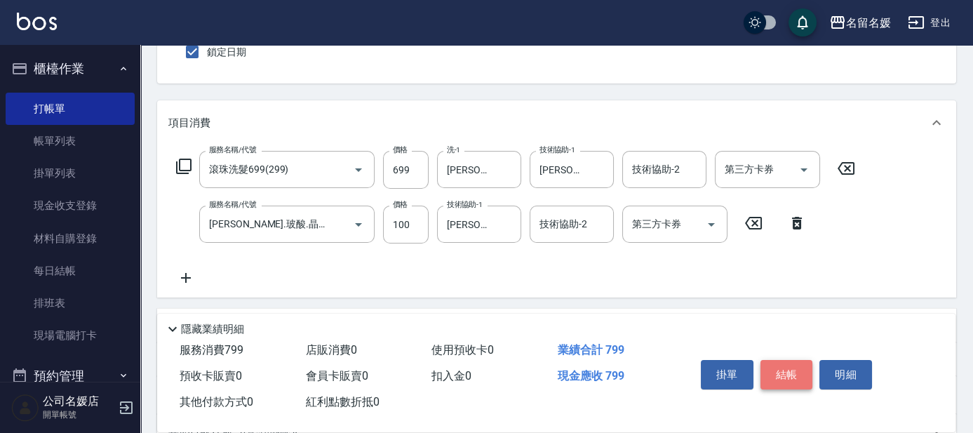
click at [770, 371] on button "結帳" at bounding box center [787, 374] width 53 height 29
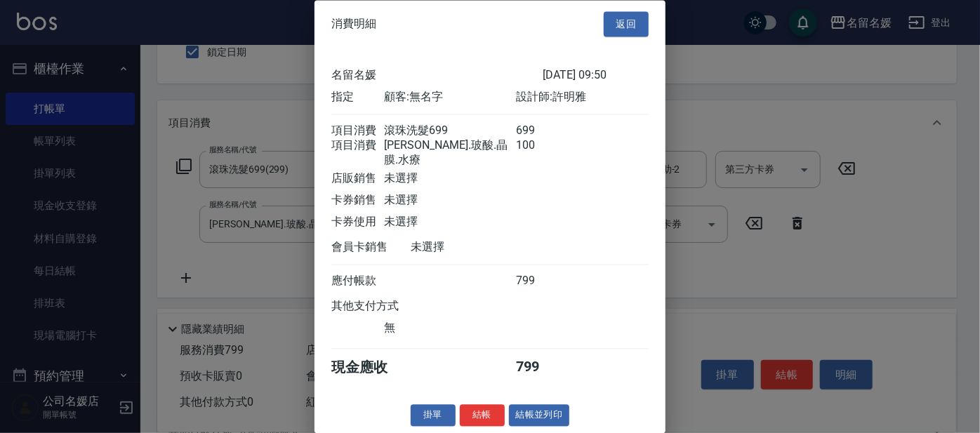
drag, startPoint x: 492, startPoint y: 415, endPoint x: 484, endPoint y: 418, distance: 8.0
click at [489, 416] on button "結帳" at bounding box center [482, 416] width 45 height 22
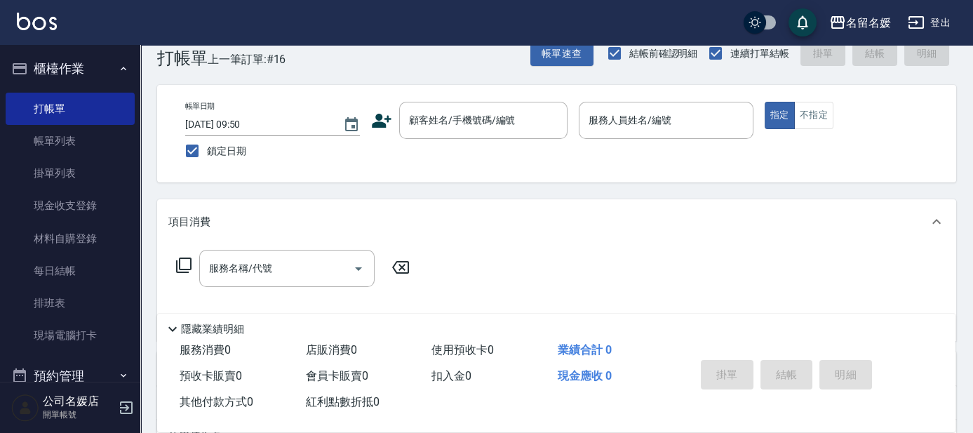
scroll to position [0, 0]
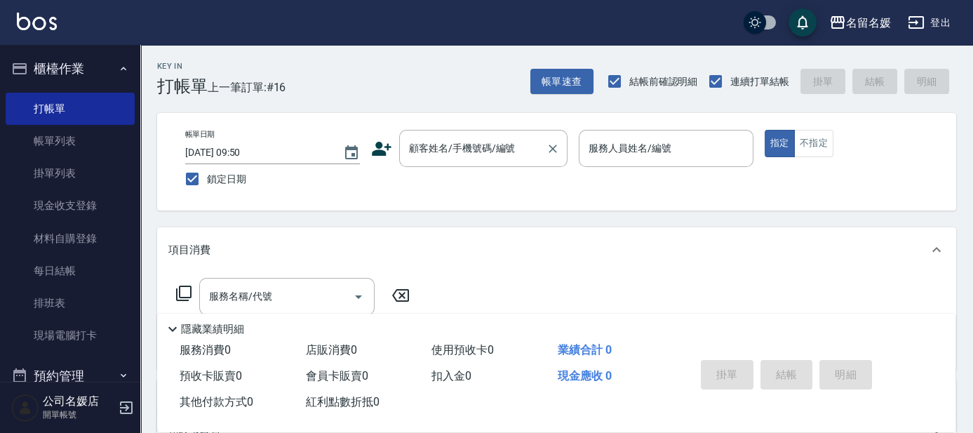
click at [486, 166] on div "顧客姓名/手機號碼/編號 顧客姓名/手機號碼/編號" at bounding box center [483, 148] width 168 height 37
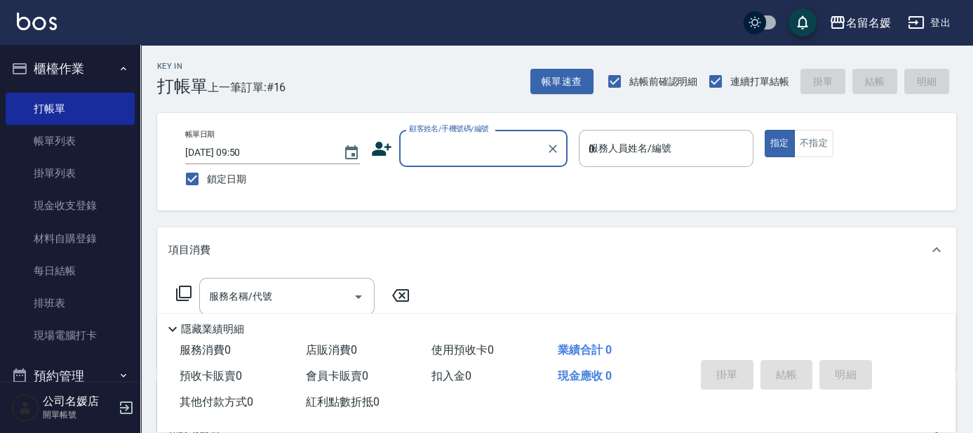
type input "04"
type button "true"
type input "無名字/02/null"
type input "[PERSON_NAME]-04"
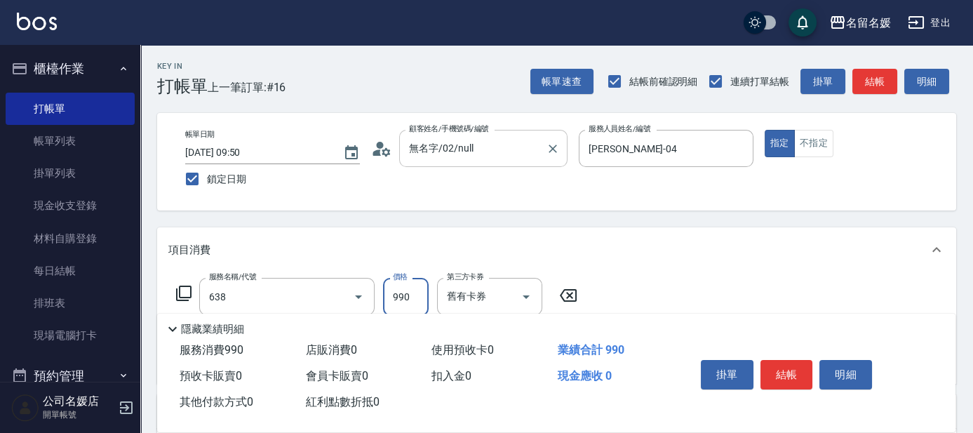
type input "(芙)頭皮養護套卡(638)"
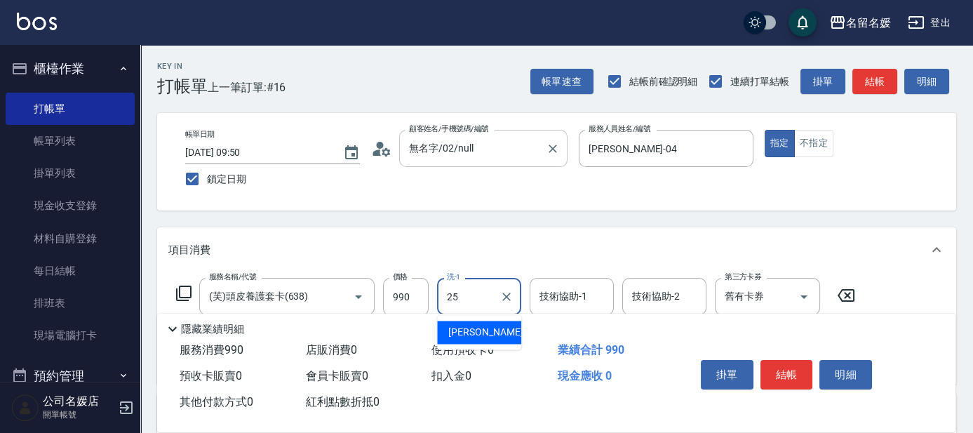
type input "[PERSON_NAME]-25"
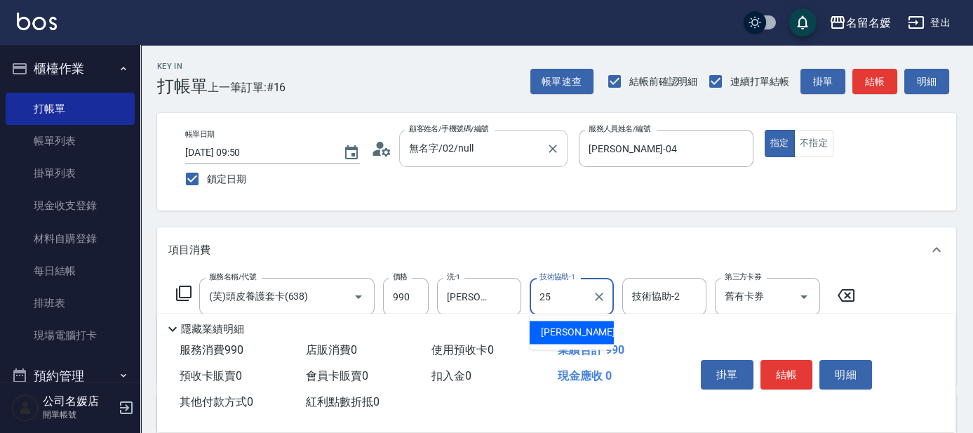
type input "[PERSON_NAME]-25"
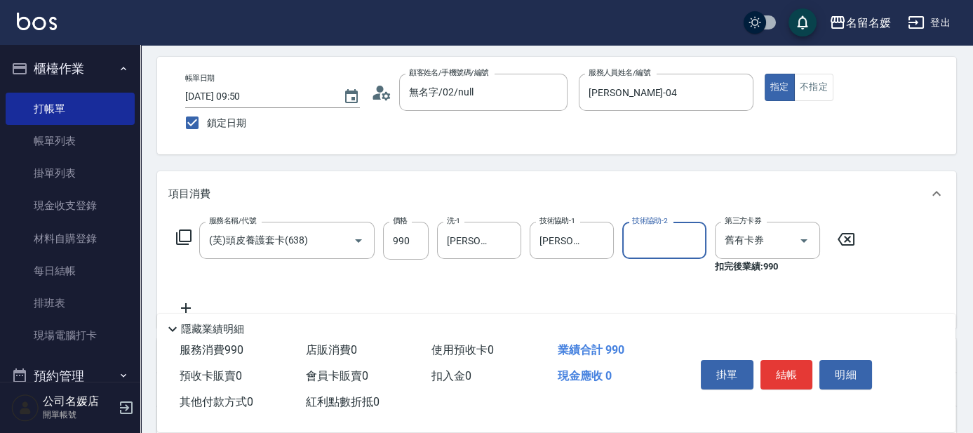
scroll to position [63, 0]
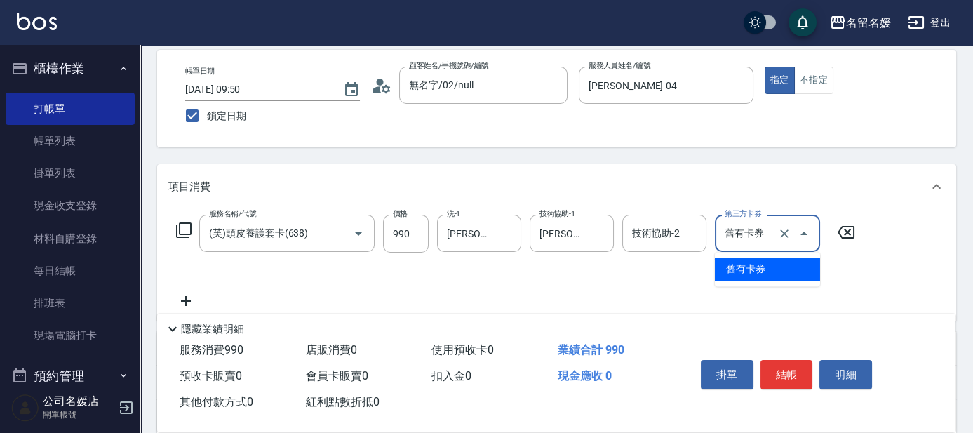
type input "舊有卡券"
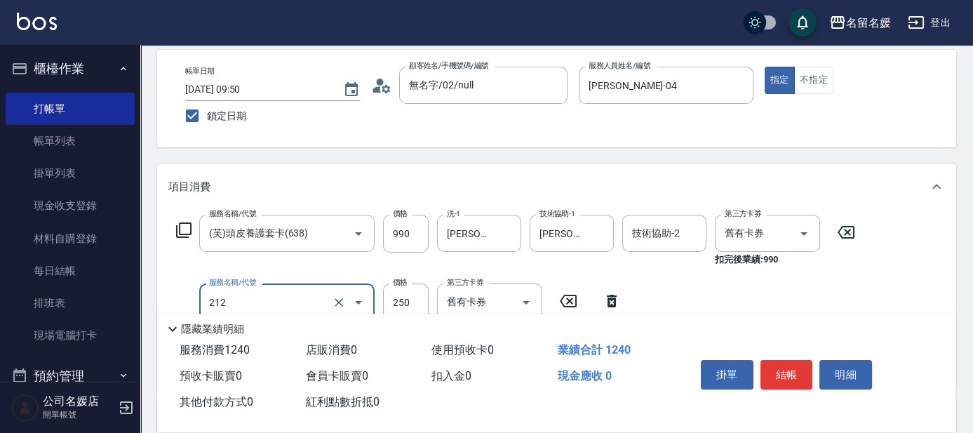
type input "洗髮券-(卡)250(212)"
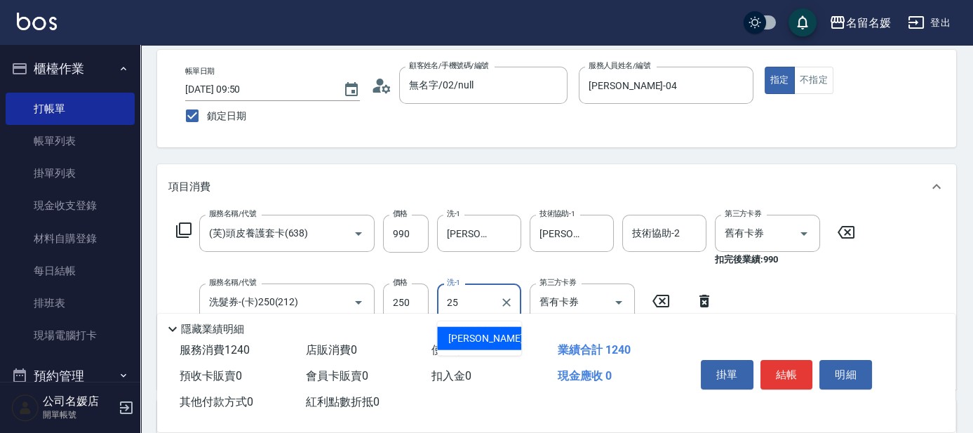
type input "[PERSON_NAME]-25"
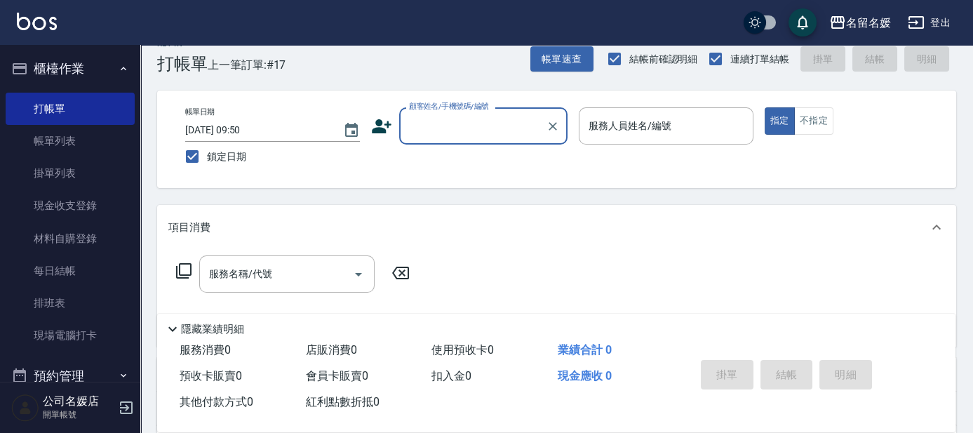
scroll to position [0, 0]
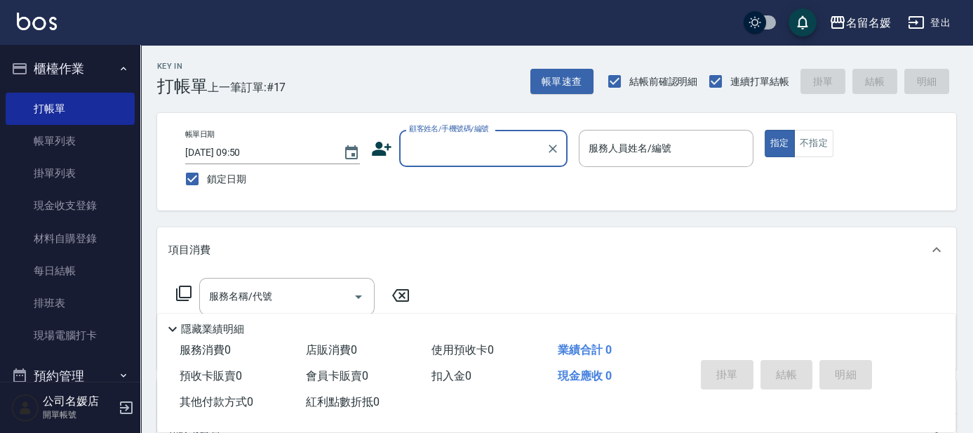
click at [448, 144] on input "顧客姓名/手機號碼/編號" at bounding box center [473, 148] width 135 height 25
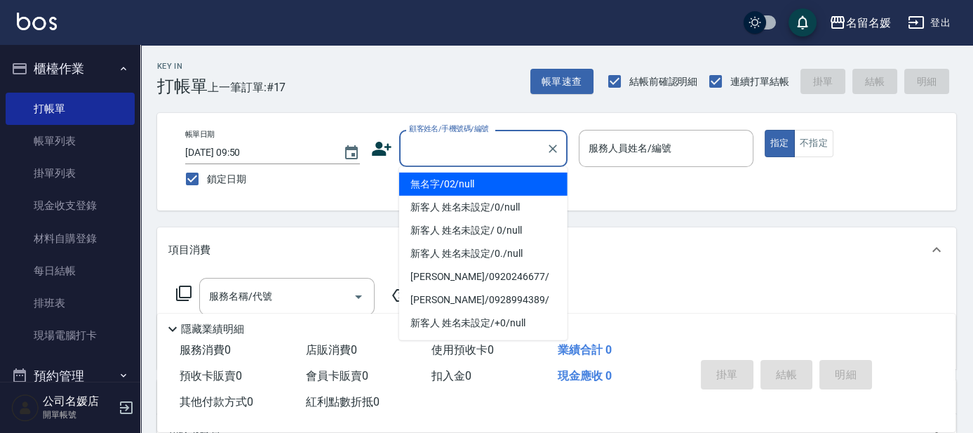
drag, startPoint x: 469, startPoint y: 184, endPoint x: 630, endPoint y: 141, distance: 166.3
click at [471, 184] on li "無名字/02/null" at bounding box center [483, 184] width 168 height 23
click at [630, 141] on label "服務人員姓名/編號" at bounding box center [630, 148] width 83 height 14
click at [630, 141] on input "服務人員姓名/編號" at bounding box center [666, 148] width 162 height 25
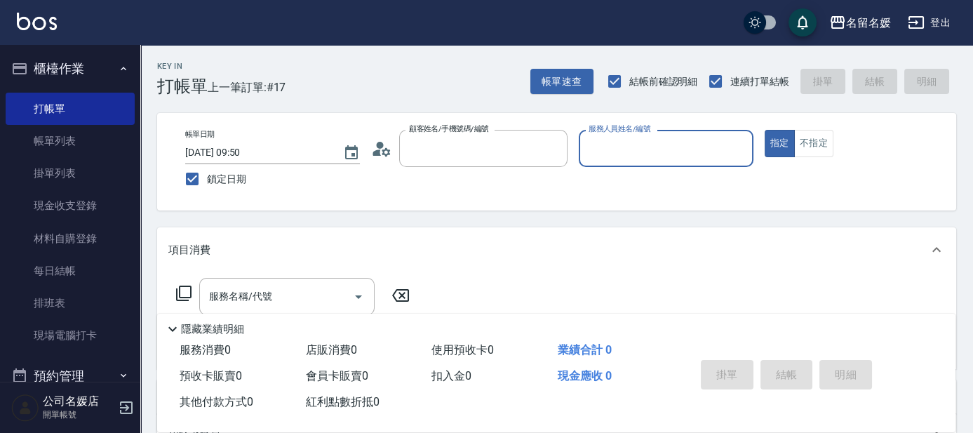
type input "無名字/02/null"
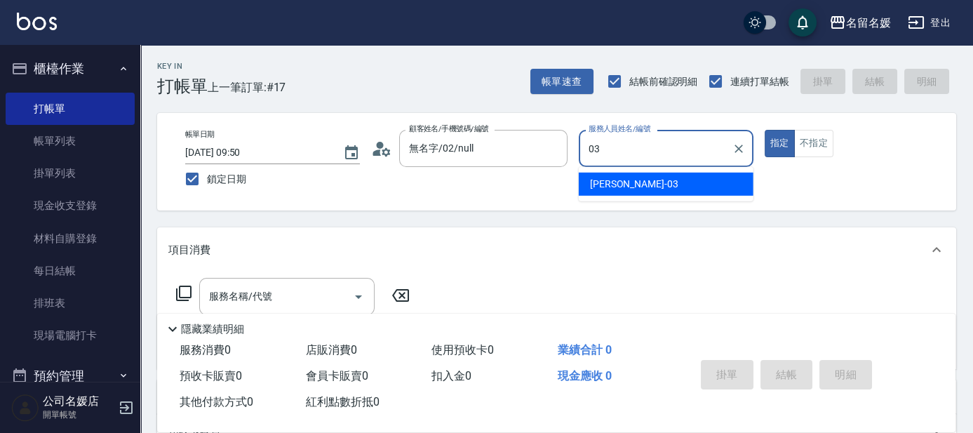
type input "[PERSON_NAME]-03"
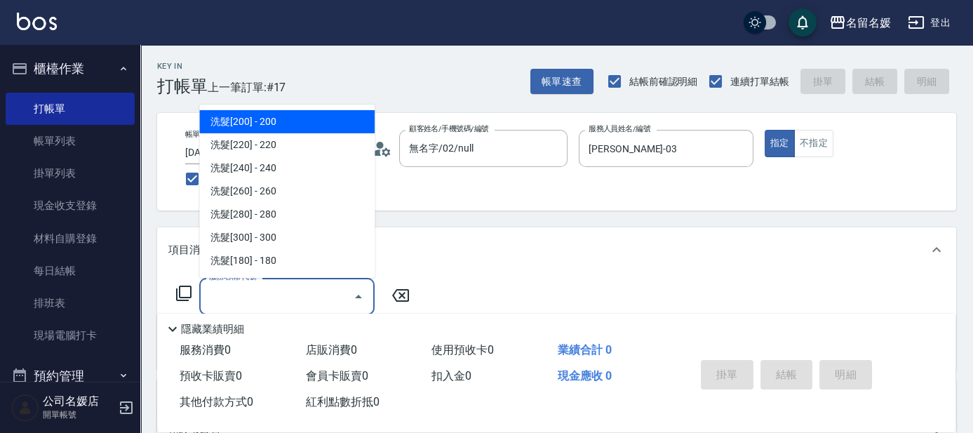
click at [282, 307] on input "服務名稱/代號" at bounding box center [277, 296] width 142 height 25
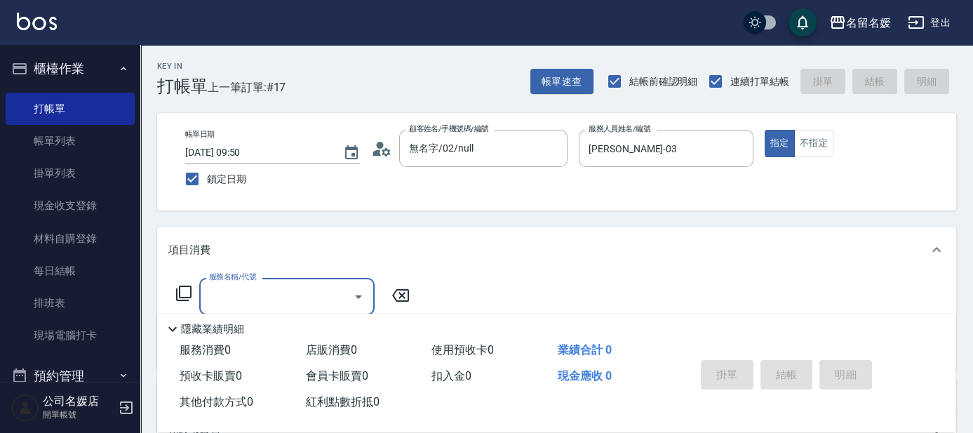
click at [251, 281] on label "服務名稱/代號" at bounding box center [232, 277] width 47 height 11
click at [251, 284] on input "服務名稱/代號" at bounding box center [277, 296] width 142 height 25
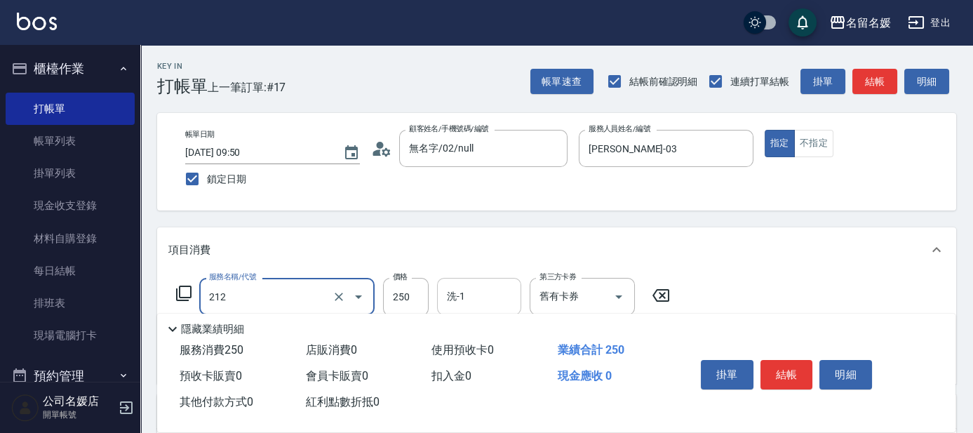
click at [490, 294] on input "洗-1" at bounding box center [479, 296] width 72 height 25
type input "洗髮券-(卡)250(212)"
type input "[PERSON_NAME]-26"
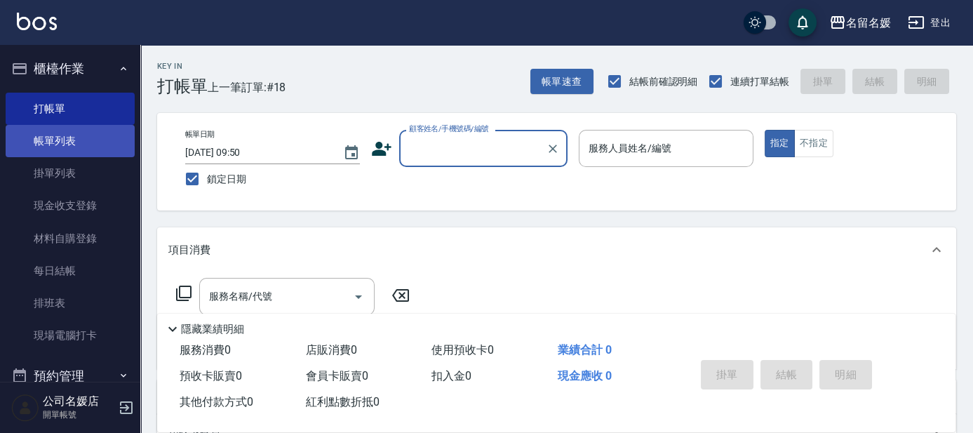
click at [66, 146] on link "帳單列表" at bounding box center [70, 141] width 129 height 32
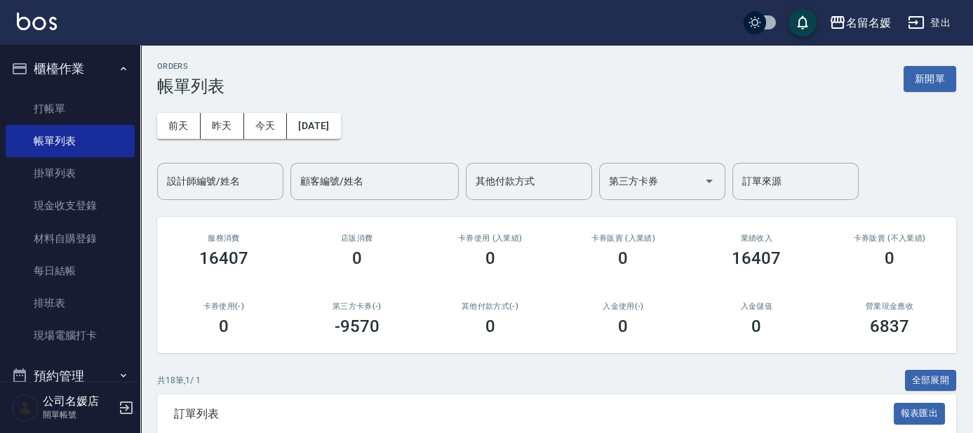
scroll to position [255, 0]
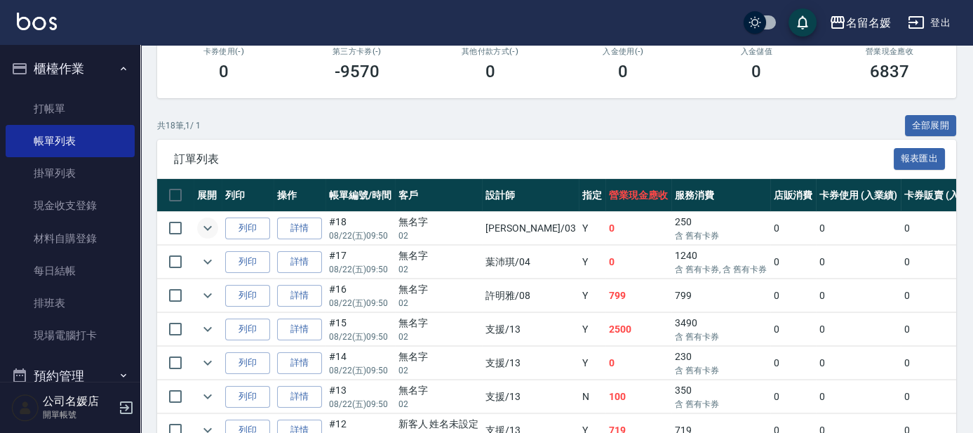
click at [208, 225] on icon "expand row" at bounding box center [207, 228] width 17 height 17
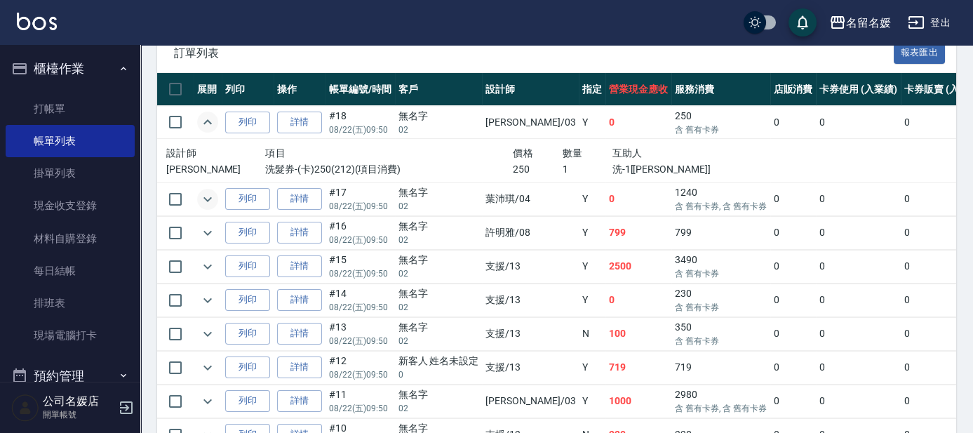
scroll to position [382, 0]
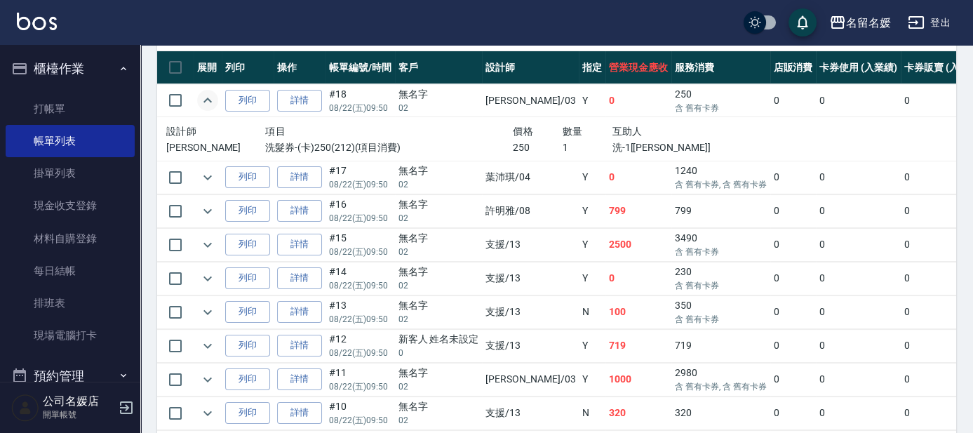
click at [211, 223] on td at bounding box center [208, 210] width 28 height 33
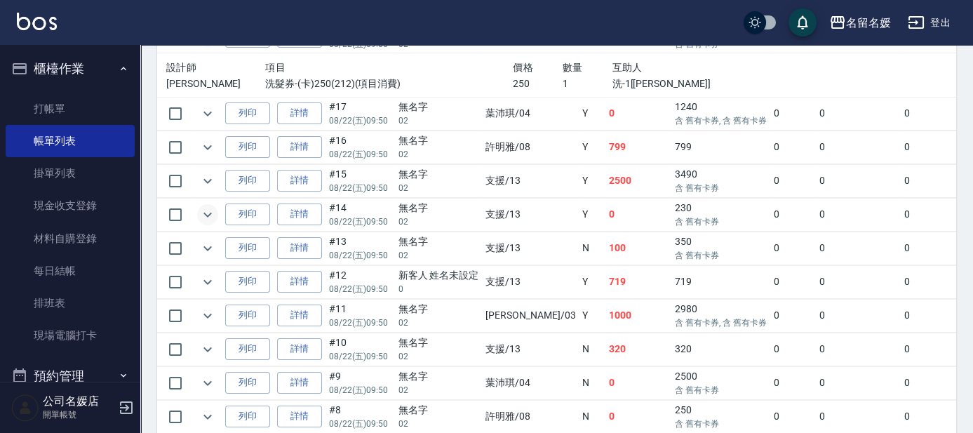
click at [212, 212] on icon "expand row" at bounding box center [207, 214] width 17 height 17
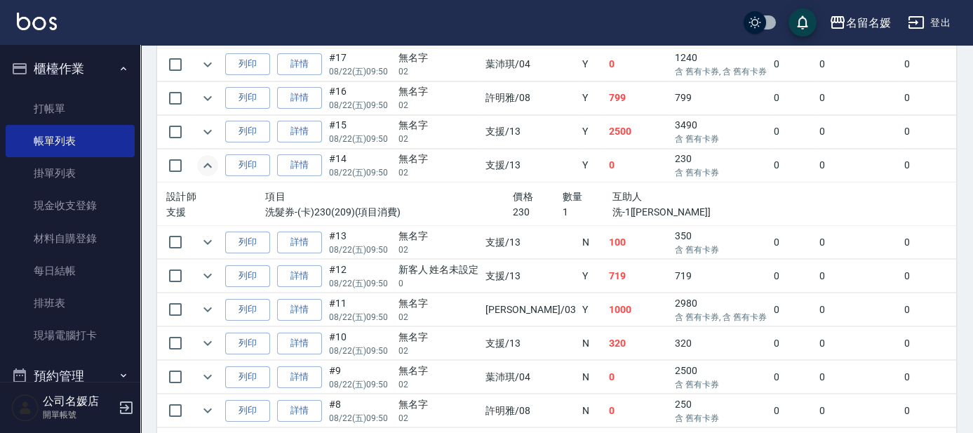
scroll to position [510, 0]
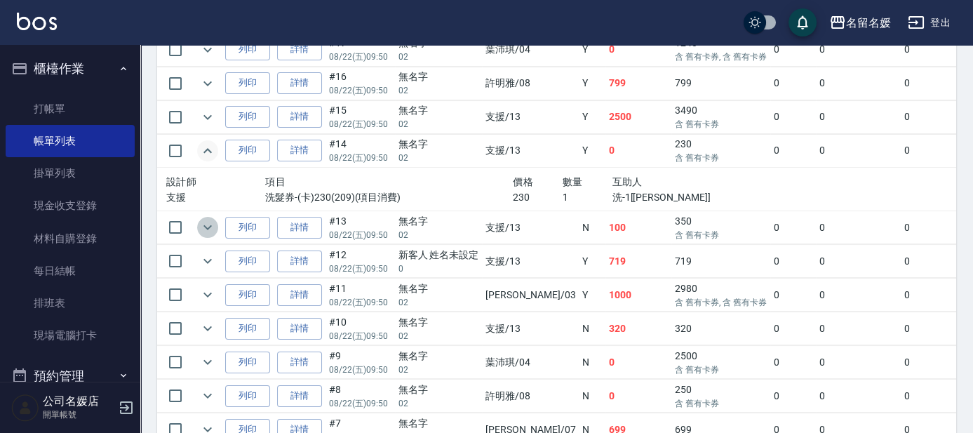
click at [209, 225] on icon "expand row" at bounding box center [207, 227] width 8 height 5
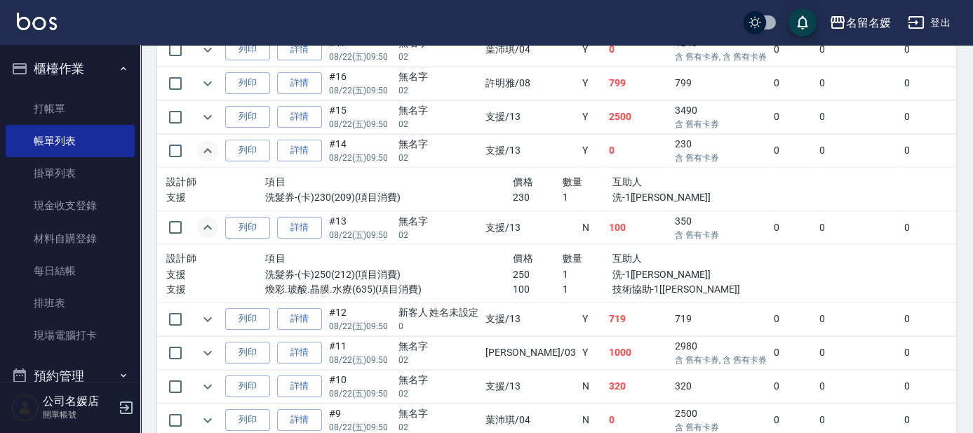
scroll to position [574, 0]
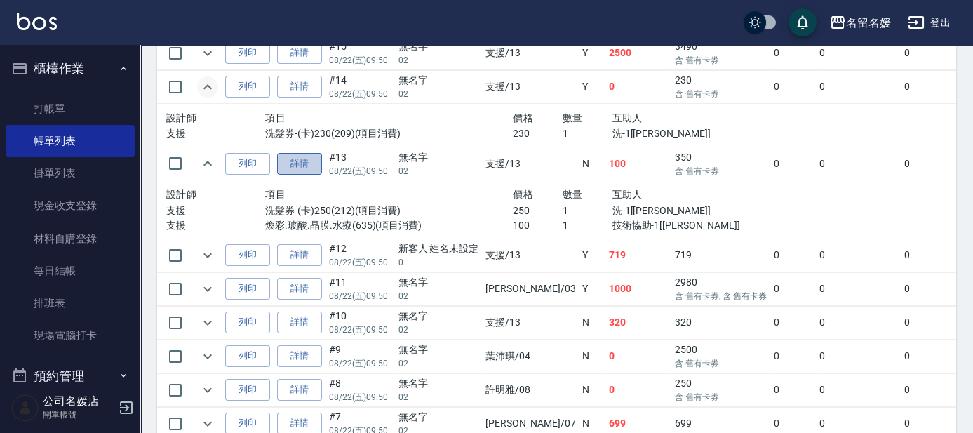
click at [295, 156] on link "詳情" at bounding box center [299, 164] width 45 height 22
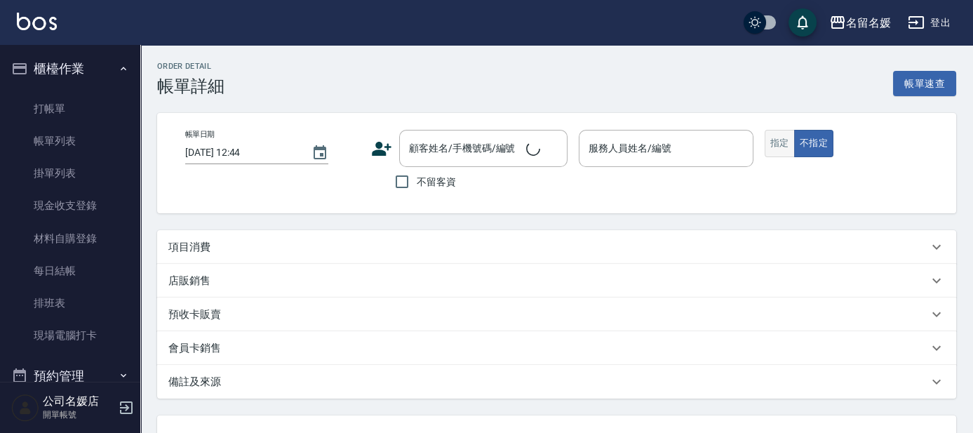
click at [769, 144] on button "指定" at bounding box center [780, 143] width 30 height 27
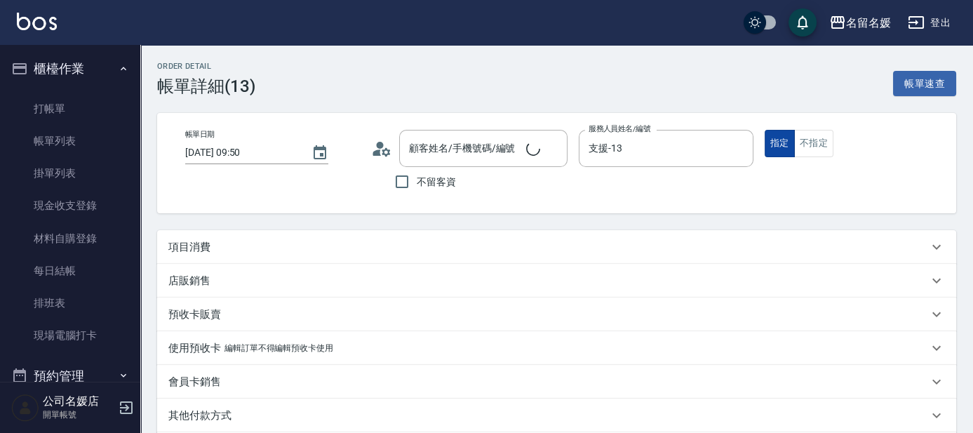
type input "[DATE] 09:50"
type input "支援-13"
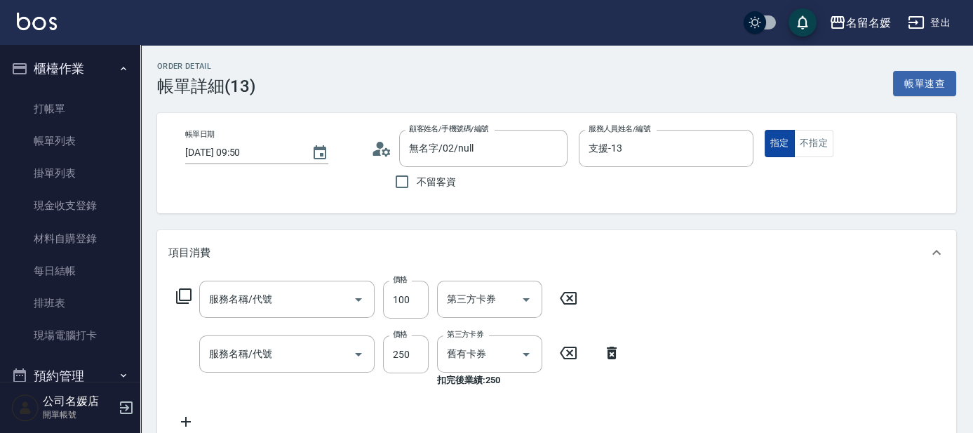
type input "無名字/02/null"
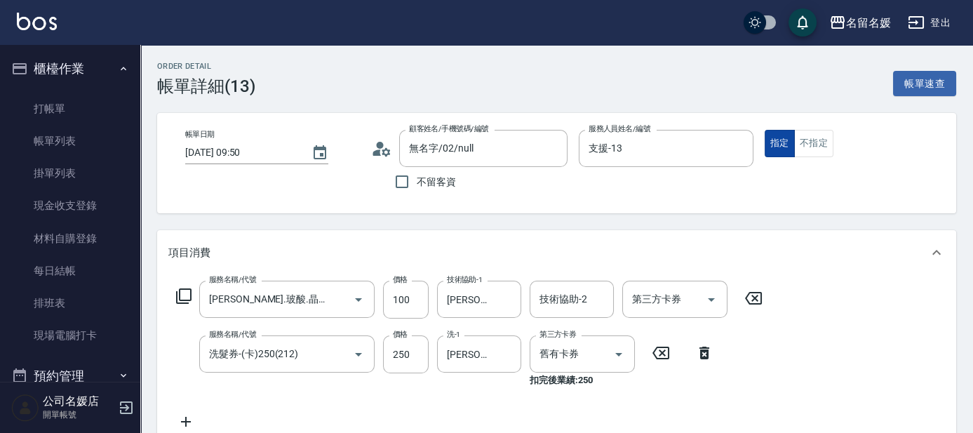
type input "[PERSON_NAME].玻酸.晶膜.水療(635)"
type input "洗髮券-(卡)250(212)"
type button "true"
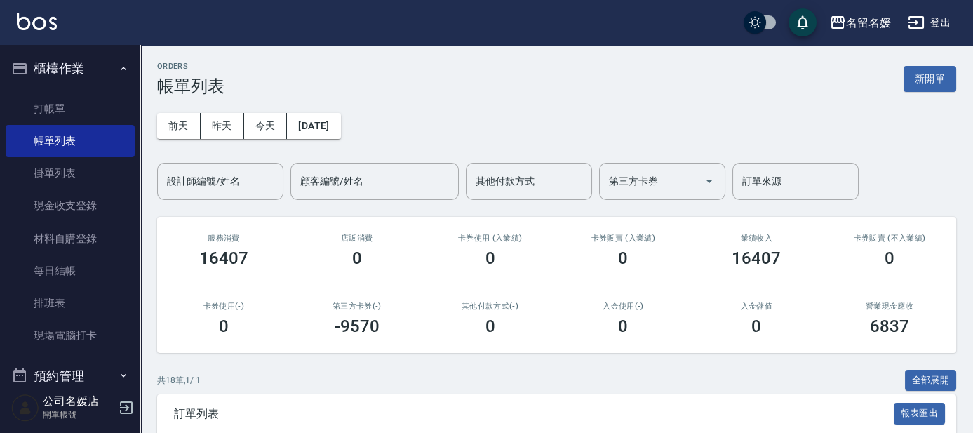
scroll to position [510, 0]
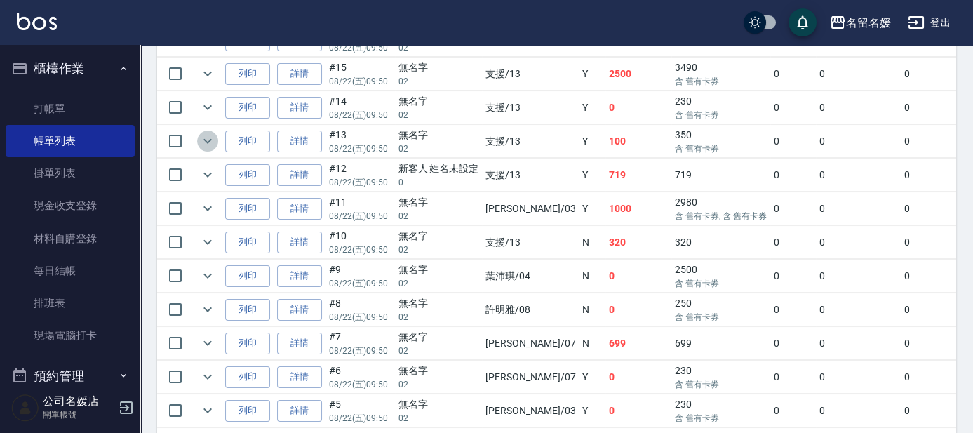
click at [213, 137] on icon "expand row" at bounding box center [207, 141] width 17 height 17
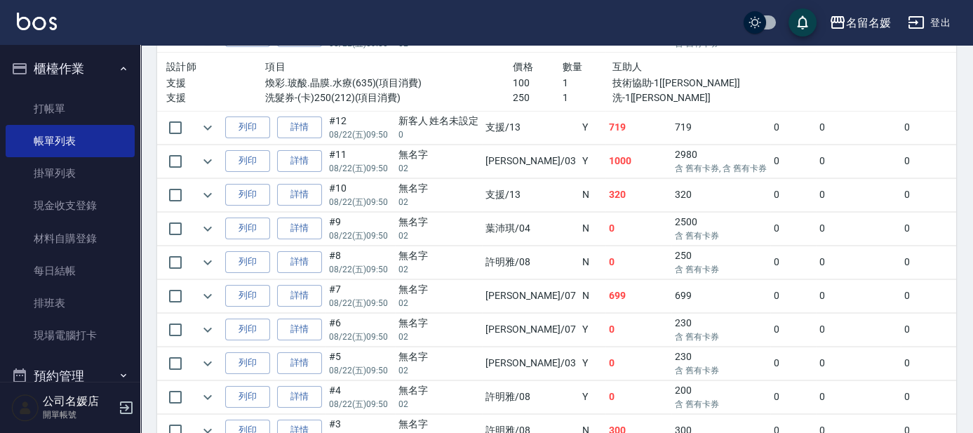
scroll to position [638, 0]
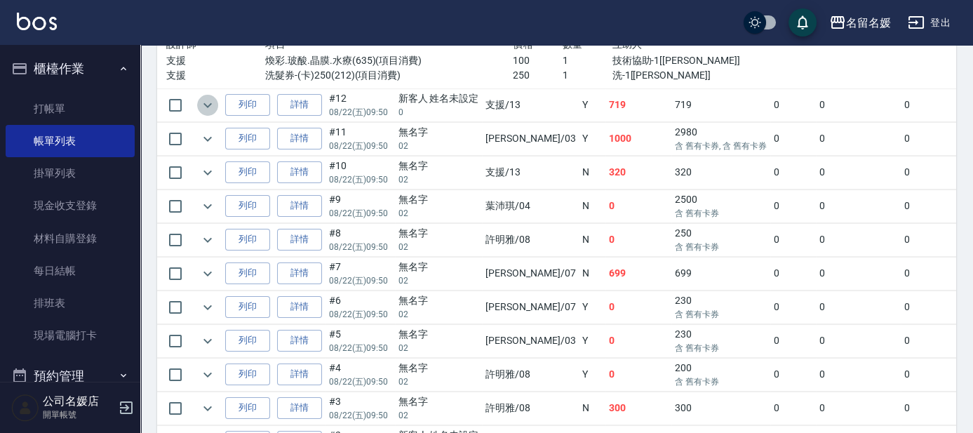
click at [210, 102] on icon "expand row" at bounding box center [207, 104] width 8 height 5
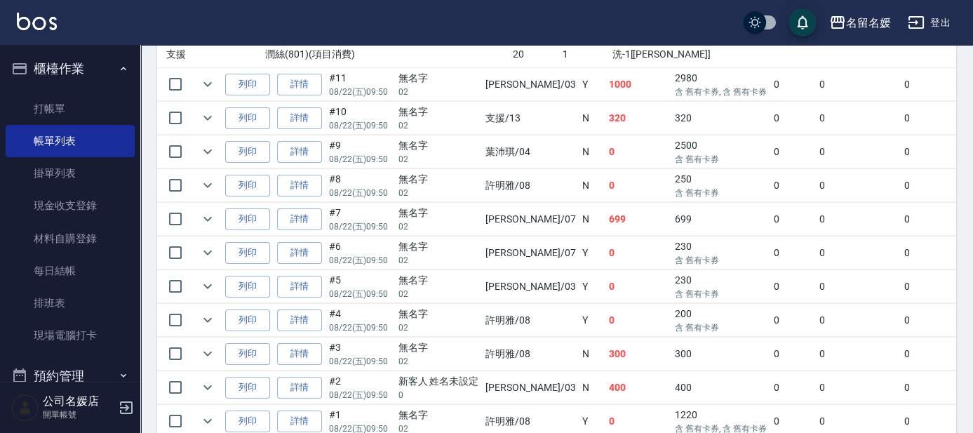
scroll to position [765, 0]
click at [206, 112] on icon "expand row" at bounding box center [207, 117] width 17 height 17
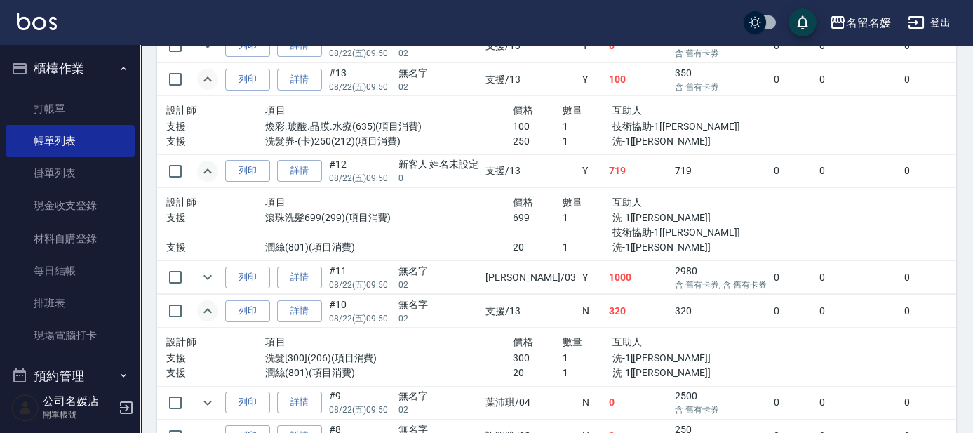
scroll to position [568, 0]
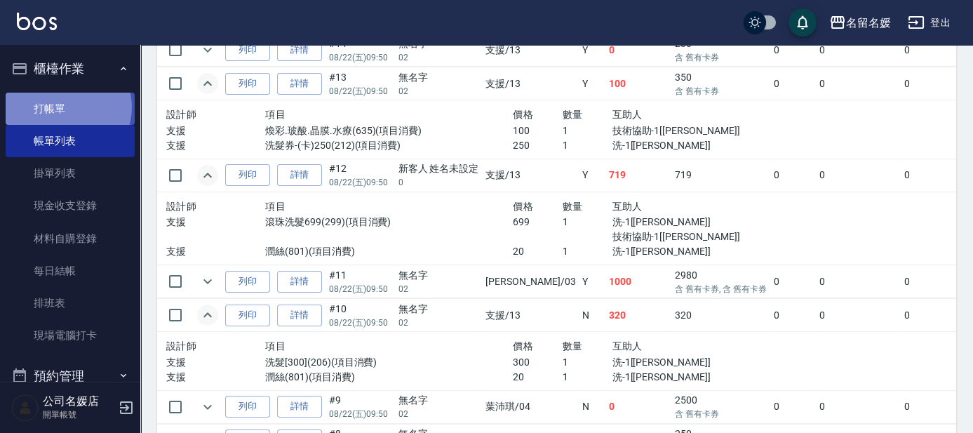
click at [65, 107] on link "打帳單" at bounding box center [70, 109] width 129 height 32
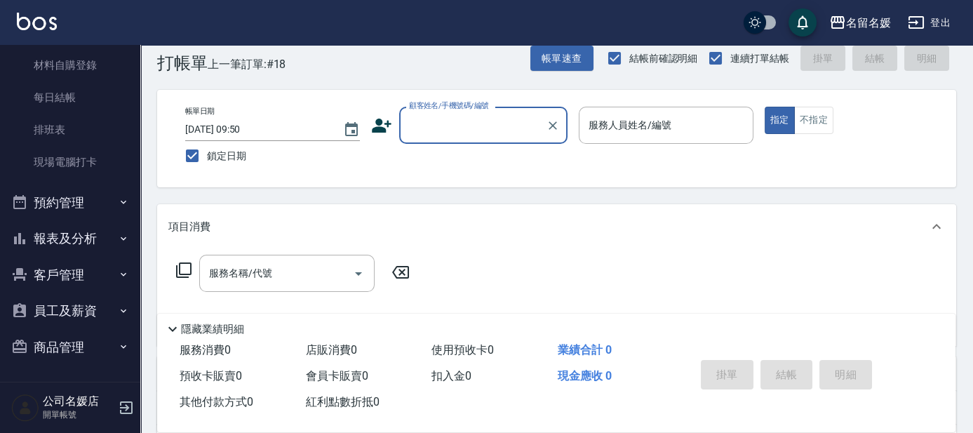
scroll to position [63, 0]
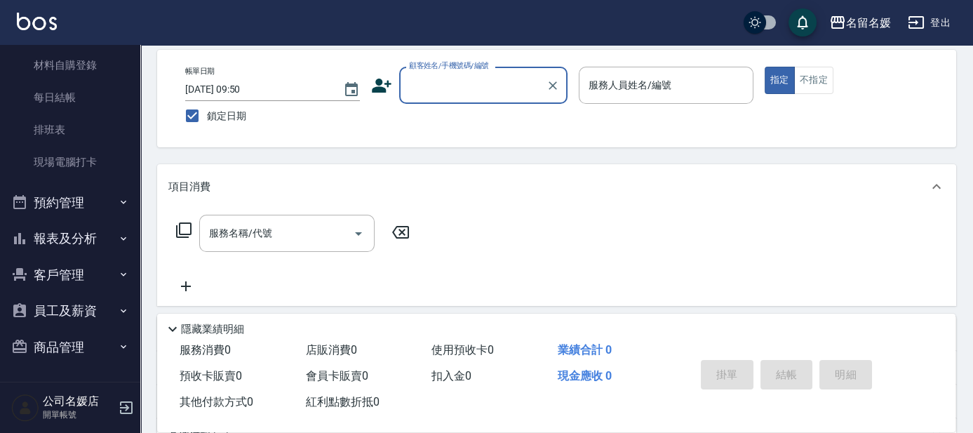
click at [95, 225] on button "報表及分析" at bounding box center [70, 238] width 129 height 36
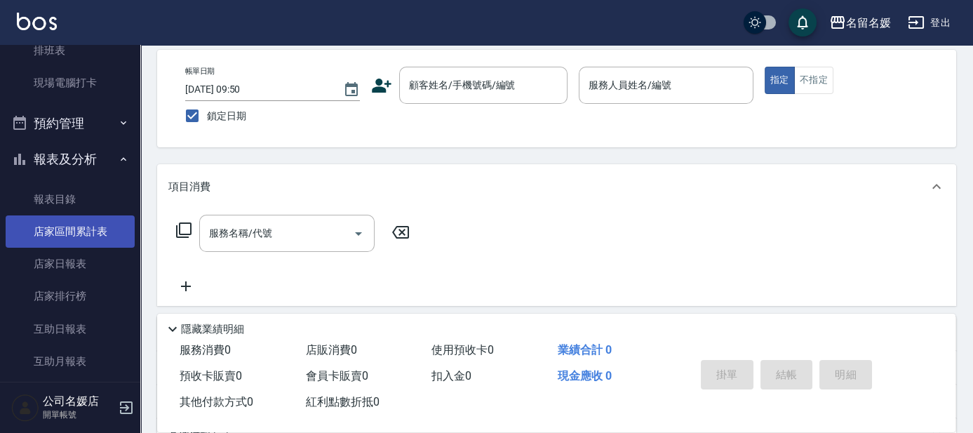
scroll to position [301, 0]
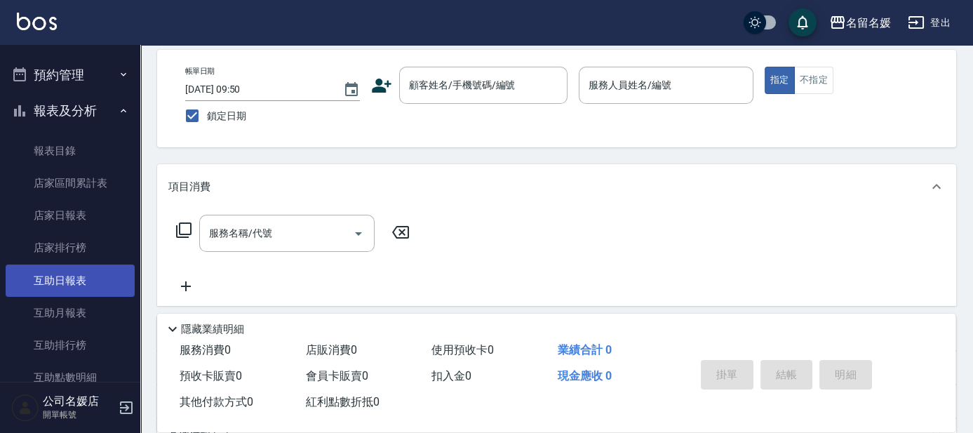
click at [84, 272] on link "互助日報表" at bounding box center [70, 281] width 129 height 32
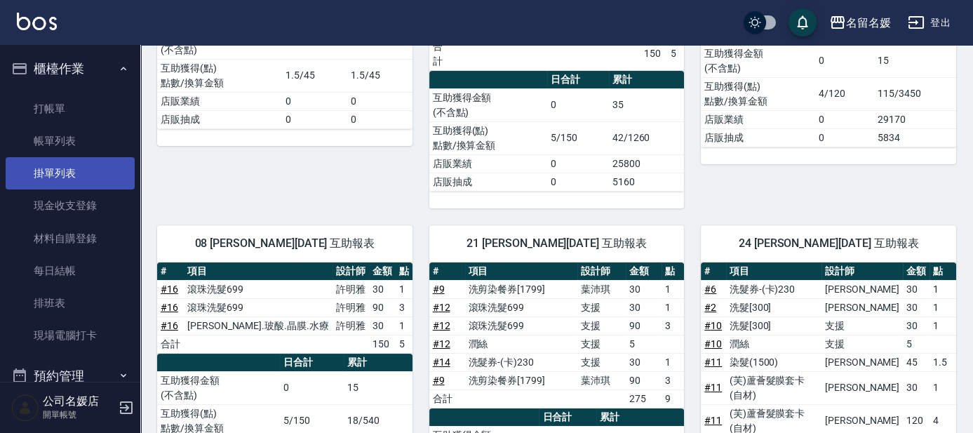
scroll to position [250, 0]
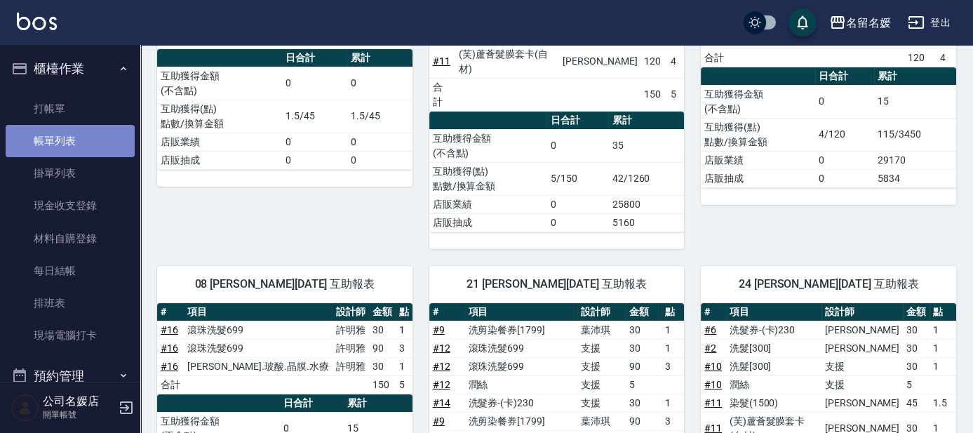
click at [78, 126] on link "帳單列表" at bounding box center [70, 141] width 129 height 32
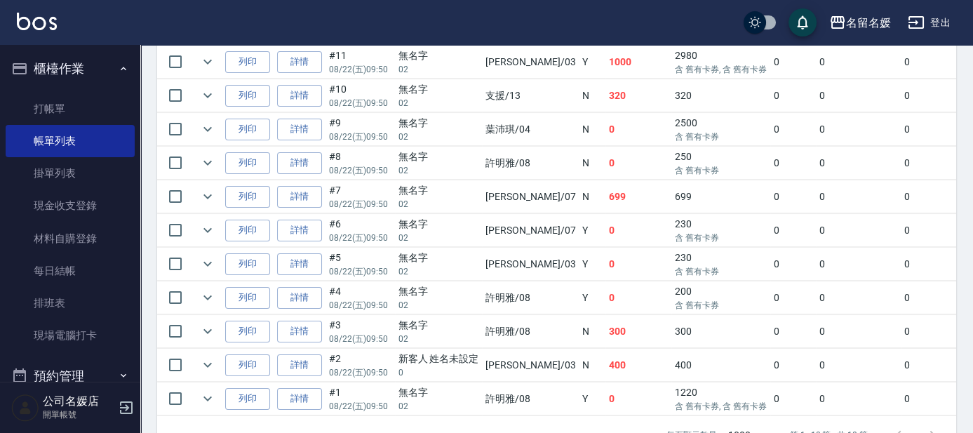
scroll to position [634, 0]
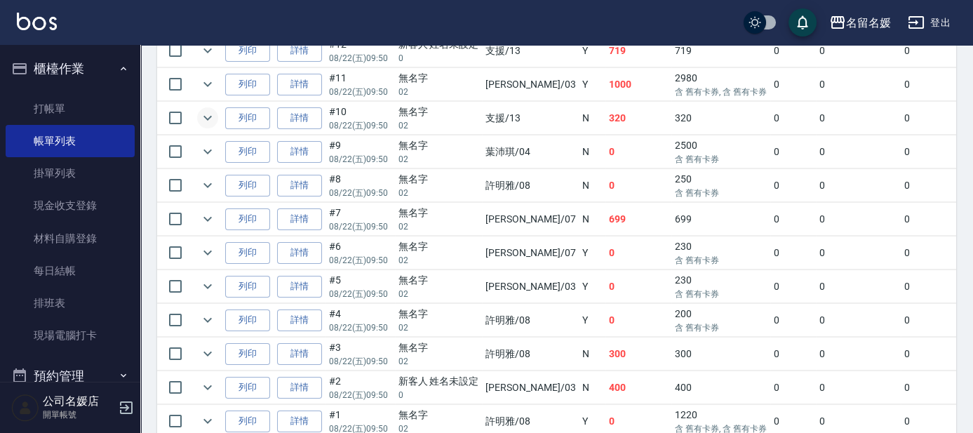
click at [197, 116] on button "expand row" at bounding box center [207, 117] width 21 height 21
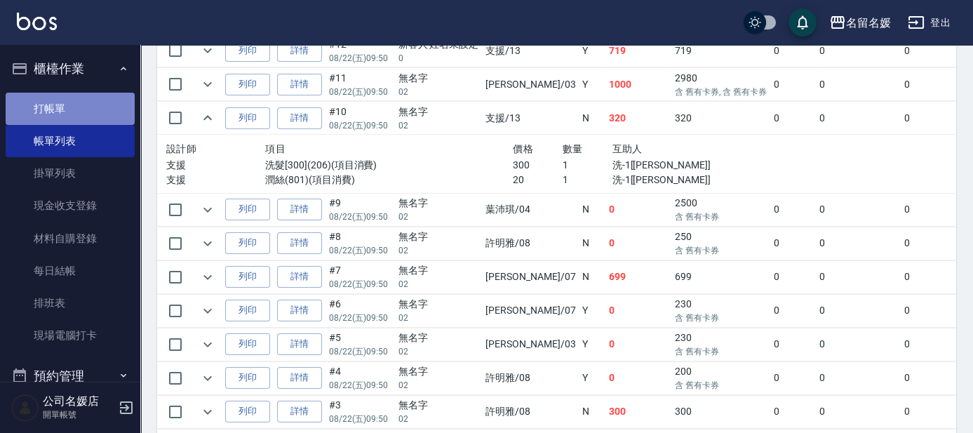
click at [102, 100] on link "打帳單" at bounding box center [70, 109] width 129 height 32
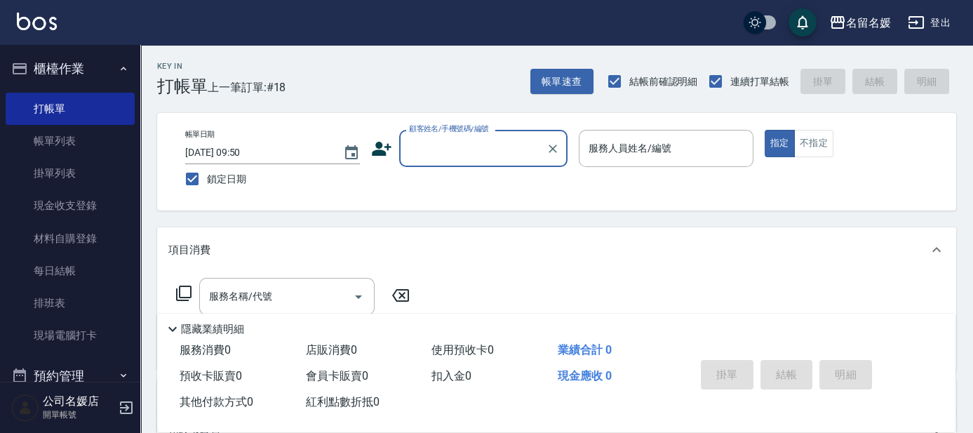
drag, startPoint x: 475, startPoint y: 164, endPoint x: 484, endPoint y: 159, distance: 10.7
click at [481, 159] on div "顧客姓名/手機號碼/編號" at bounding box center [483, 148] width 168 height 37
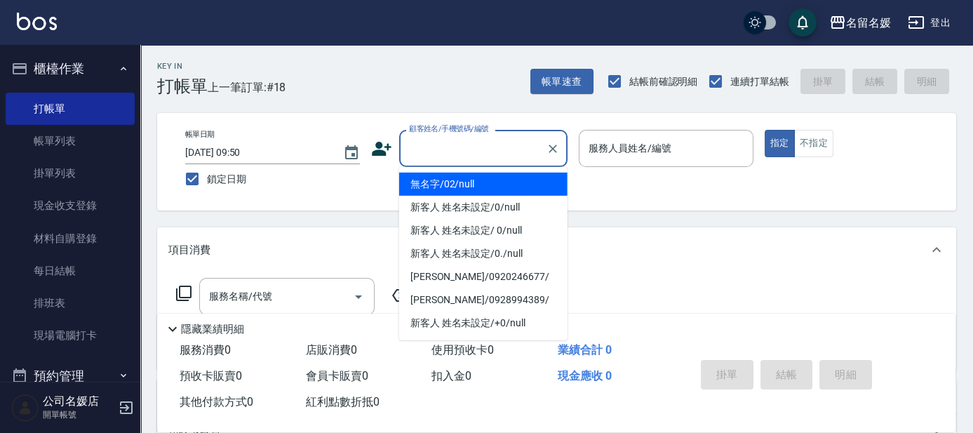
click at [486, 190] on li "無名字/02/null" at bounding box center [483, 184] width 168 height 23
click at [489, 185] on div "帳單日期 [DATE] 09:50 鎖定日期 顧客姓名/手機號碼/編號 顧客姓名/手機號碼/編號 服務人員姓名/編號 服務人員姓名/編號 指定 不指定" at bounding box center [557, 162] width 766 height 64
type input "無名字/02/null"
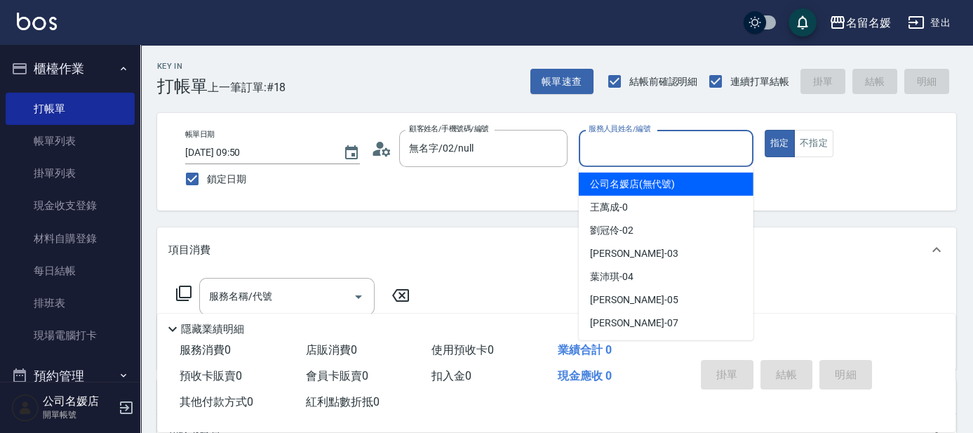
click at [622, 150] on input "服務人員姓名/編號" at bounding box center [666, 148] width 162 height 25
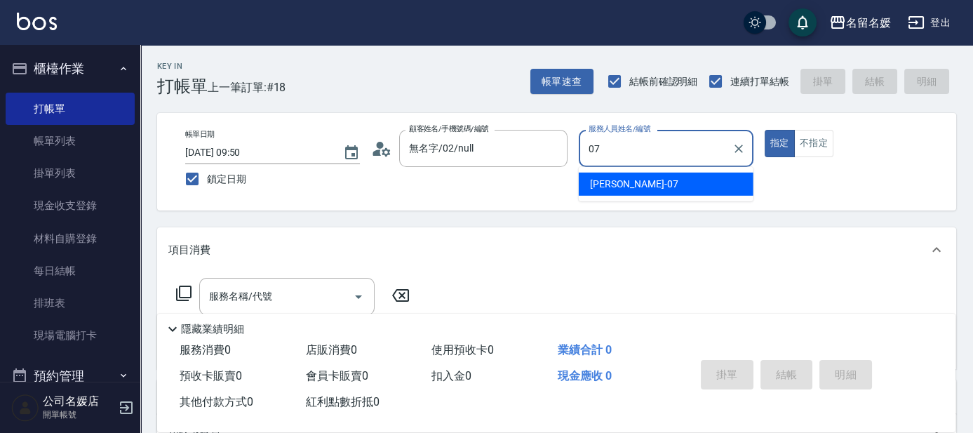
type input "07"
type button "true"
type input "[PERSON_NAME]-07"
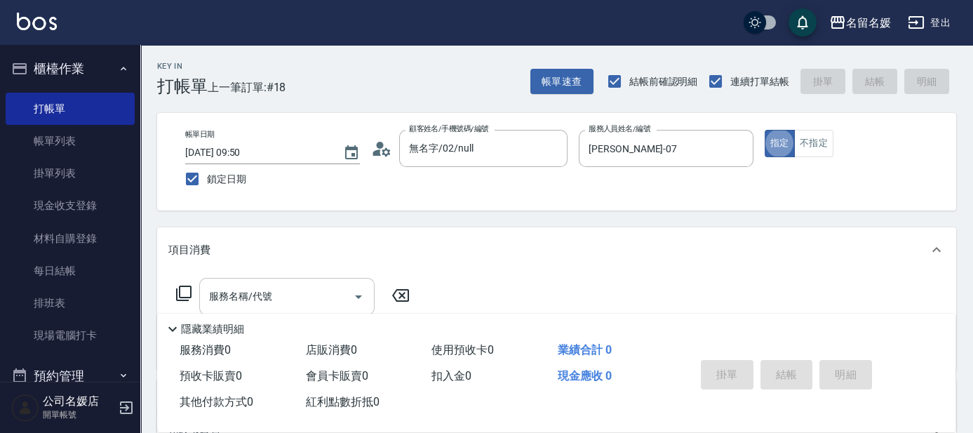
click at [274, 300] on input "服務名稱/代號" at bounding box center [277, 296] width 142 height 25
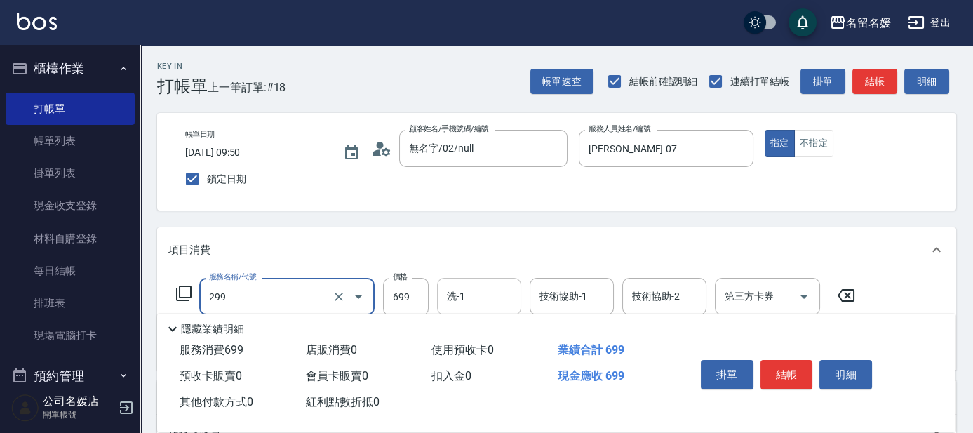
click at [495, 296] on input "洗-1" at bounding box center [479, 296] width 72 height 25
type input "滾珠洗髮699(299)"
type input "[PERSON_NAME]-26"
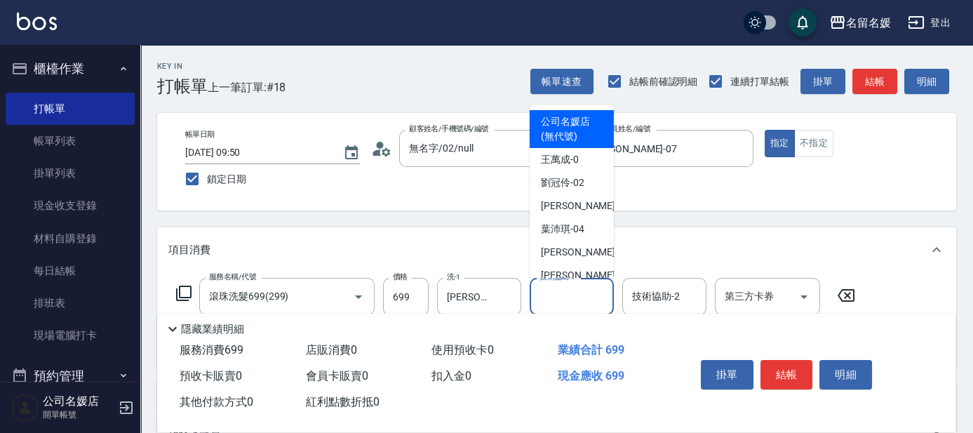
click at [580, 300] on input "技術協助-1" at bounding box center [572, 296] width 72 height 25
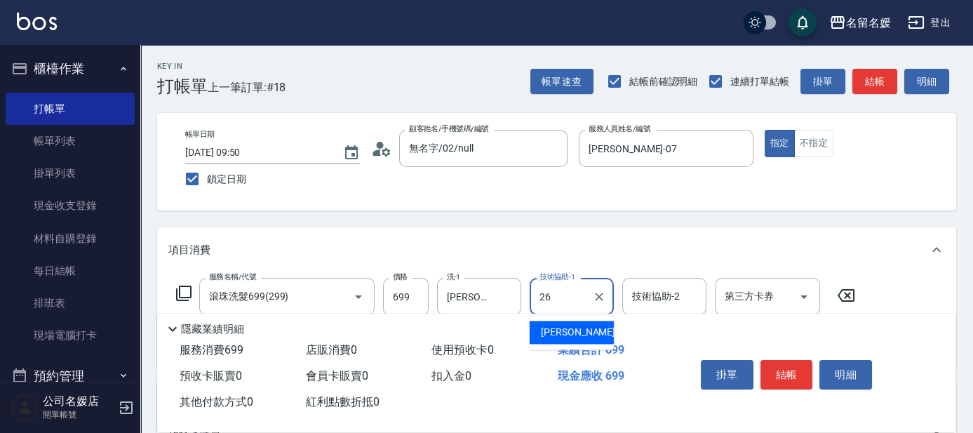
type input "[PERSON_NAME]-26"
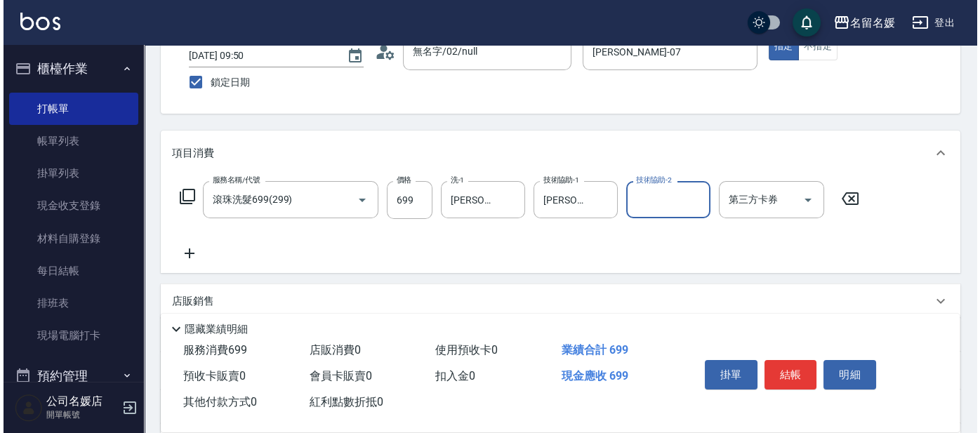
scroll to position [127, 0]
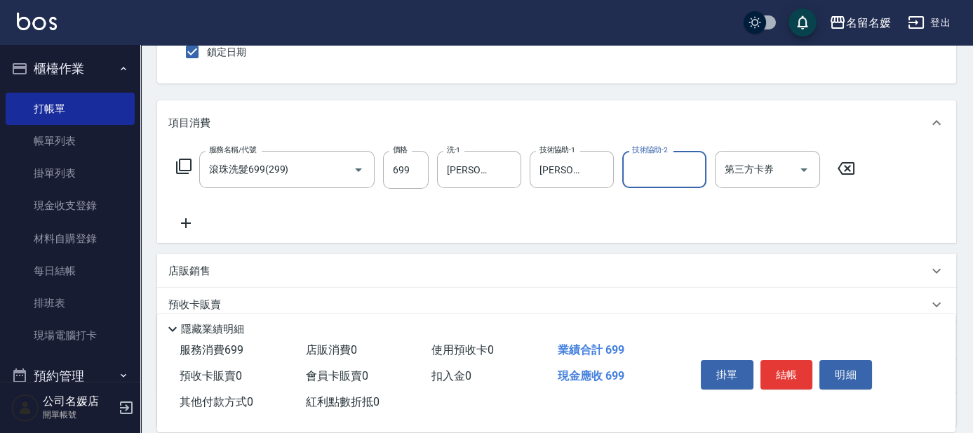
click at [181, 163] on icon at bounding box center [183, 166] width 17 height 17
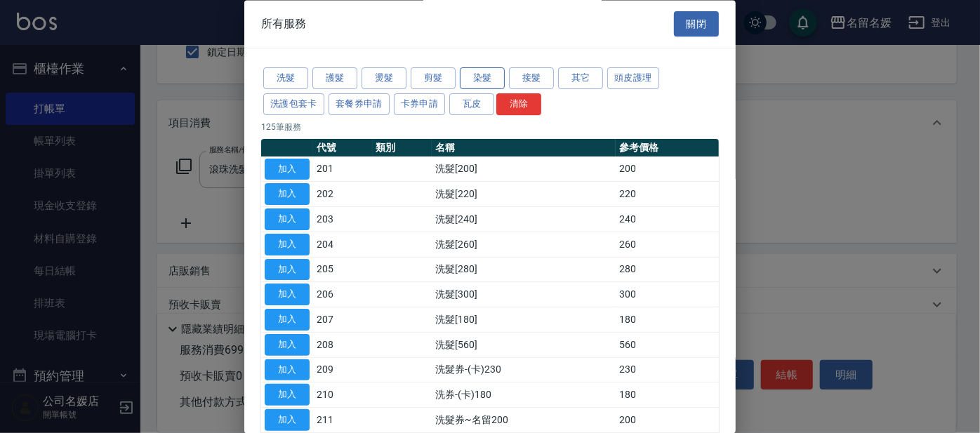
click at [469, 75] on button "染髮" at bounding box center [482, 79] width 45 height 22
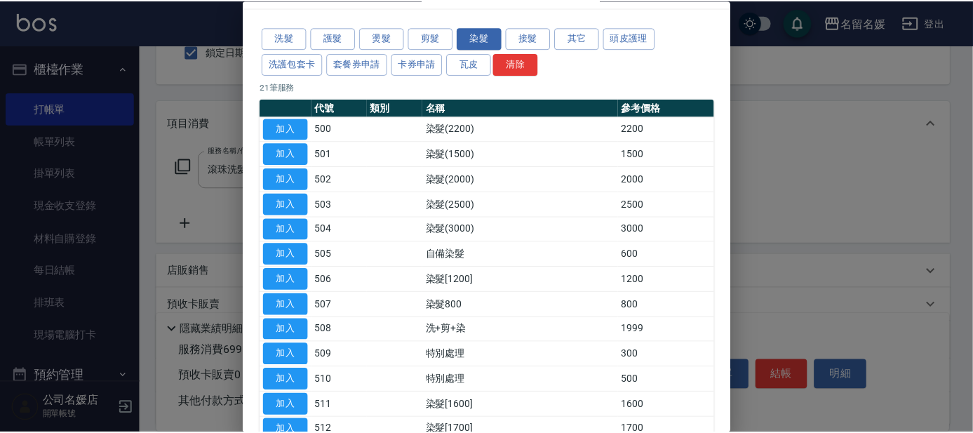
scroll to position [63, 0]
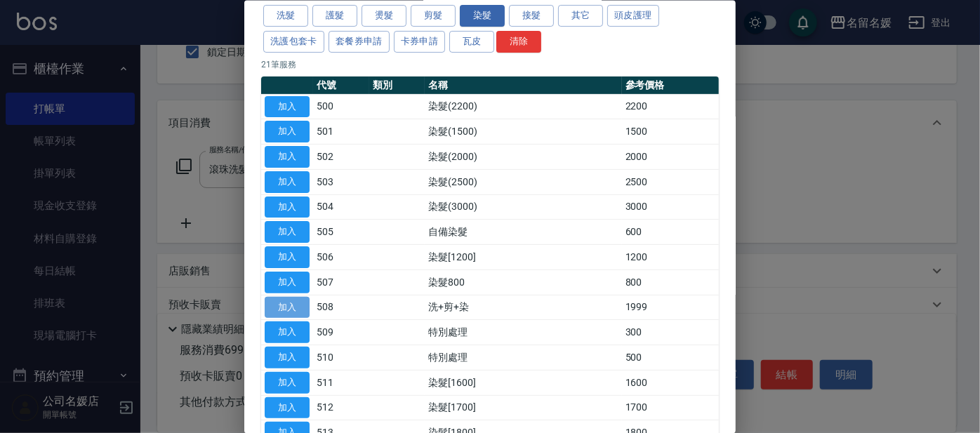
click at [284, 301] on button "加入" at bounding box center [287, 307] width 45 height 22
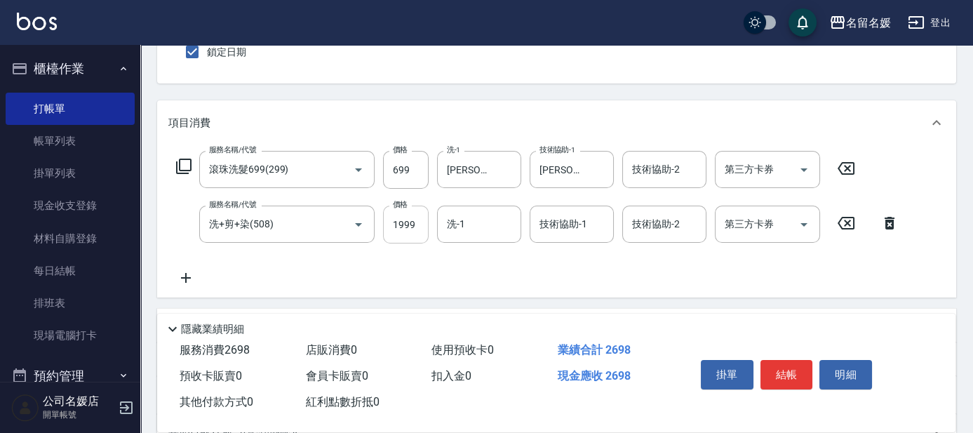
click at [427, 221] on input "1999" at bounding box center [406, 225] width 46 height 38
type input "2299"
click at [487, 232] on input "洗-1" at bounding box center [479, 224] width 72 height 25
type input "[PERSON_NAME]-26"
click at [567, 219] on input "技術協助-1" at bounding box center [572, 224] width 72 height 25
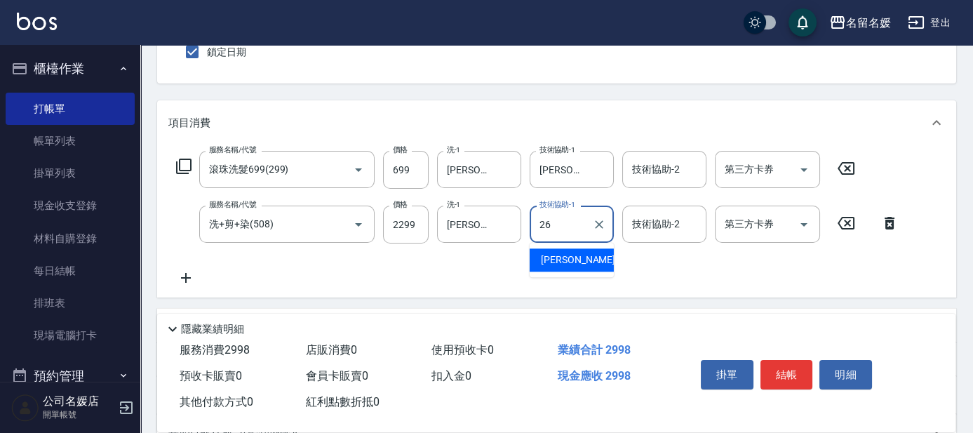
type input "[PERSON_NAME]-26"
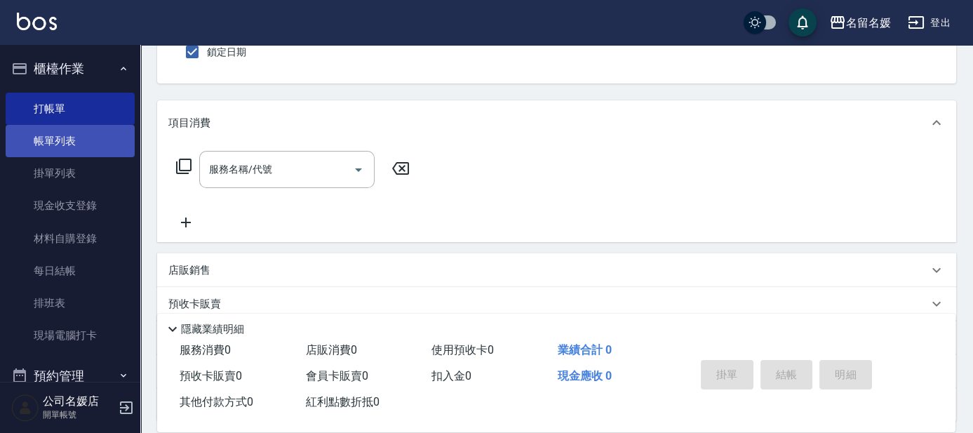
click at [77, 142] on link "帳單列表" at bounding box center [70, 141] width 129 height 32
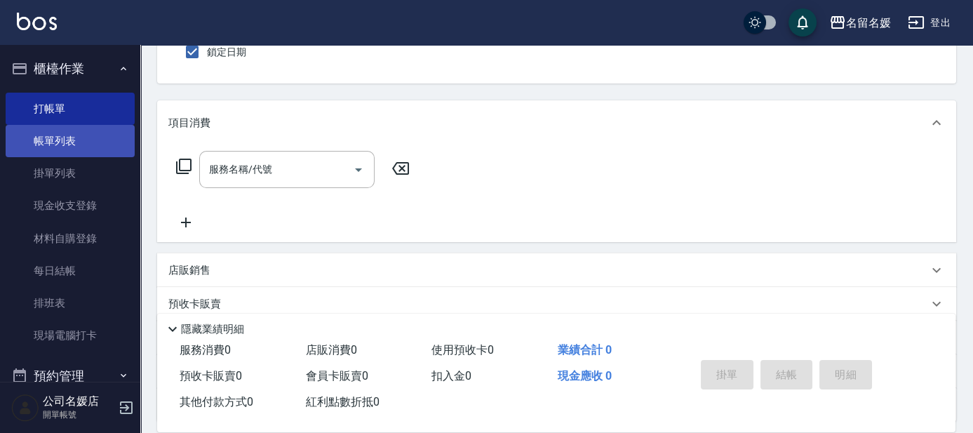
click at [77, 142] on link "帳單列表" at bounding box center [70, 141] width 129 height 32
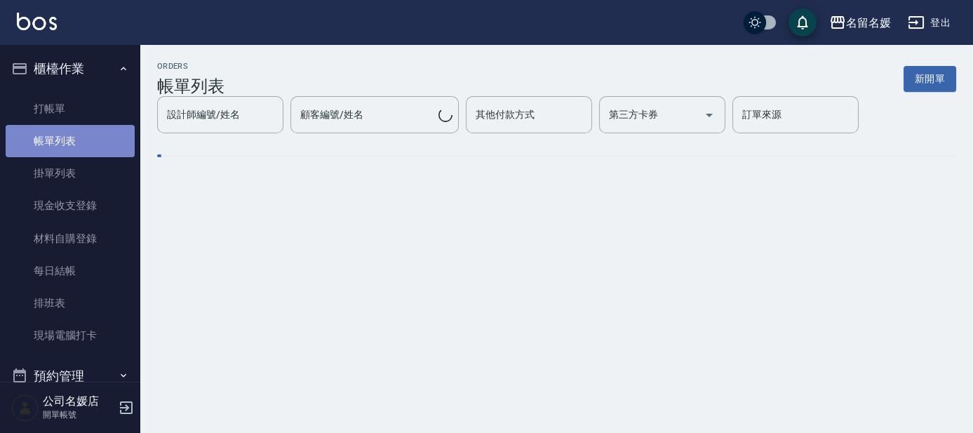
click at [77, 142] on link "帳單列表" at bounding box center [70, 141] width 129 height 32
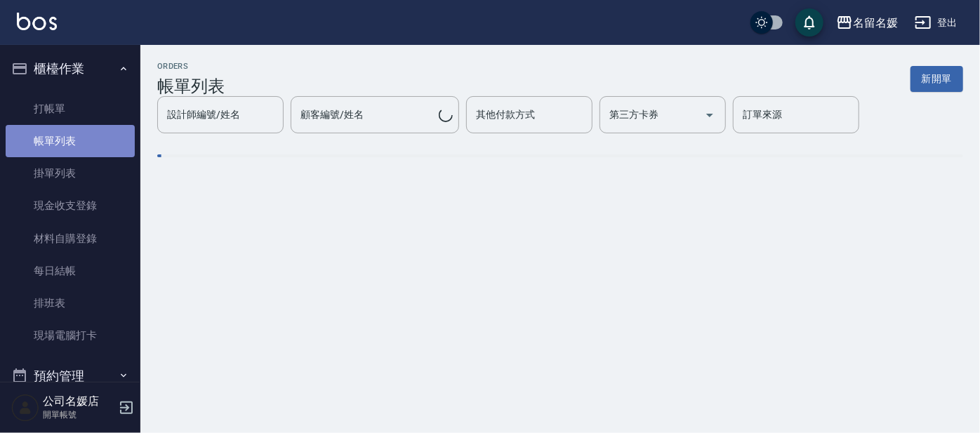
click at [77, 142] on link "帳單列表" at bounding box center [70, 141] width 129 height 32
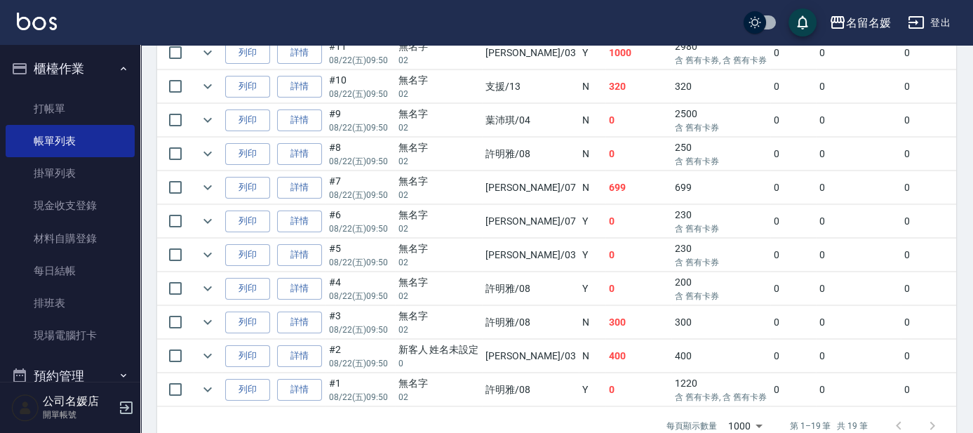
scroll to position [702, 0]
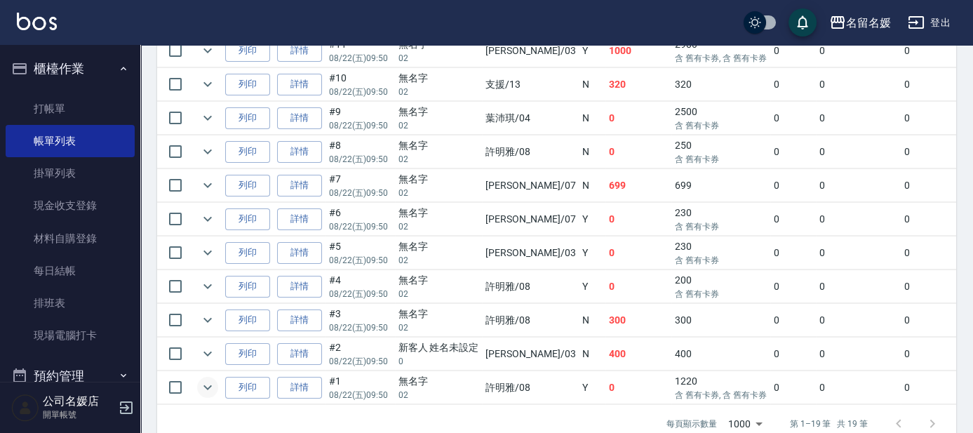
click at [208, 385] on icon "expand row" at bounding box center [207, 387] width 8 height 5
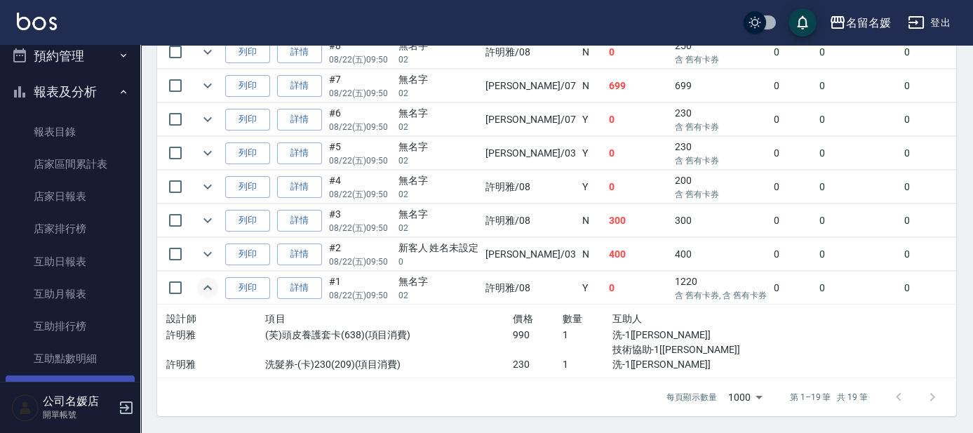
scroll to position [382, 0]
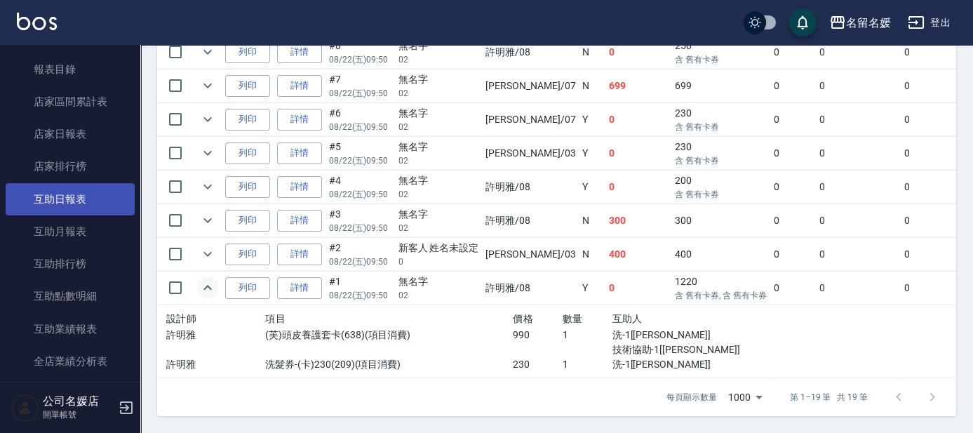
click at [95, 196] on link "互助日報表" at bounding box center [70, 199] width 129 height 32
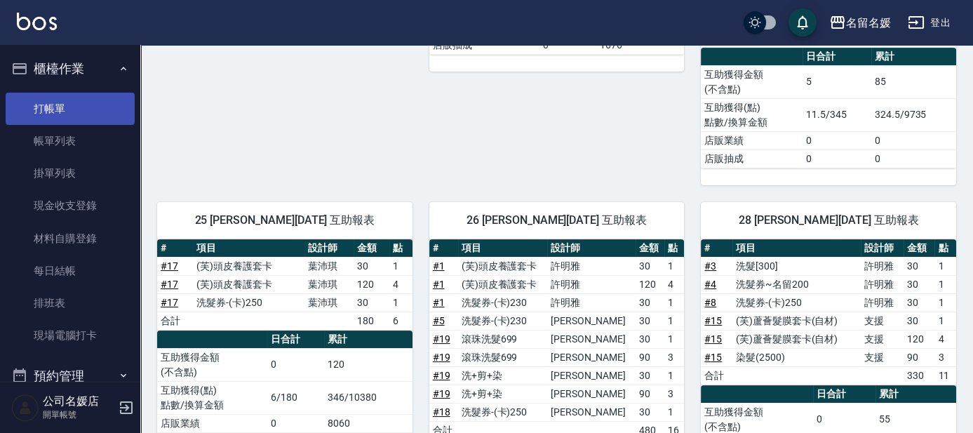
click at [77, 109] on link "打帳單" at bounding box center [70, 109] width 129 height 32
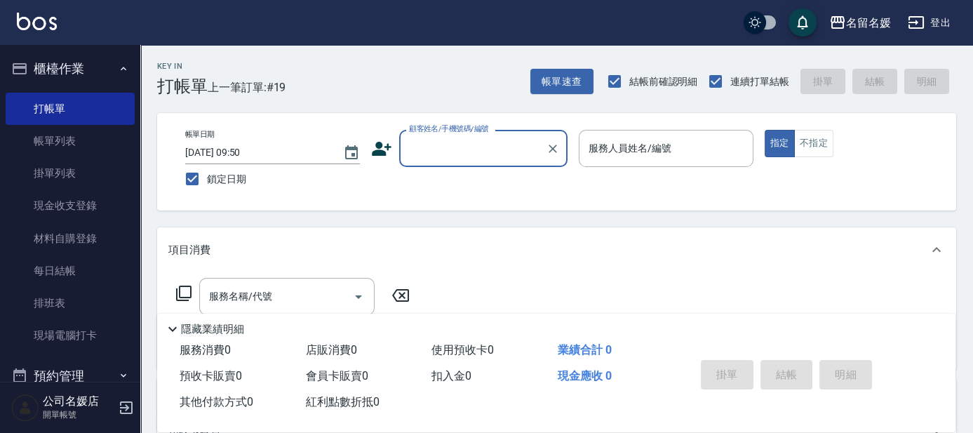
scroll to position [63, 0]
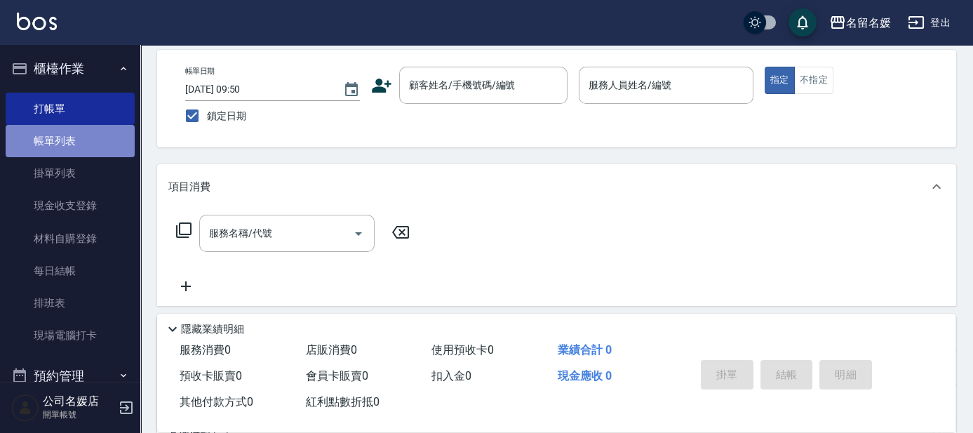
click at [74, 135] on link "帳單列表" at bounding box center [70, 141] width 129 height 32
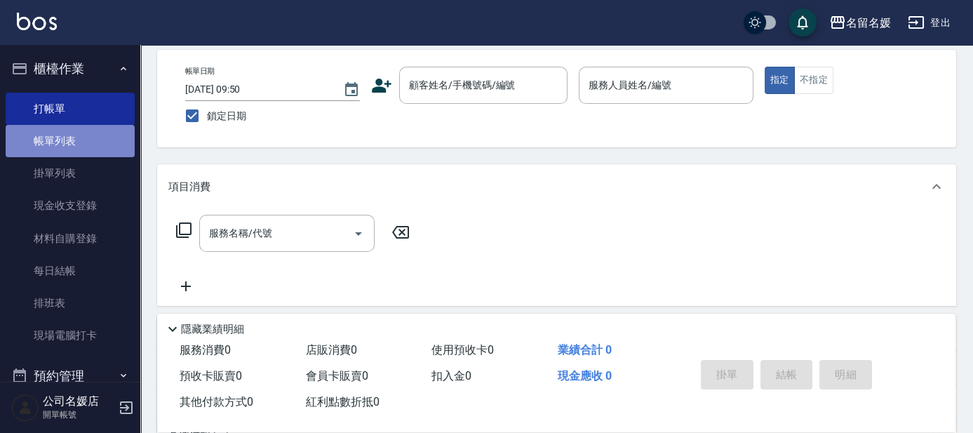
click at [74, 135] on link "帳單列表" at bounding box center [70, 141] width 129 height 32
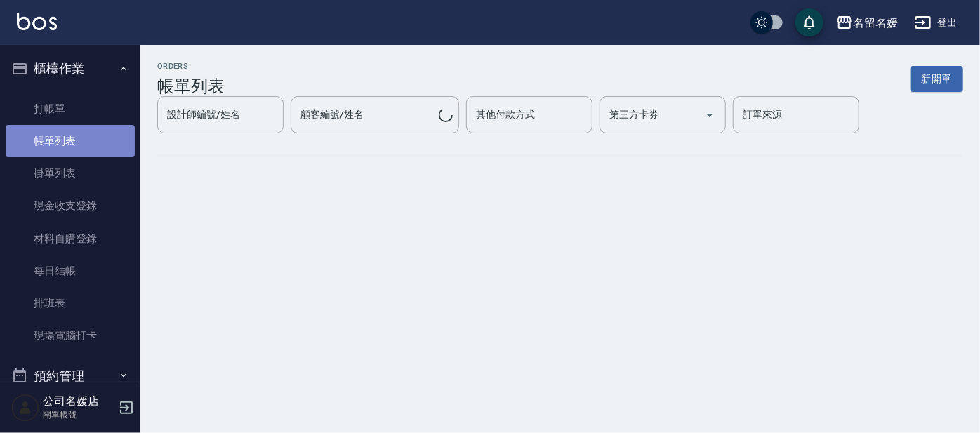
click at [74, 135] on link "帳單列表" at bounding box center [70, 141] width 129 height 32
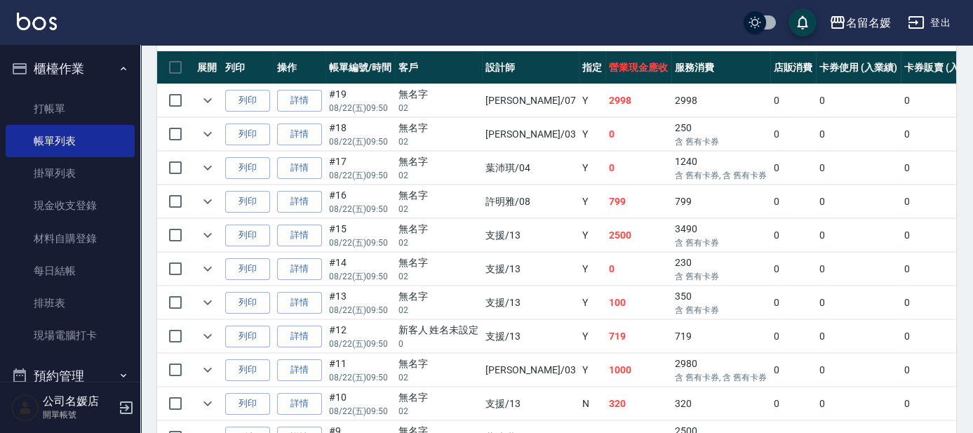
scroll to position [446, 0]
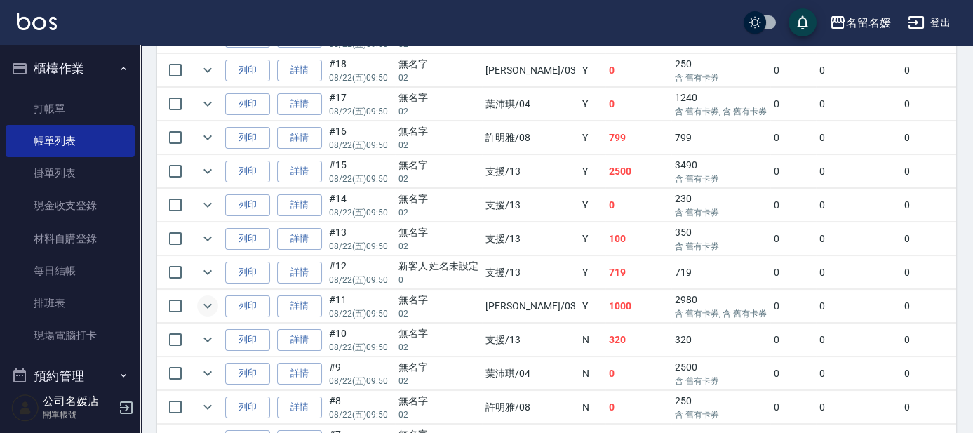
click at [207, 304] on icon "expand row" at bounding box center [207, 306] width 8 height 5
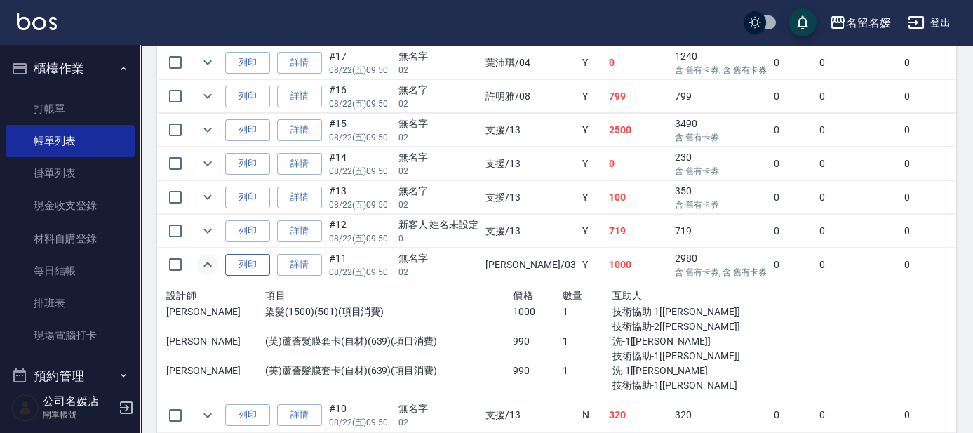
scroll to position [510, 0]
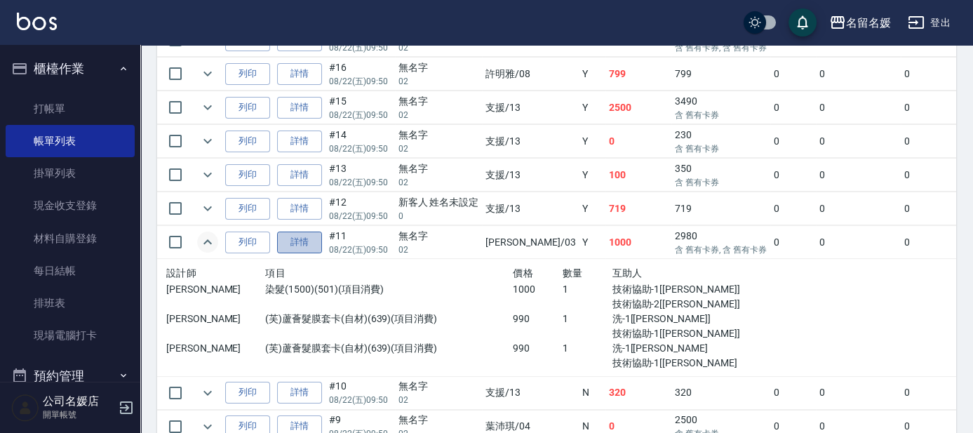
click at [296, 240] on link "詳情" at bounding box center [299, 243] width 45 height 22
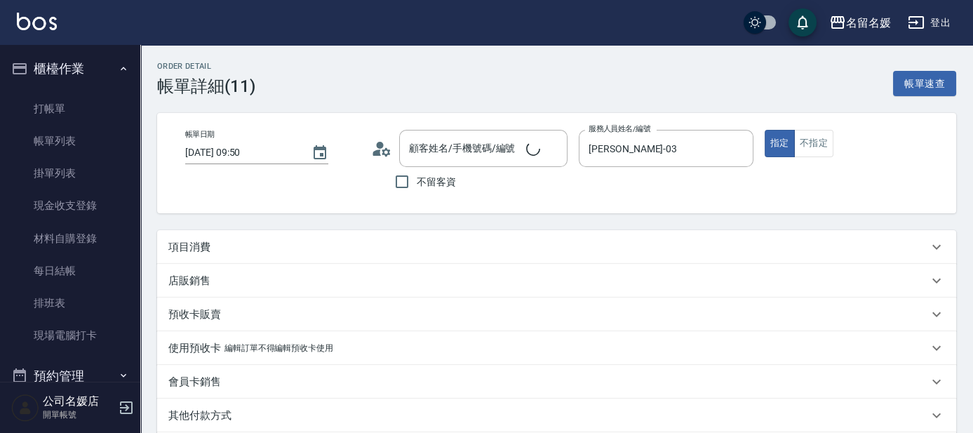
type input "[DATE] 09:50"
type input "[PERSON_NAME]-03"
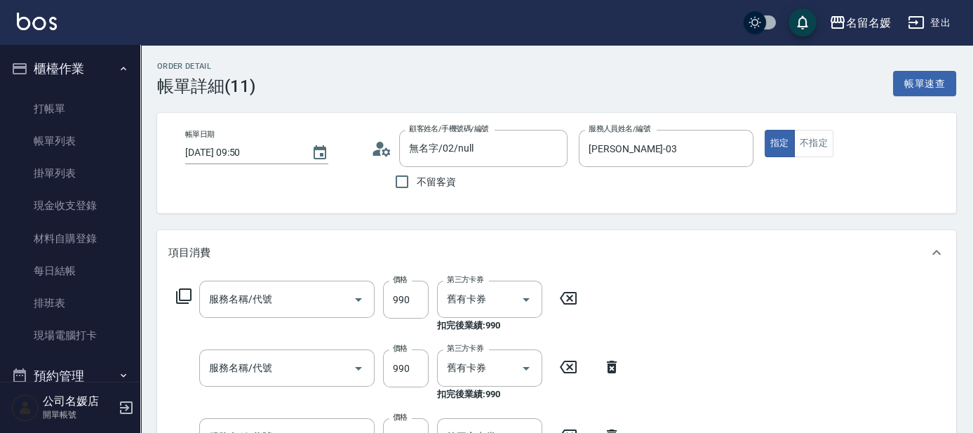
type input "無名字/02/null"
type input "(芙)蘆薈髮膜套卡(自材)(639)"
type input "染髮(1500)(501)"
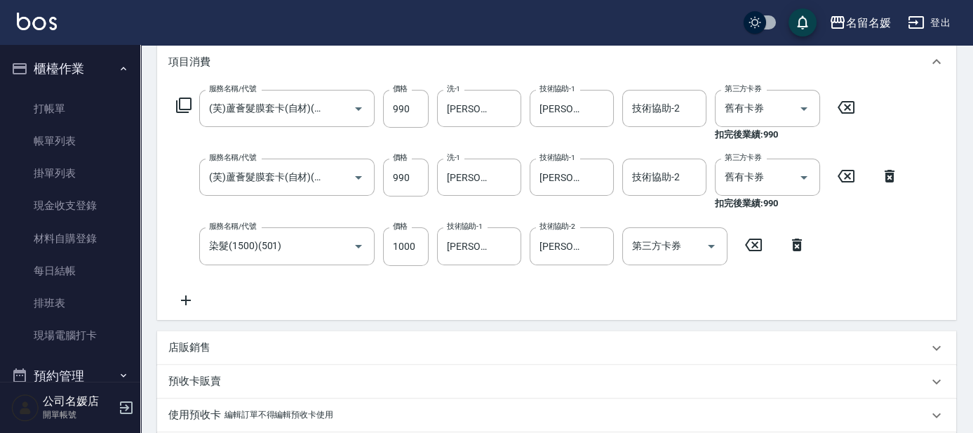
scroll to position [127, 0]
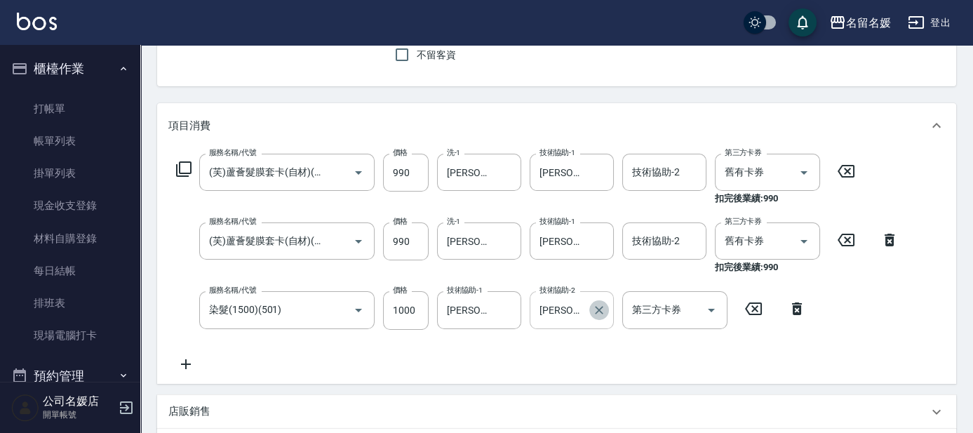
click at [599, 305] on icon "Clear" at bounding box center [599, 310] width 14 height 14
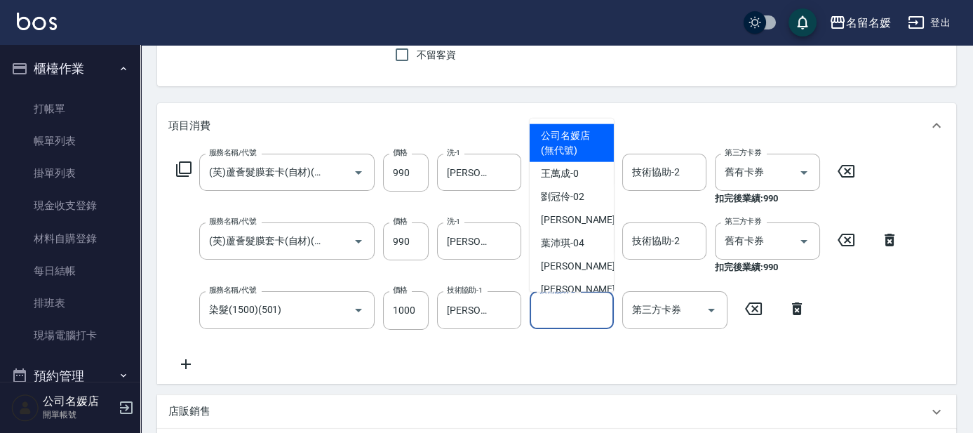
click at [566, 309] on input "技術協助-2" at bounding box center [572, 310] width 72 height 25
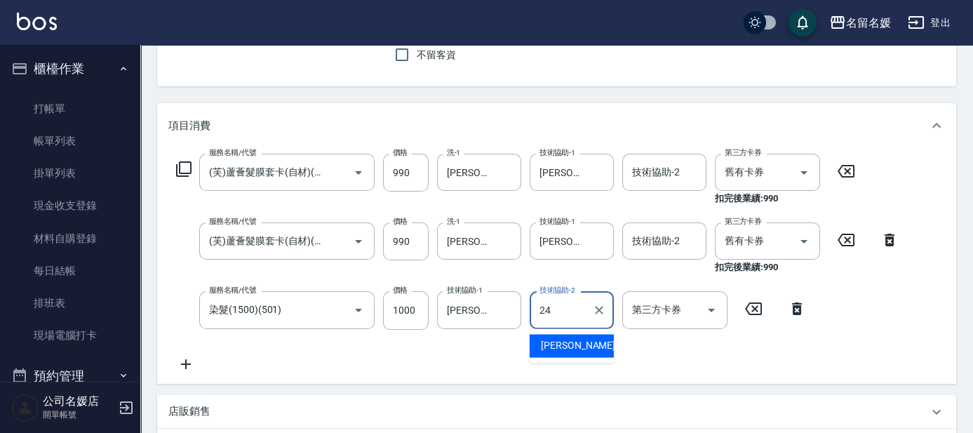
type input "[PERSON_NAME]-24"
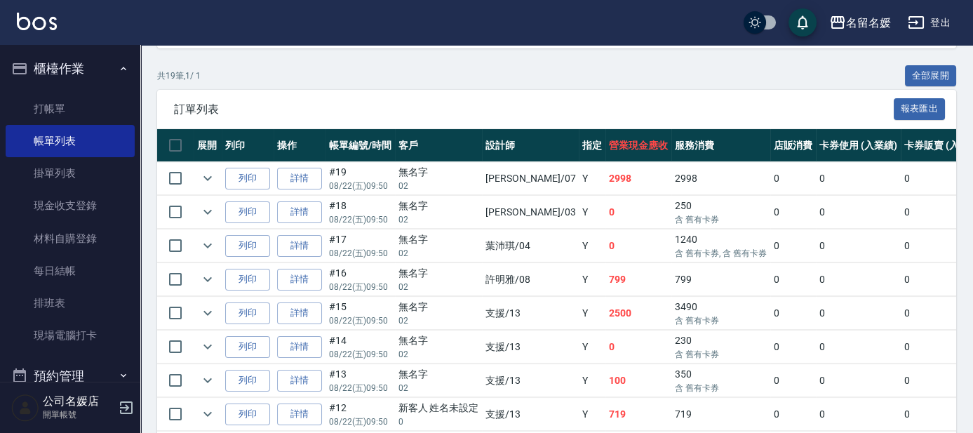
scroll to position [382, 0]
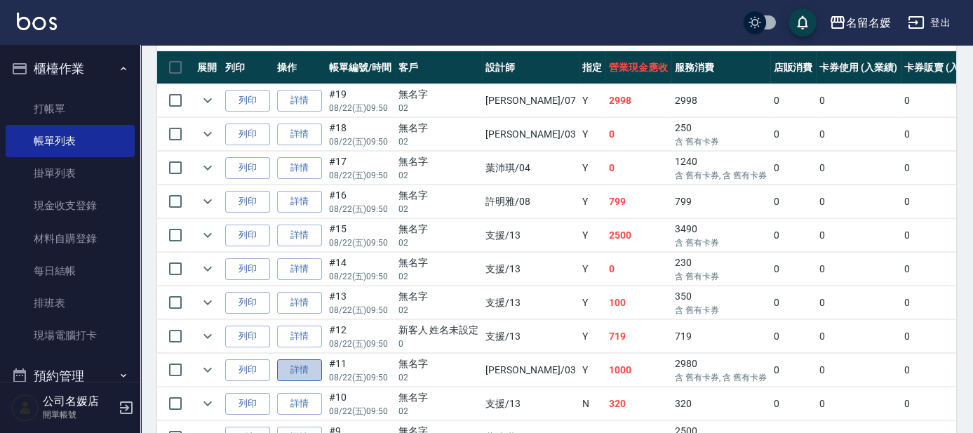
click at [286, 359] on link "詳情" at bounding box center [299, 370] width 45 height 22
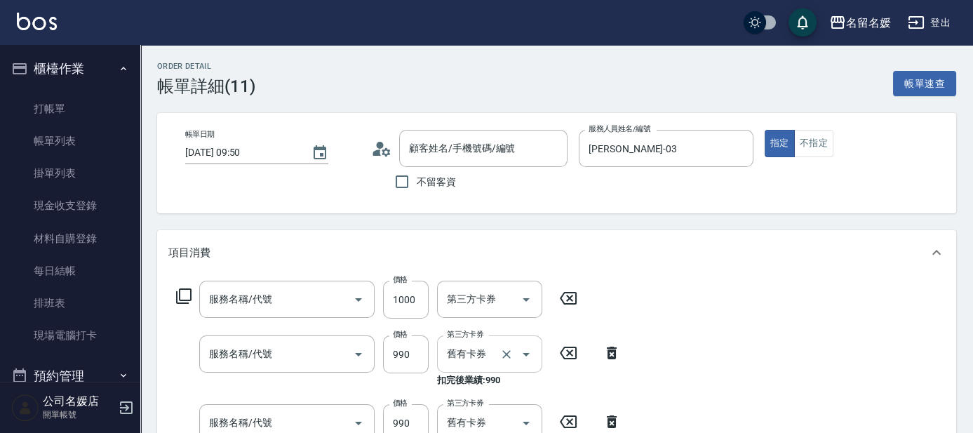
type input "[DATE] 09:50"
type input "[PERSON_NAME]-03"
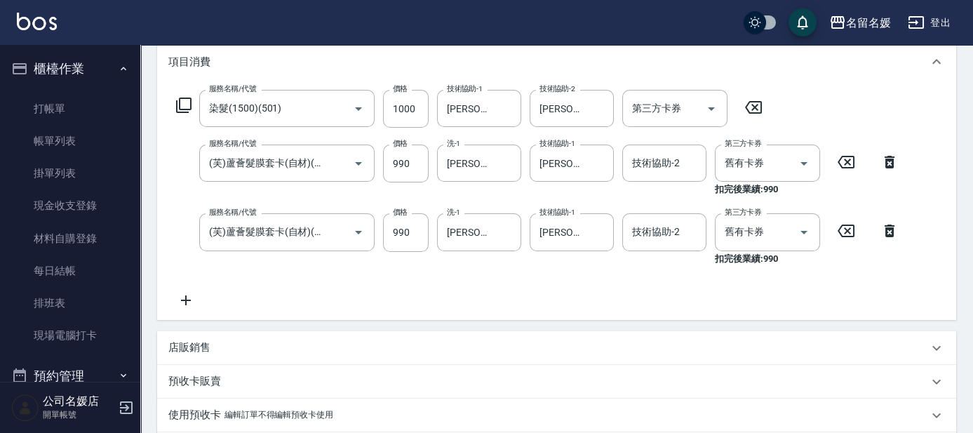
type input "染髮(1500)(501)"
type input "(芙)蘆薈髮膜套卡(自材)(639)"
type input "無名字/02/null"
click at [602, 107] on icon "Clear" at bounding box center [599, 109] width 14 height 14
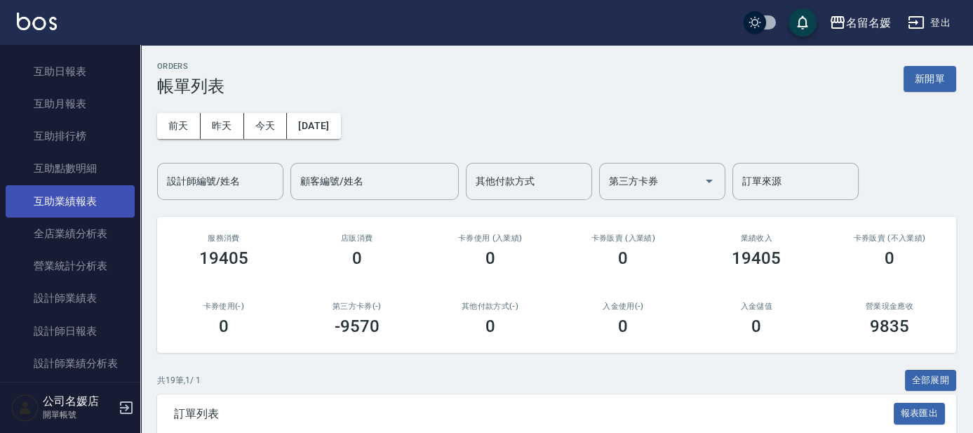
scroll to position [446, 0]
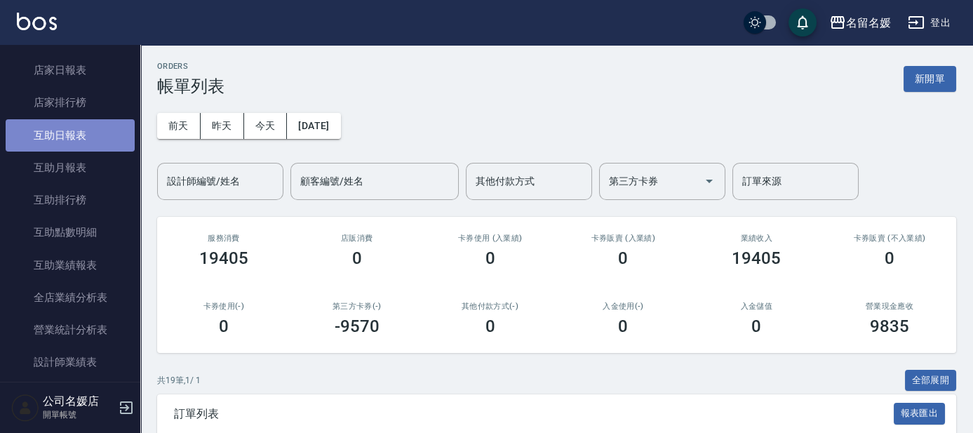
click at [110, 137] on link "互助日報表" at bounding box center [70, 135] width 129 height 32
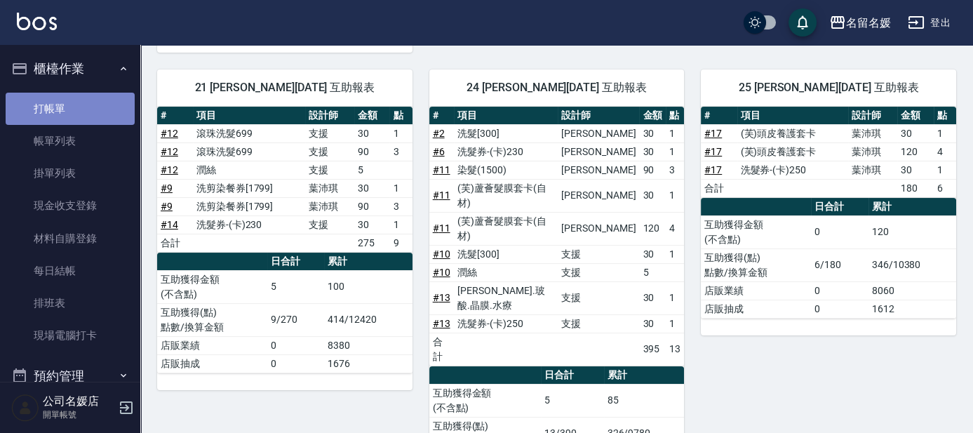
click at [84, 107] on link "打帳單" at bounding box center [70, 109] width 129 height 32
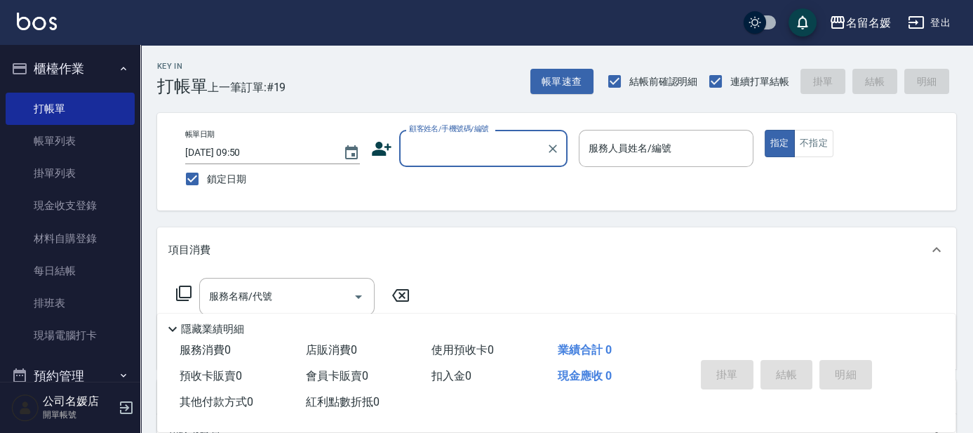
click at [436, 154] on input "顧客姓名/手機號碼/編號" at bounding box center [473, 148] width 135 height 25
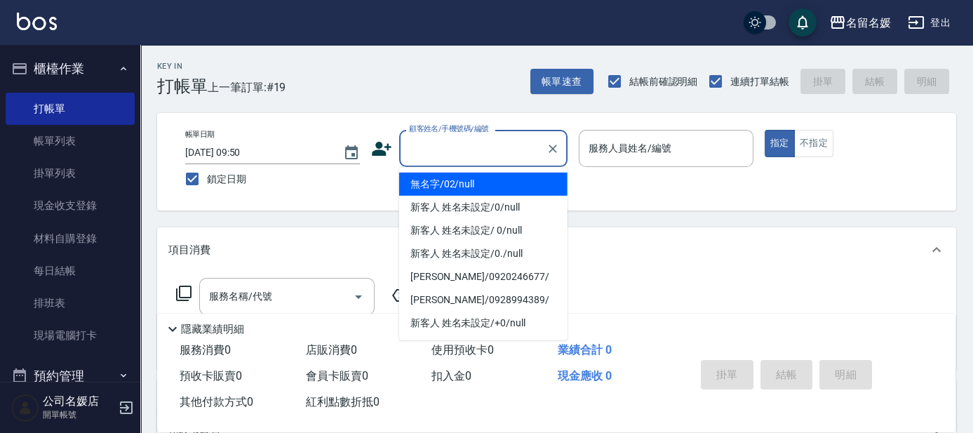
click at [450, 184] on li "無名字/02/null" at bounding box center [483, 184] width 168 height 23
type input "無名字/02/null"
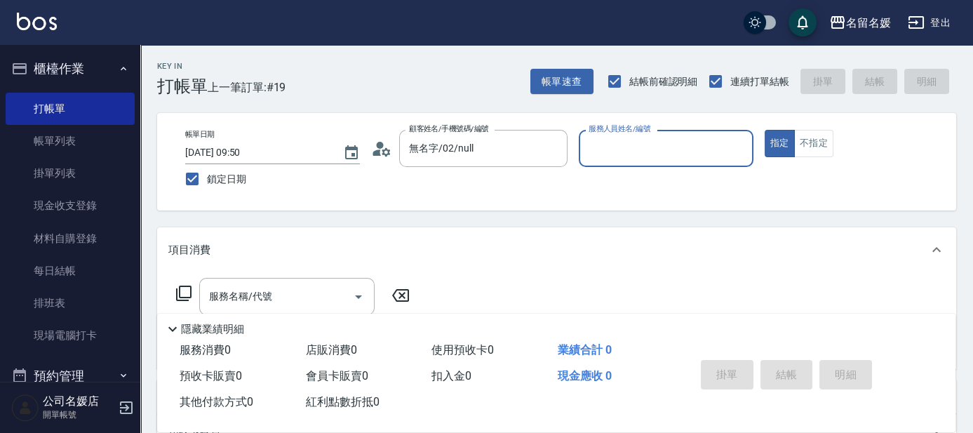
click at [631, 142] on div "服務人員姓名/編號 服務人員姓名/編號" at bounding box center [666, 148] width 175 height 37
click at [662, 145] on input "服務人員姓名/編號" at bounding box center [666, 148] width 162 height 25
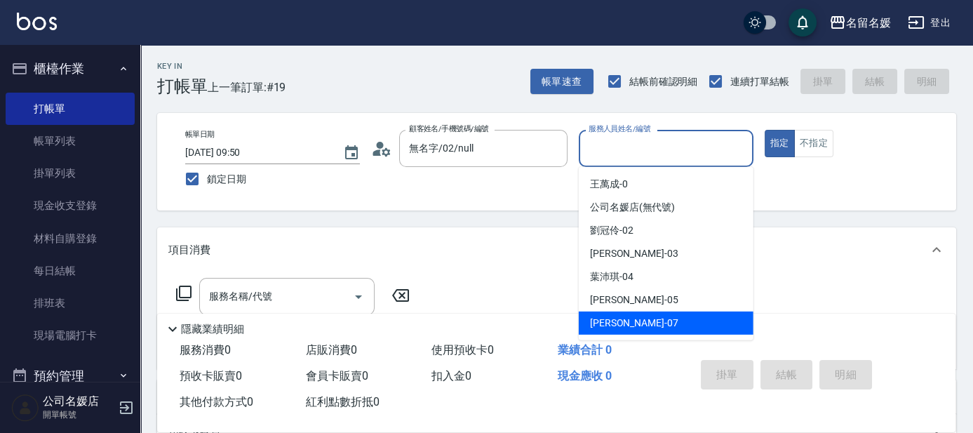
click at [634, 325] on div "[PERSON_NAME] -07" at bounding box center [666, 323] width 175 height 23
type input "[PERSON_NAME]-07"
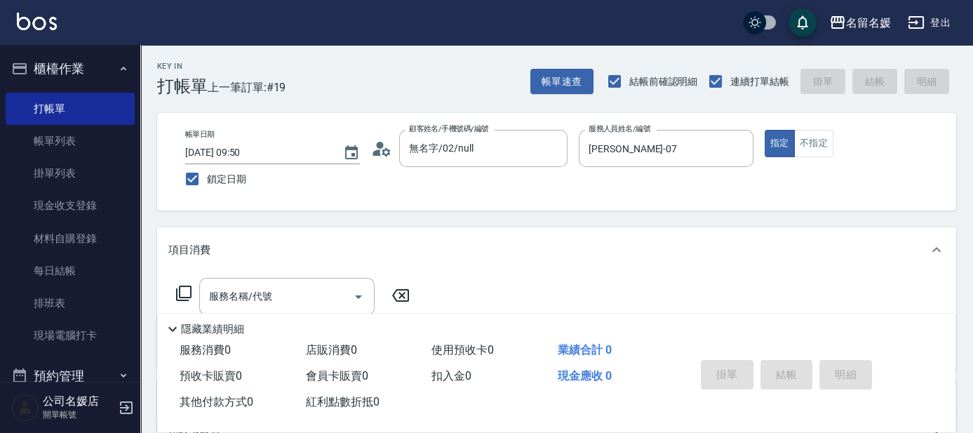
click at [185, 292] on icon at bounding box center [183, 293] width 17 height 17
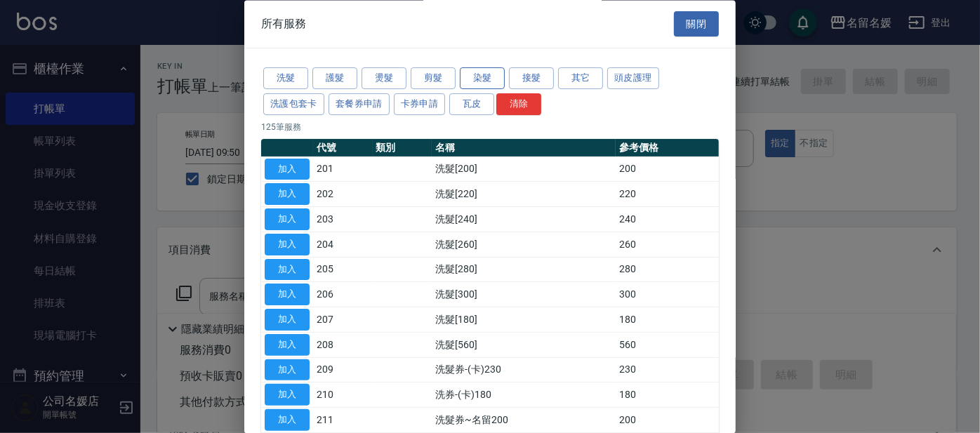
click at [495, 76] on button "染髮" at bounding box center [482, 79] width 45 height 22
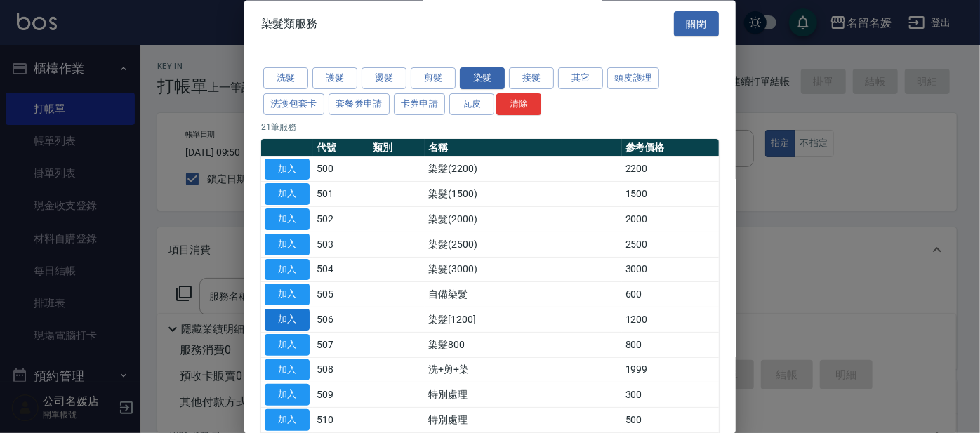
click at [282, 313] on button "加入" at bounding box center [287, 320] width 45 height 22
type input "染髮[1200](506)"
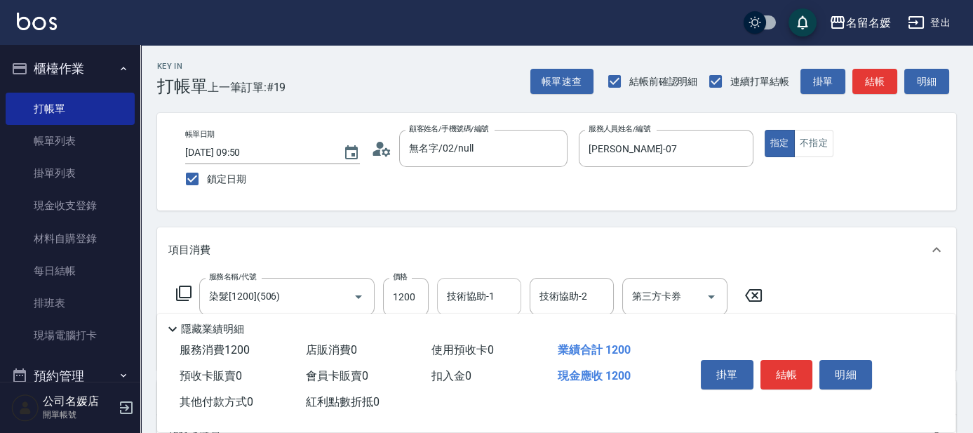
click at [492, 290] on div "技術協助-1 技術協助-1" at bounding box center [479, 296] width 84 height 37
click at [482, 335] on span "[PERSON_NAME] -07" at bounding box center [492, 332] width 88 height 15
type input "[PERSON_NAME]-07"
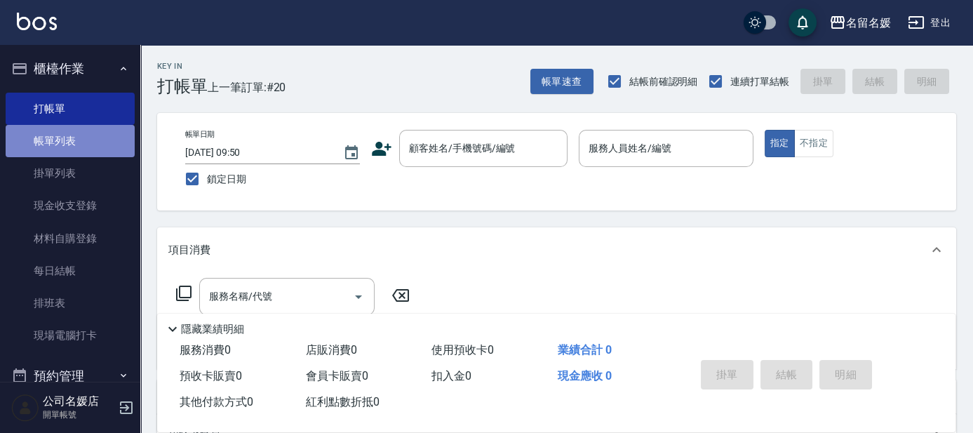
click at [86, 140] on link "帳單列表" at bounding box center [70, 141] width 129 height 32
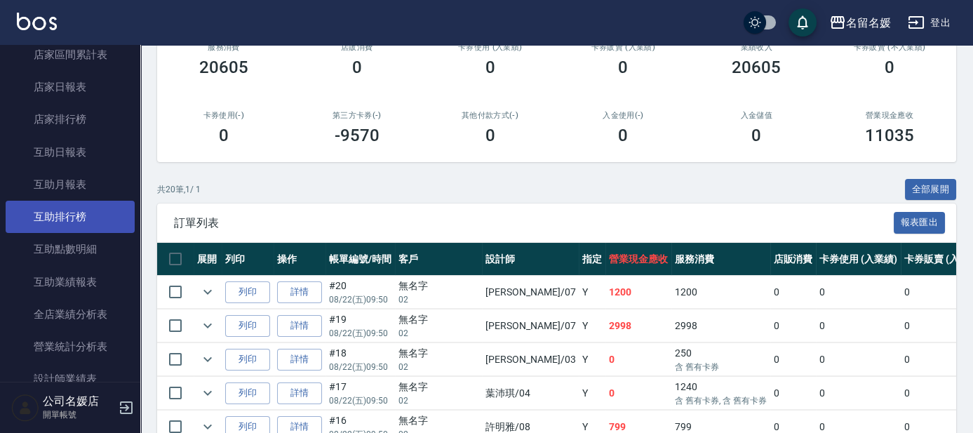
scroll to position [510, 0]
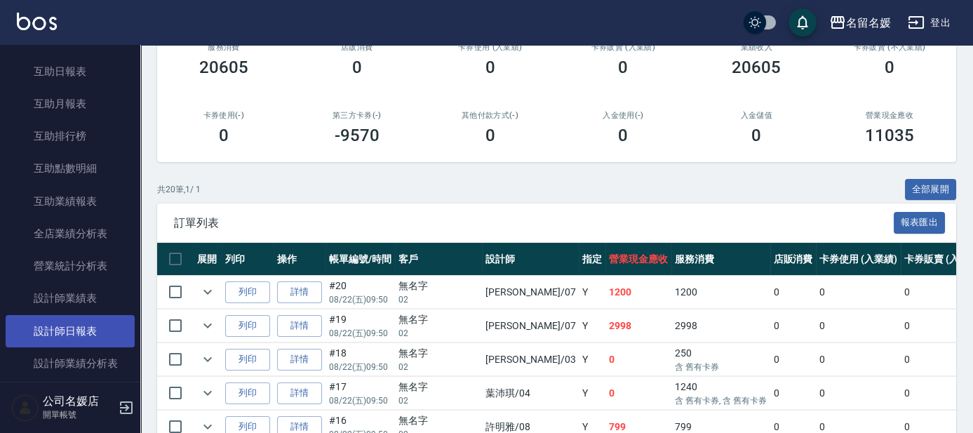
click at [84, 332] on link "設計師日報表" at bounding box center [70, 331] width 129 height 32
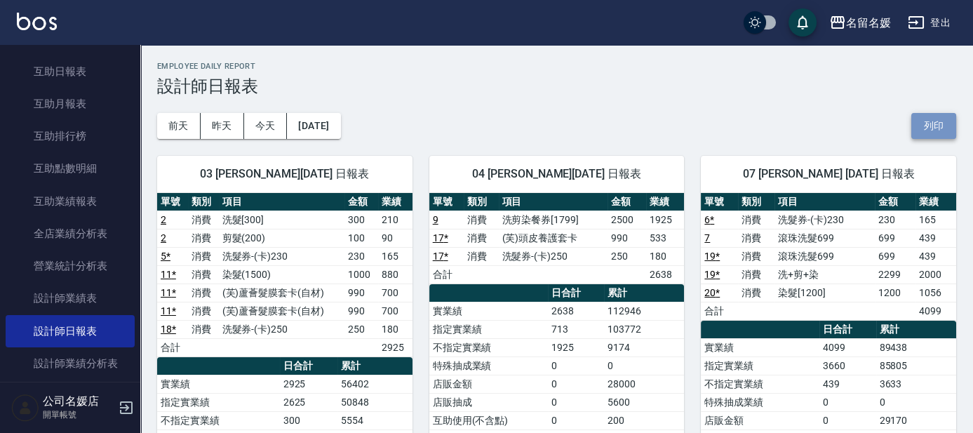
click at [937, 126] on button "列印" at bounding box center [934, 126] width 45 height 26
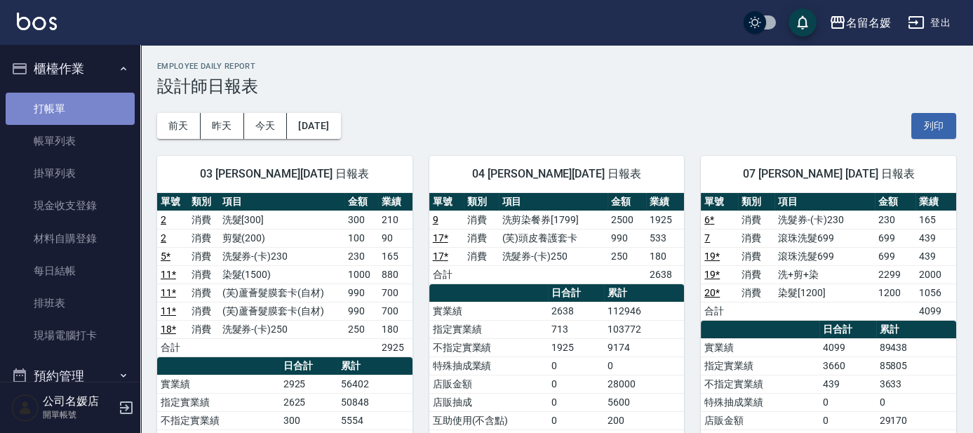
click at [73, 101] on link "打帳單" at bounding box center [70, 109] width 129 height 32
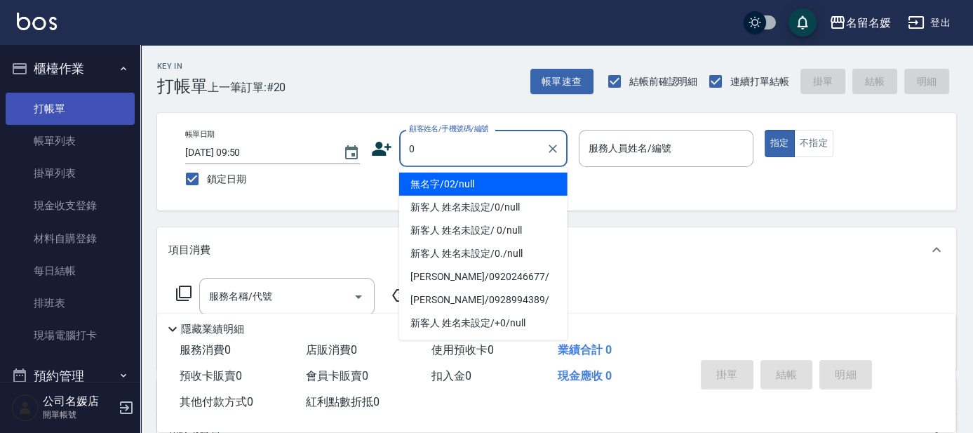
type input "無名字/02/null"
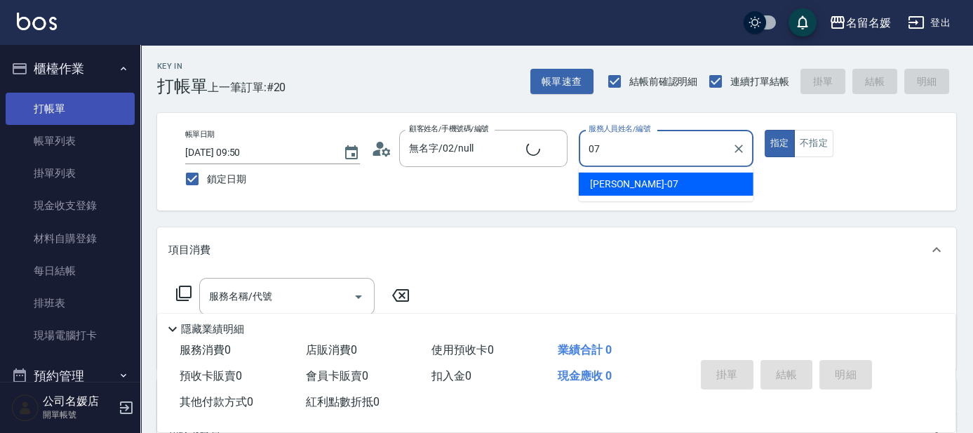
type input "07"
type button "true"
type input "新客人 姓名未設定/0/null"
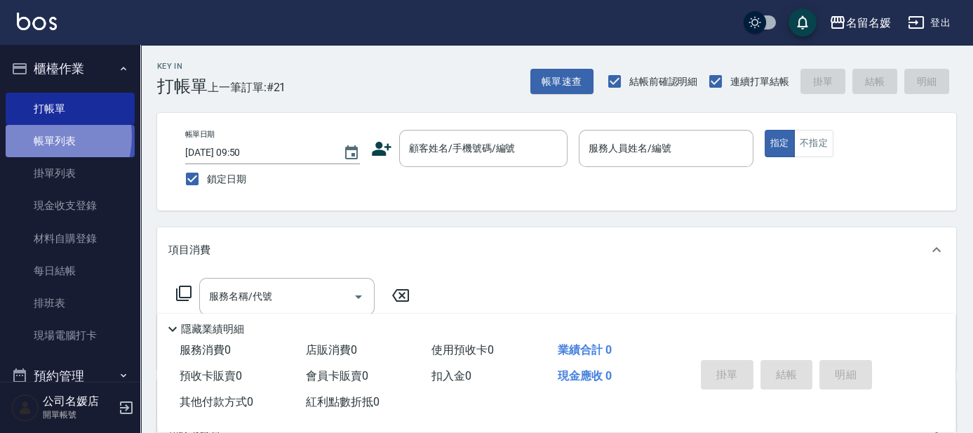
click at [41, 137] on link "帳單列表" at bounding box center [70, 141] width 129 height 32
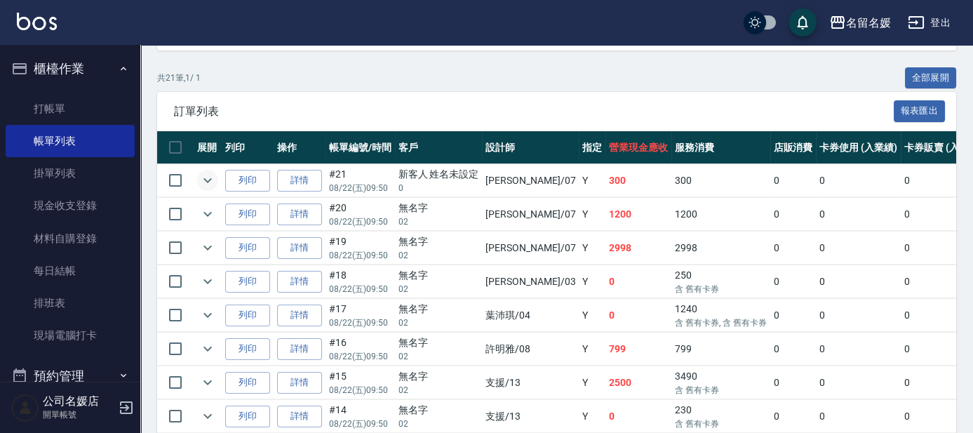
scroll to position [319, 0]
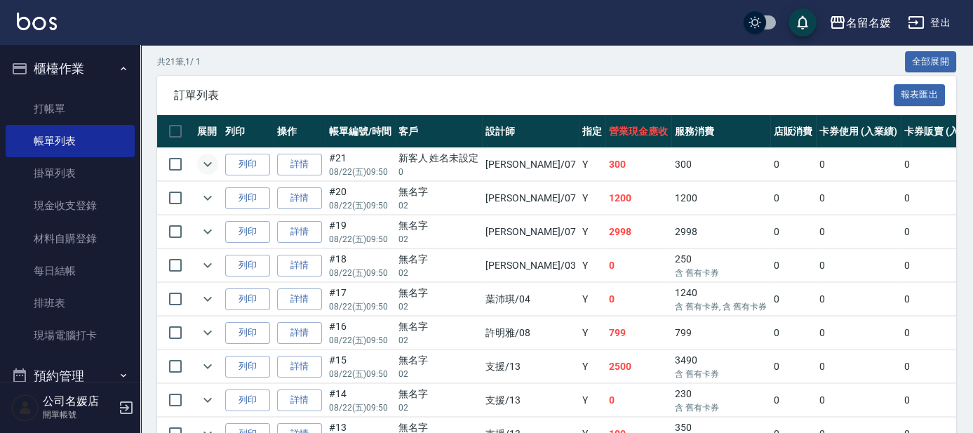
click at [209, 161] on icon "expand row" at bounding box center [207, 164] width 17 height 17
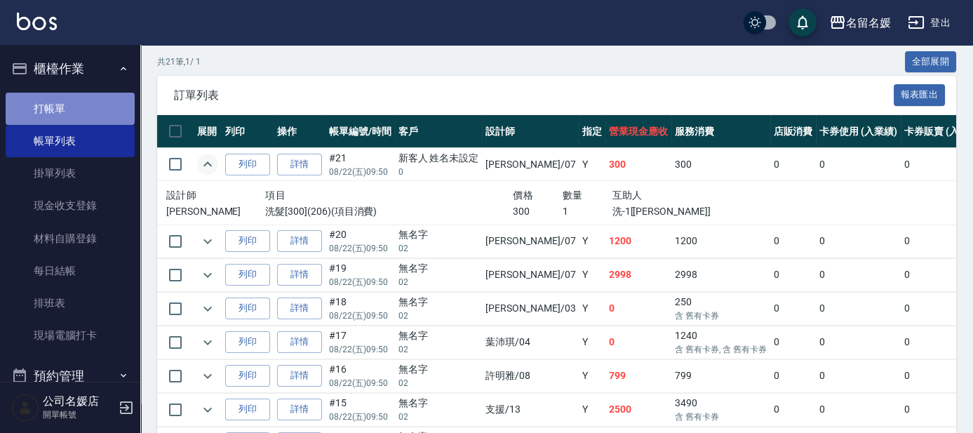
click at [84, 118] on link "打帳單" at bounding box center [70, 109] width 129 height 32
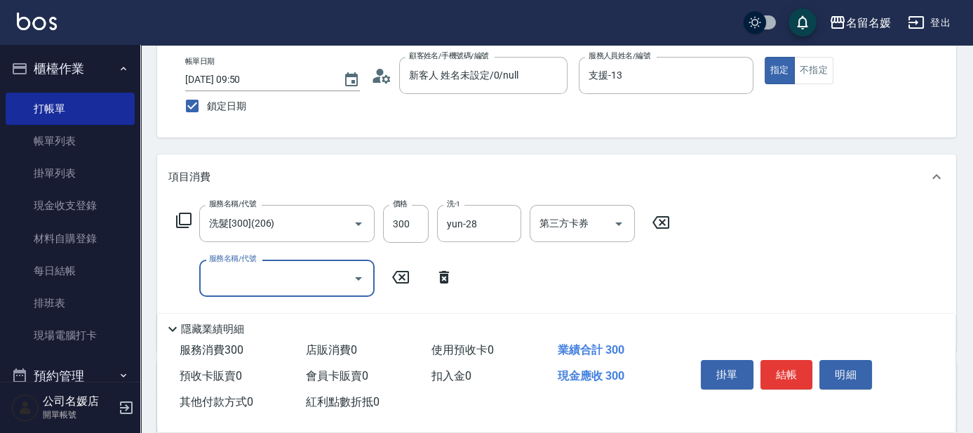
scroll to position [127, 0]
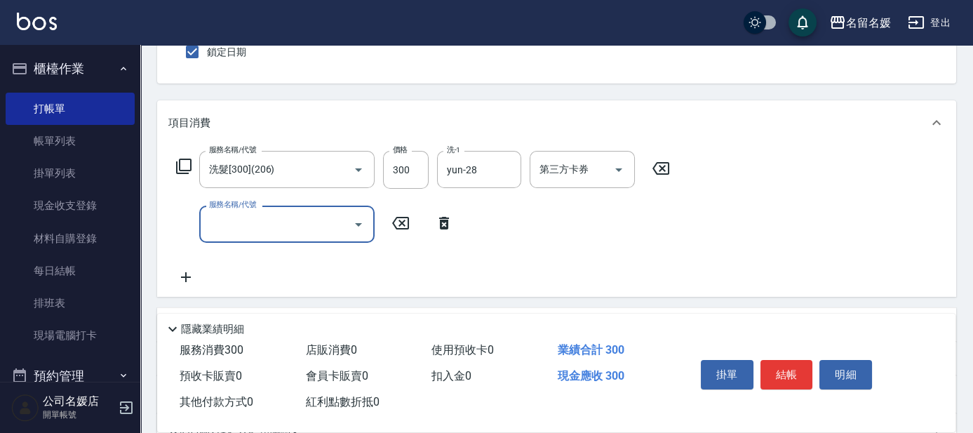
click at [443, 229] on icon at bounding box center [444, 223] width 35 height 17
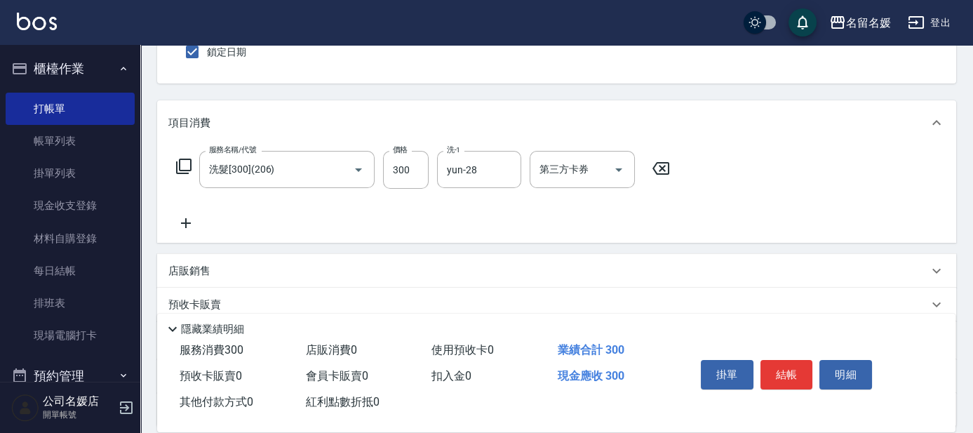
click at [192, 166] on div "服務名稱/代號 洗髮[300](206) 服務名稱/代號 價格 300 價格 洗-1 yun-28 洗-1 第三方卡券 第三方卡券" at bounding box center [423, 170] width 510 height 38
click at [187, 166] on icon at bounding box center [183, 166] width 17 height 17
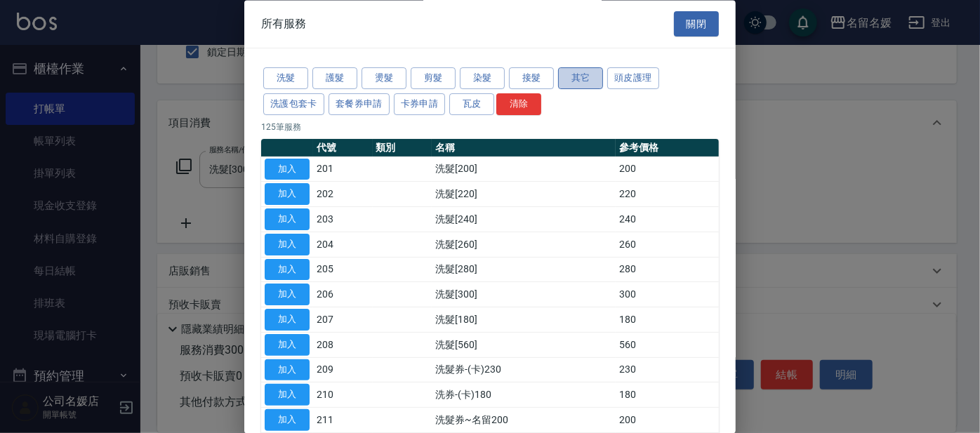
click at [587, 84] on button "其它" at bounding box center [580, 79] width 45 height 22
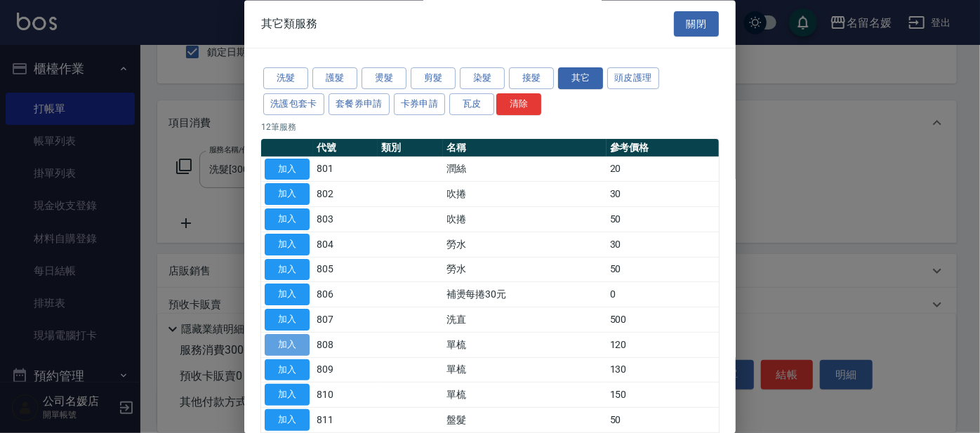
click at [282, 336] on button "加入" at bounding box center [287, 345] width 45 height 22
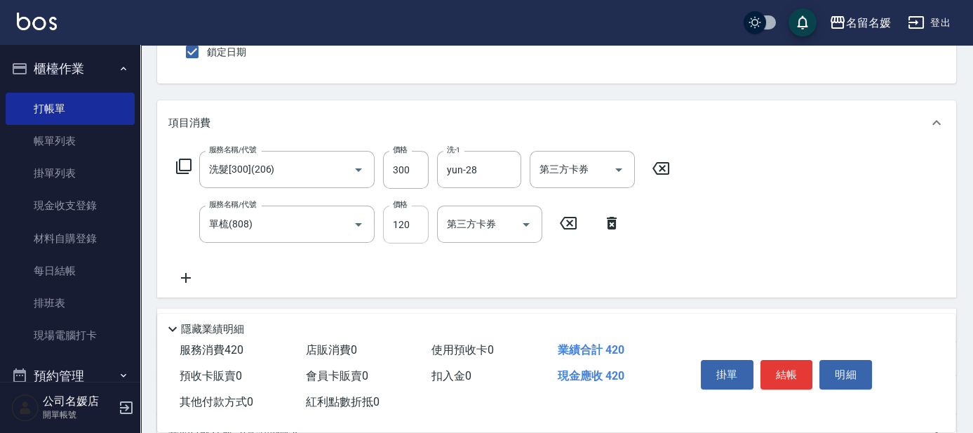
click at [408, 227] on input "120" at bounding box center [406, 225] width 46 height 38
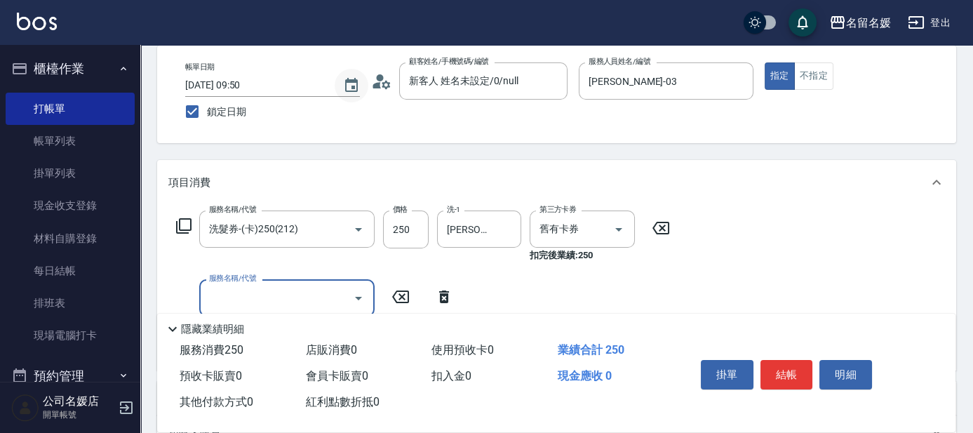
scroll to position [255, 0]
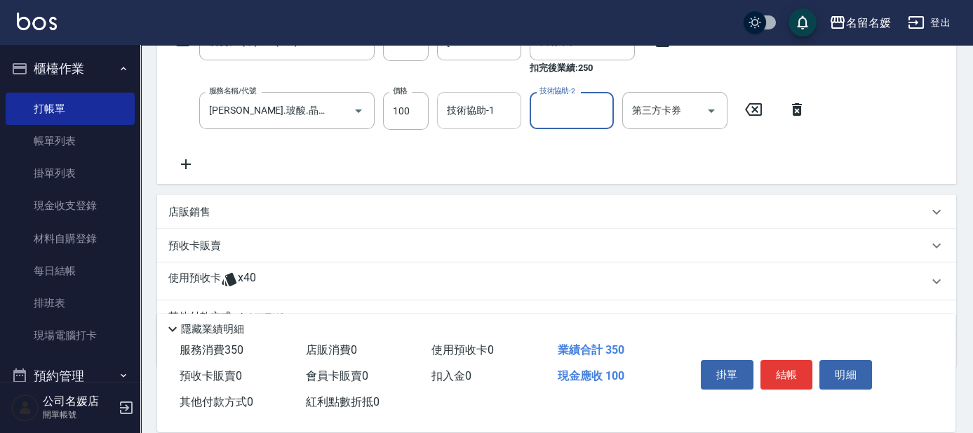
click at [472, 127] on div "技術協助-1" at bounding box center [479, 110] width 84 height 37
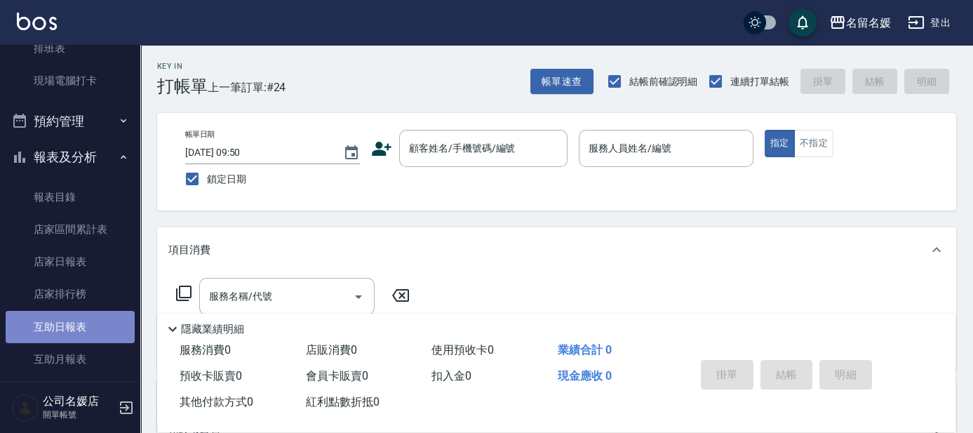
click at [82, 337] on link "互助日報表" at bounding box center [70, 327] width 129 height 32
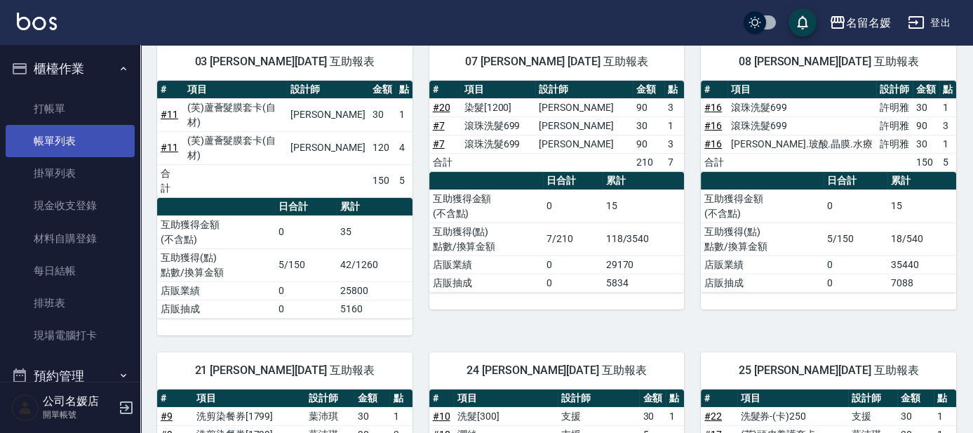
scroll to position [58, 0]
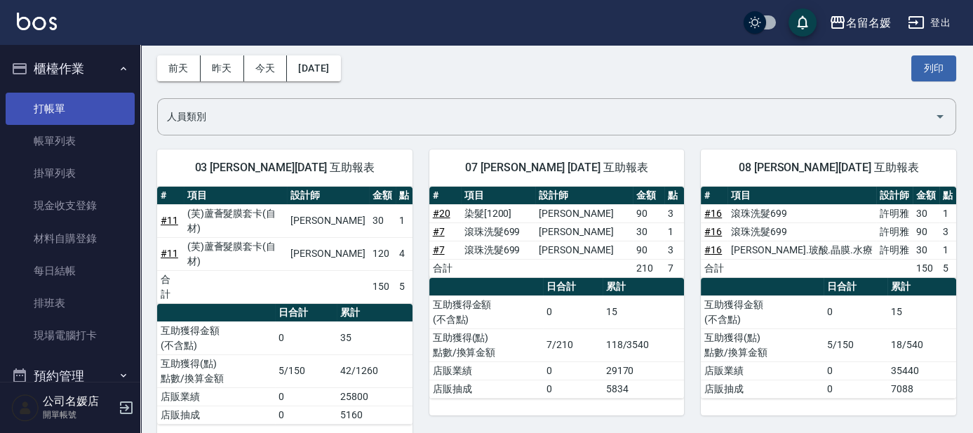
click at [58, 101] on link "打帳單" at bounding box center [70, 109] width 129 height 32
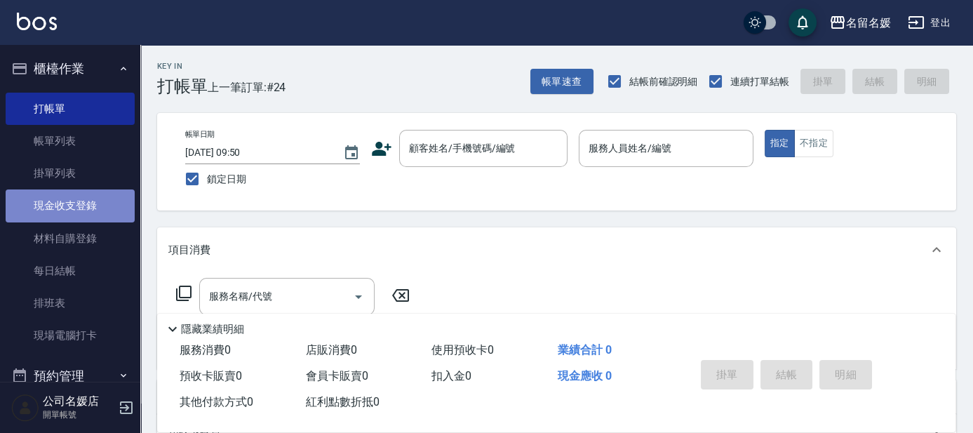
click at [88, 203] on link "現金收支登錄" at bounding box center [70, 205] width 129 height 32
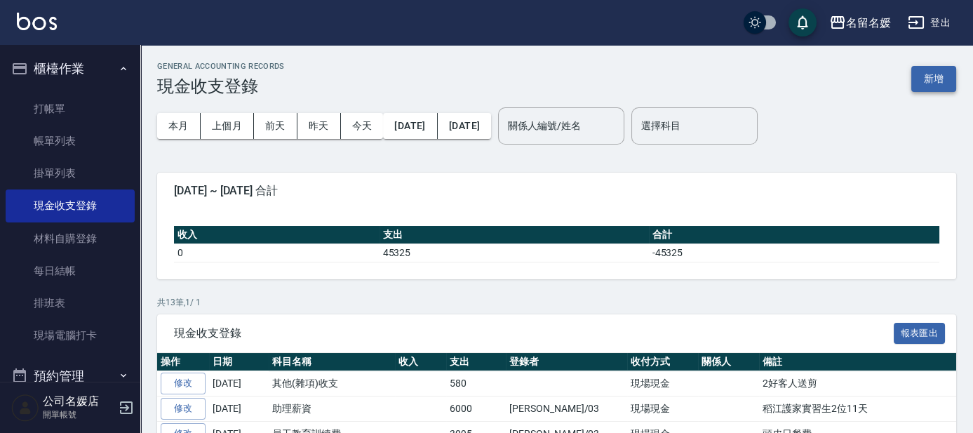
click at [939, 79] on button "新增" at bounding box center [934, 79] width 45 height 26
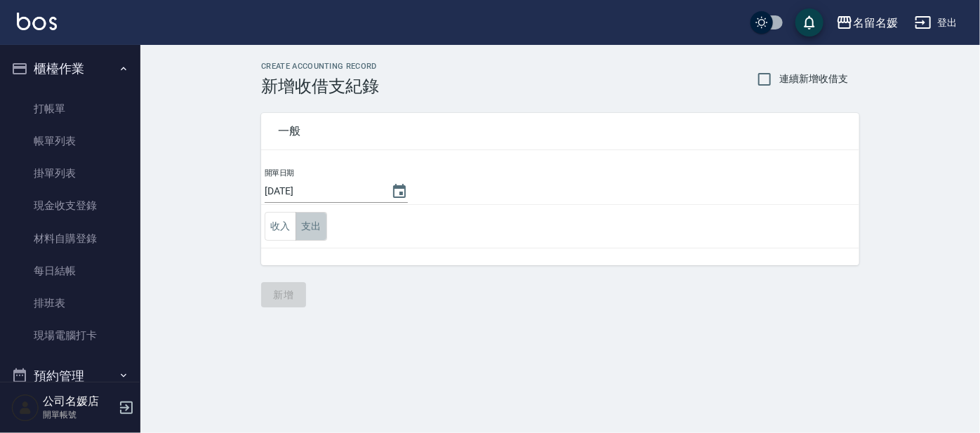
click at [310, 226] on button "支出" at bounding box center [311, 226] width 32 height 29
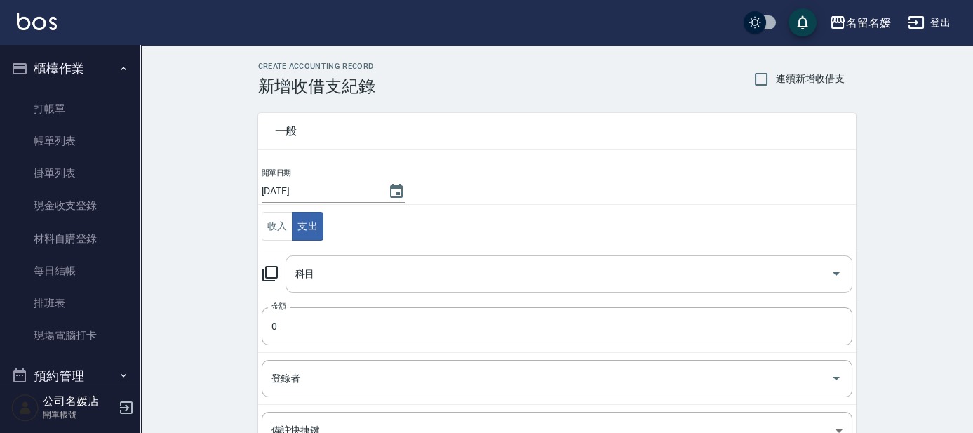
click at [340, 276] on input "科目" at bounding box center [558, 274] width 533 height 25
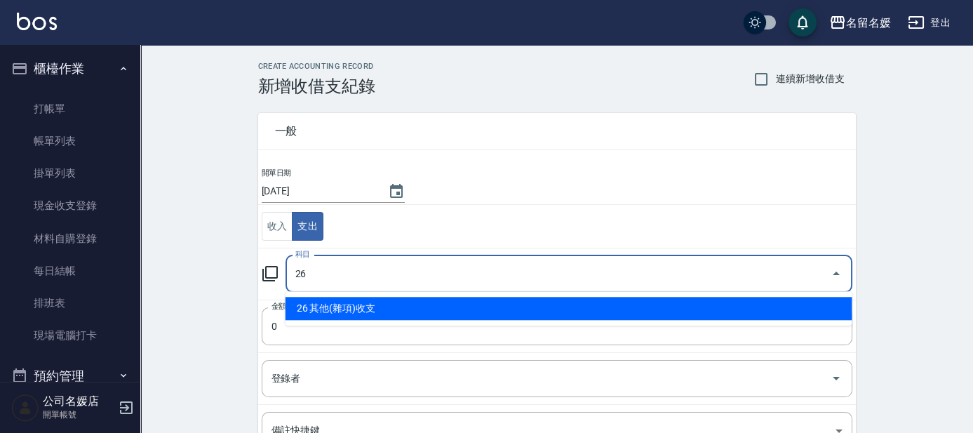
click at [354, 313] on li "26 其他(雜項)收支" at bounding box center [569, 308] width 567 height 23
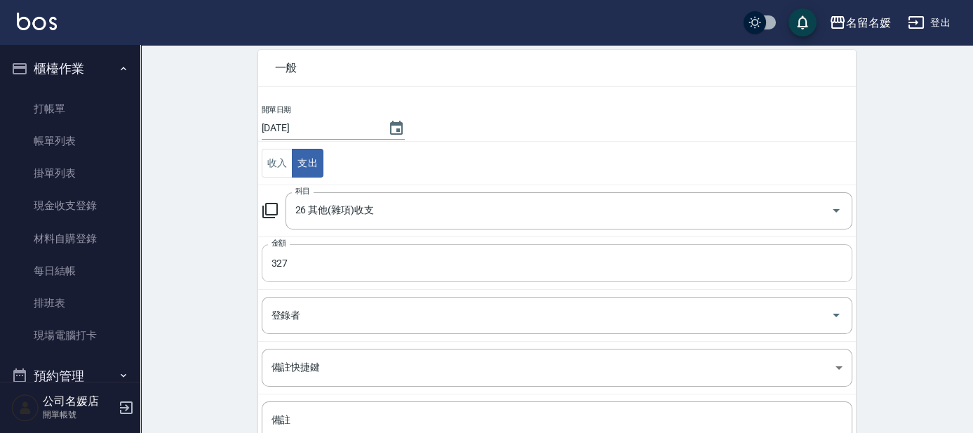
scroll to position [63, 0]
click at [303, 310] on input "登錄者" at bounding box center [546, 315] width 557 height 25
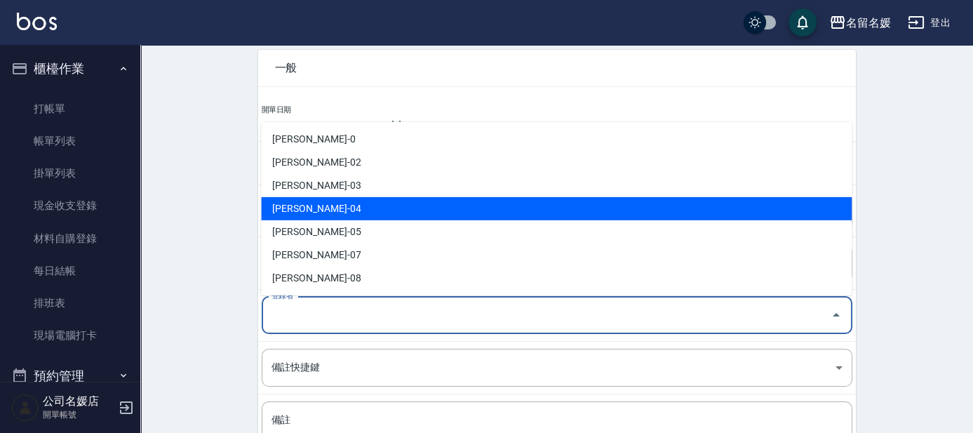
click at [331, 202] on li "[PERSON_NAME]-04" at bounding box center [556, 208] width 591 height 23
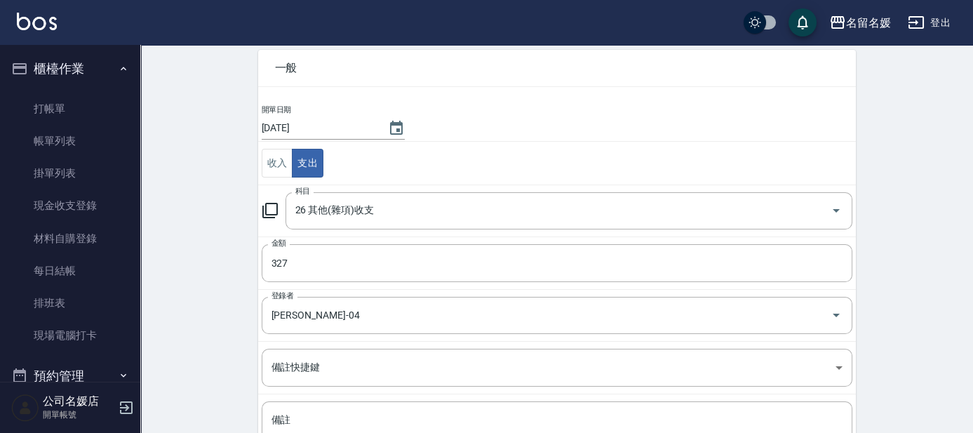
scroll to position [185, 0]
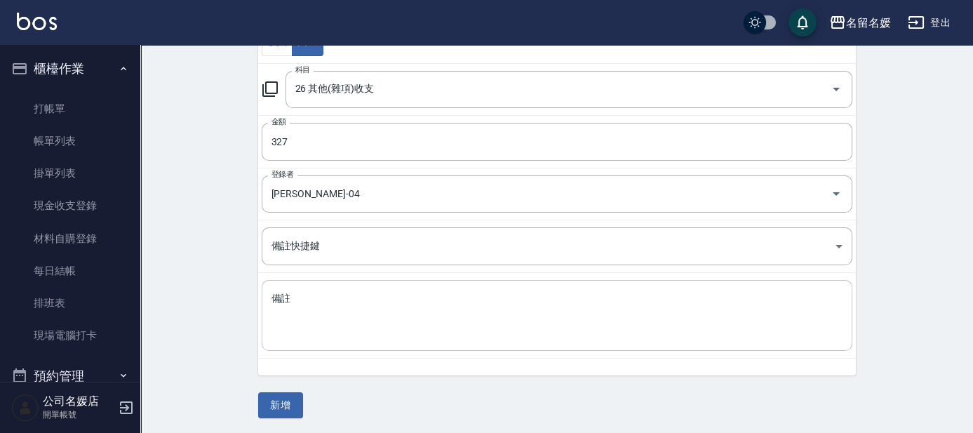
click at [305, 292] on textarea "備註" at bounding box center [557, 316] width 571 height 48
click at [293, 401] on button "新增" at bounding box center [280, 405] width 45 height 26
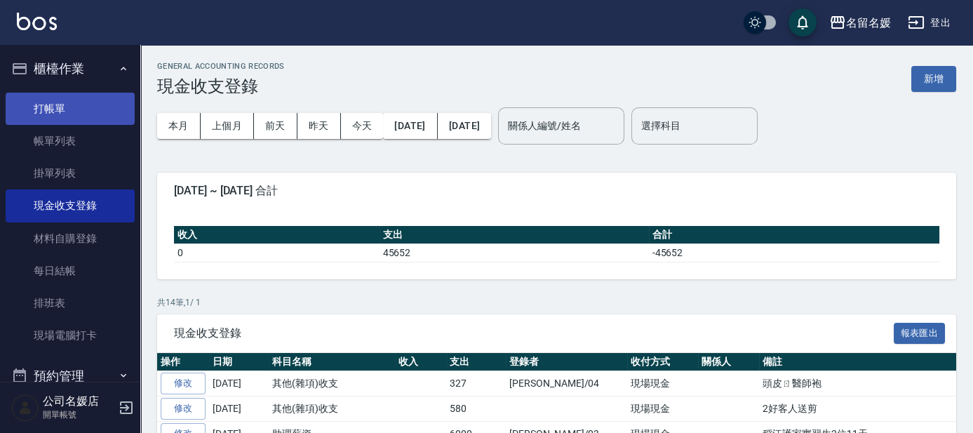
click at [89, 120] on link "打帳單" at bounding box center [70, 109] width 129 height 32
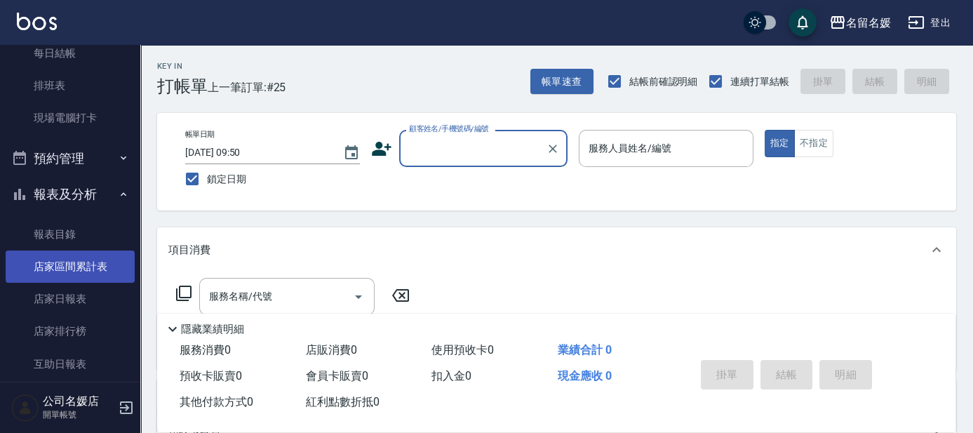
scroll to position [319, 0]
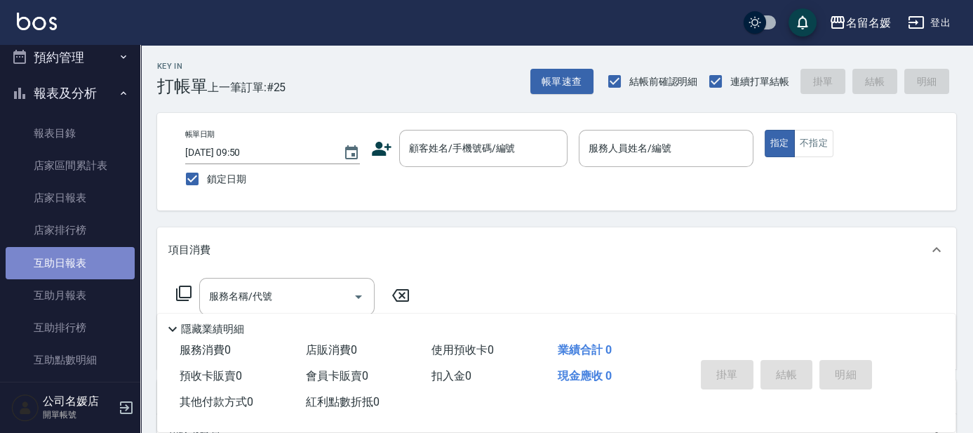
click at [85, 267] on link "互助日報表" at bounding box center [70, 263] width 129 height 32
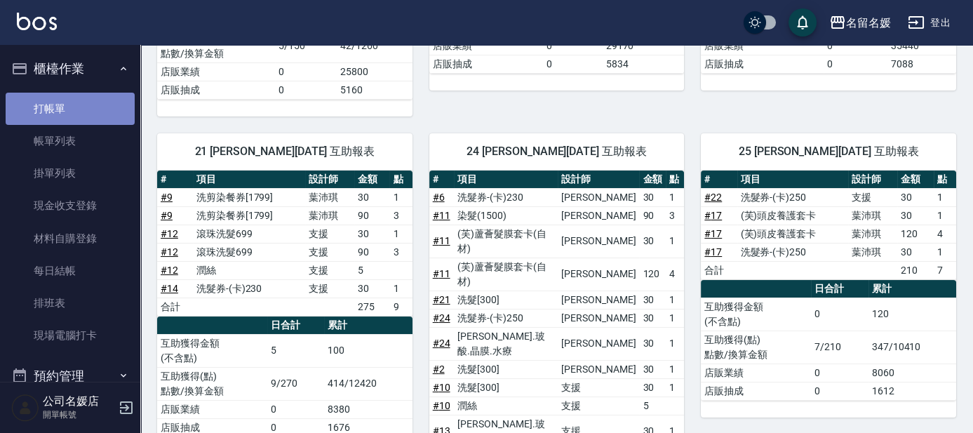
drag, startPoint x: 76, startPoint y: 108, endPoint x: 79, endPoint y: 101, distance: 7.6
click at [78, 107] on link "打帳單" at bounding box center [70, 109] width 129 height 32
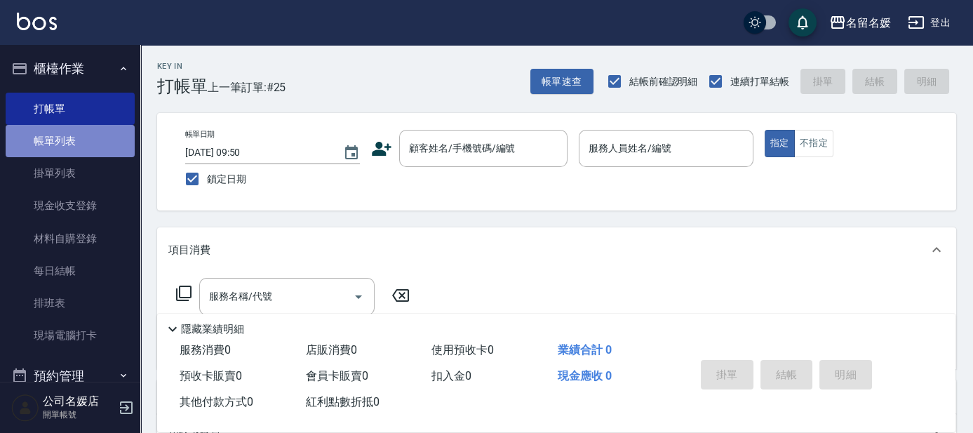
click at [94, 141] on link "帳單列表" at bounding box center [70, 141] width 129 height 32
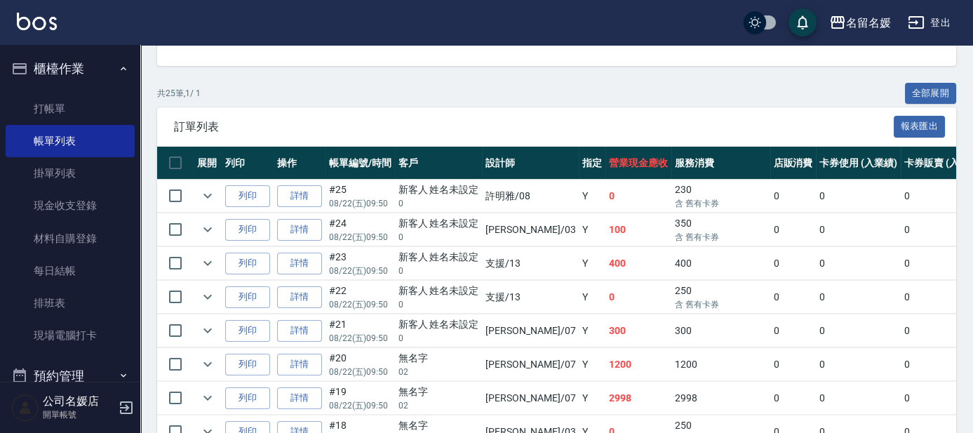
scroll to position [319, 0]
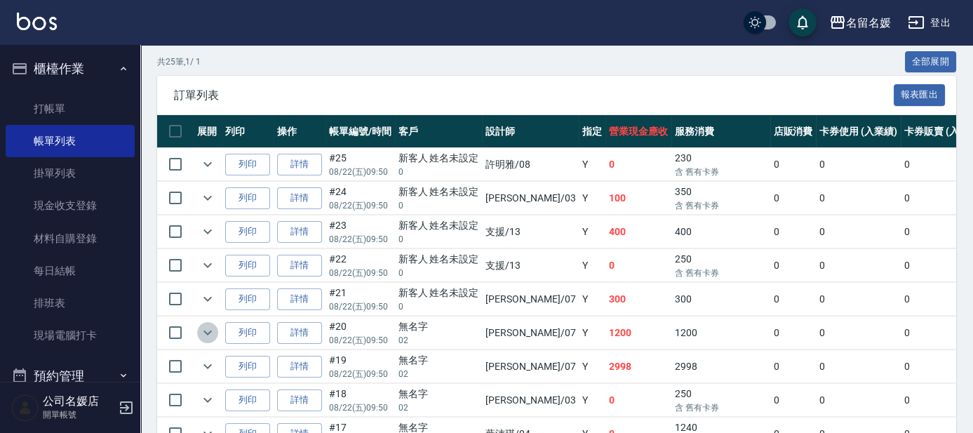
click at [206, 329] on icon "expand row" at bounding box center [207, 332] width 17 height 17
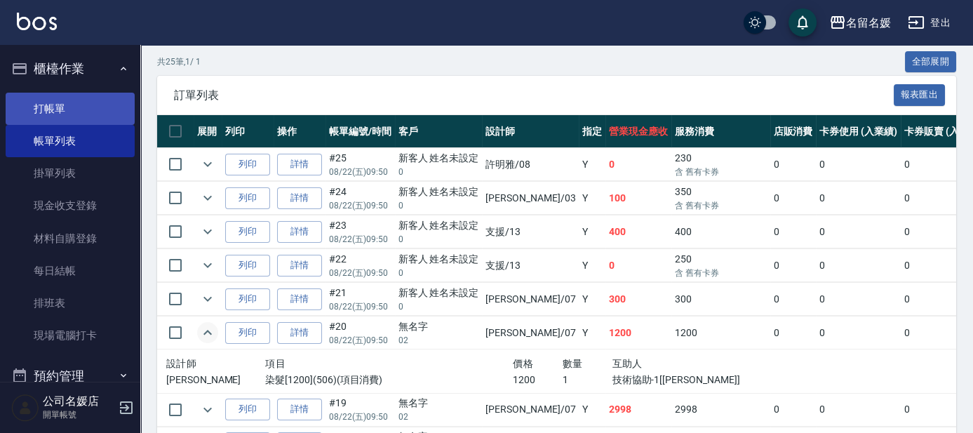
click at [79, 105] on link "打帳單" at bounding box center [70, 109] width 129 height 32
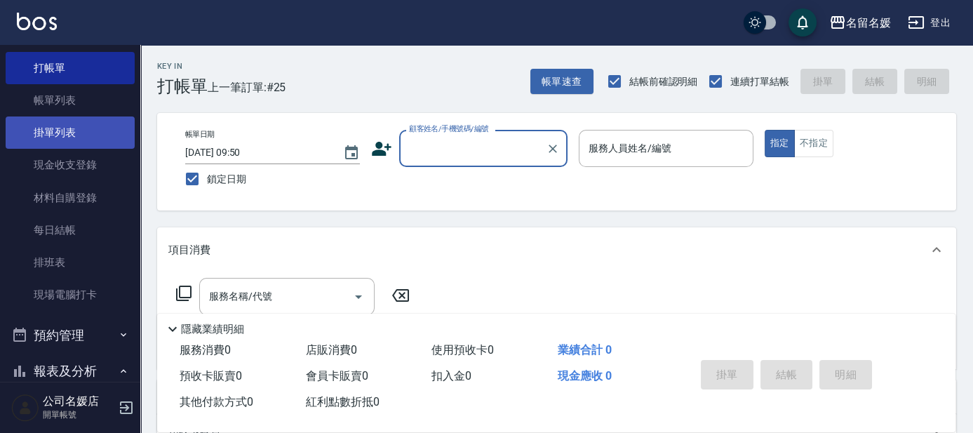
scroll to position [63, 0]
